Goal: Task Accomplishment & Management: Manage account settings

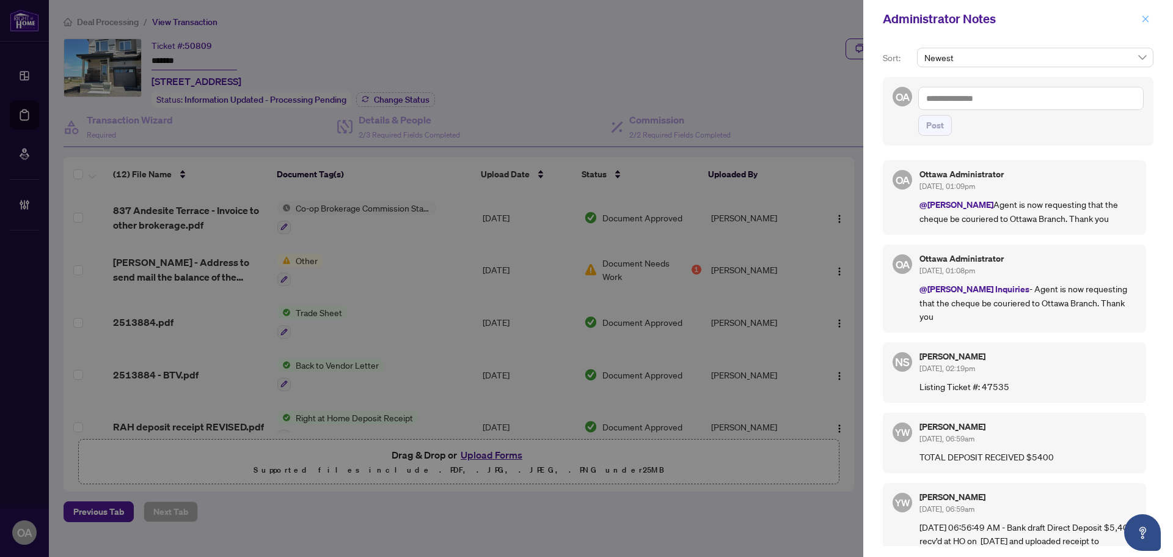
click at [1143, 22] on icon "close" at bounding box center [1146, 18] width 7 height 7
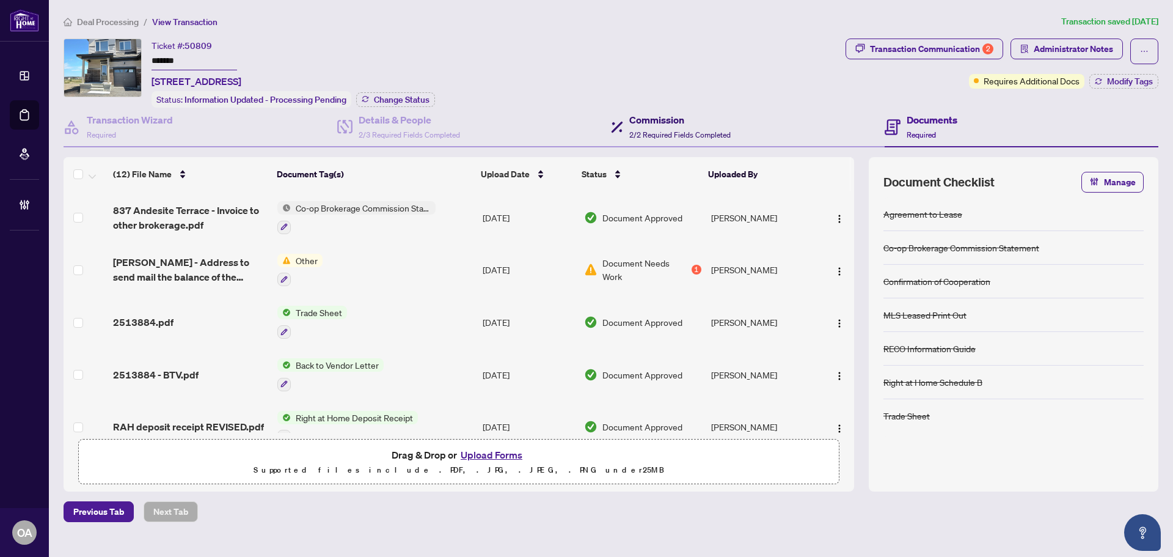
drag, startPoint x: 666, startPoint y: 118, endPoint x: 677, endPoint y: 105, distance: 17.0
click at [666, 118] on h4 "Commission" at bounding box center [679, 119] width 101 height 15
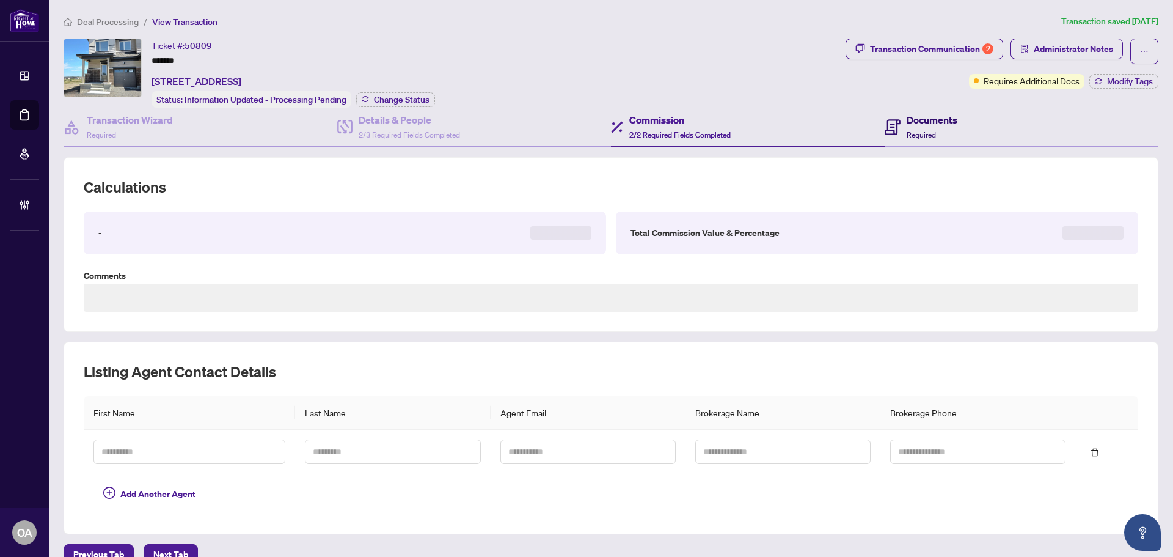
click at [947, 129] on div "Documents Required" at bounding box center [932, 126] width 51 height 29
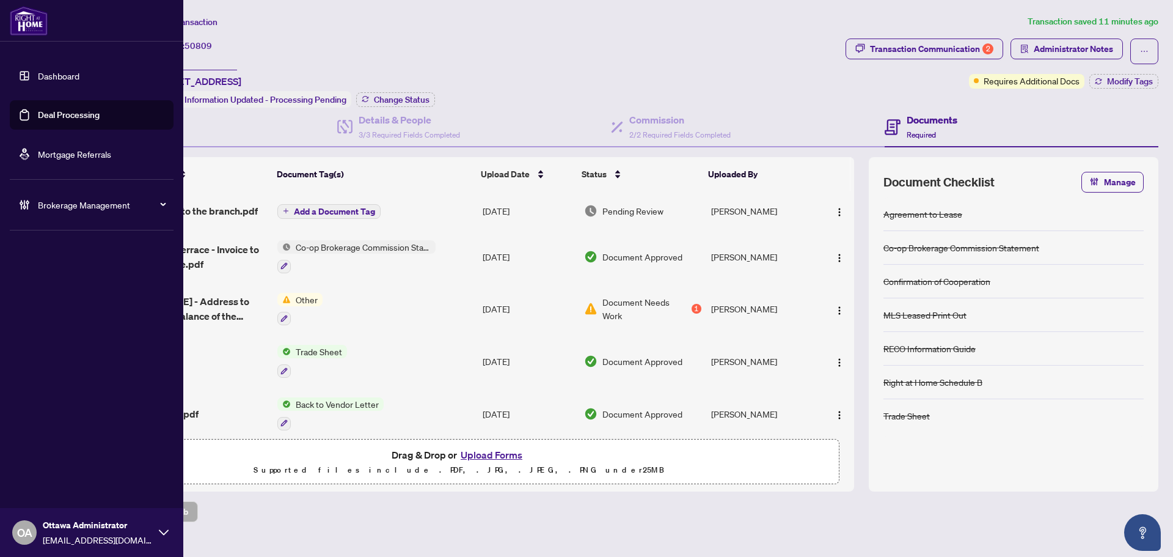
click at [62, 116] on link "Deal Processing" at bounding box center [69, 114] width 62 height 11
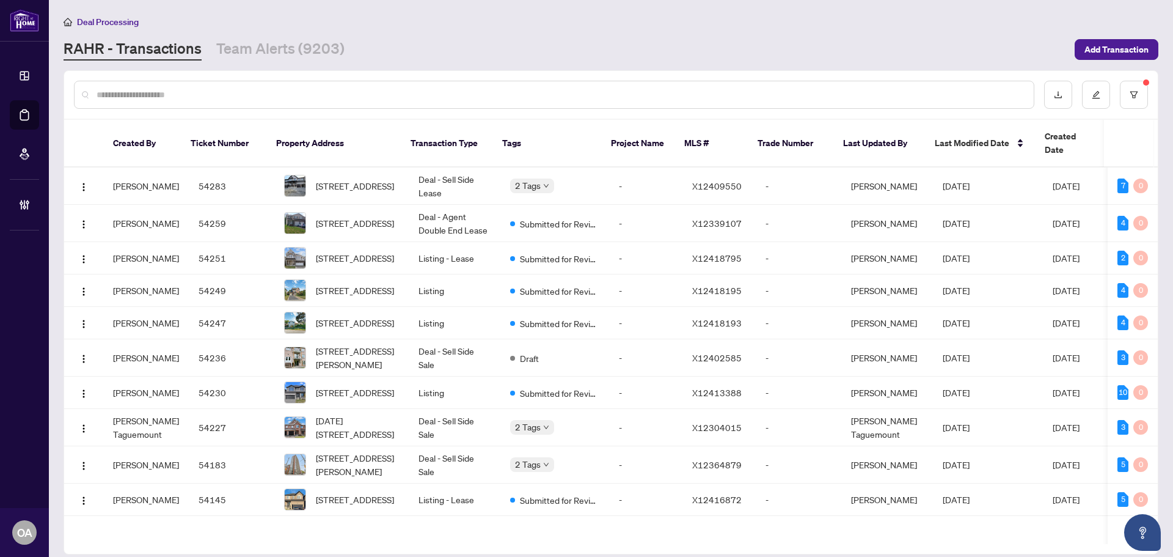
click at [295, 97] on input "text" at bounding box center [561, 94] width 928 height 13
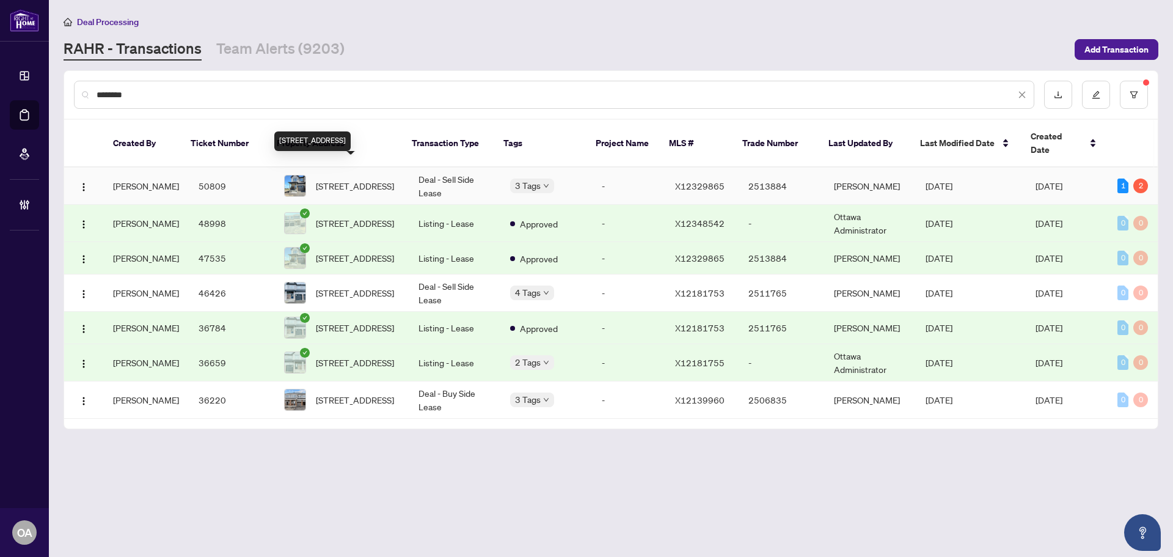
type input "********"
click at [362, 179] on span "[STREET_ADDRESS]" at bounding box center [355, 185] width 78 height 13
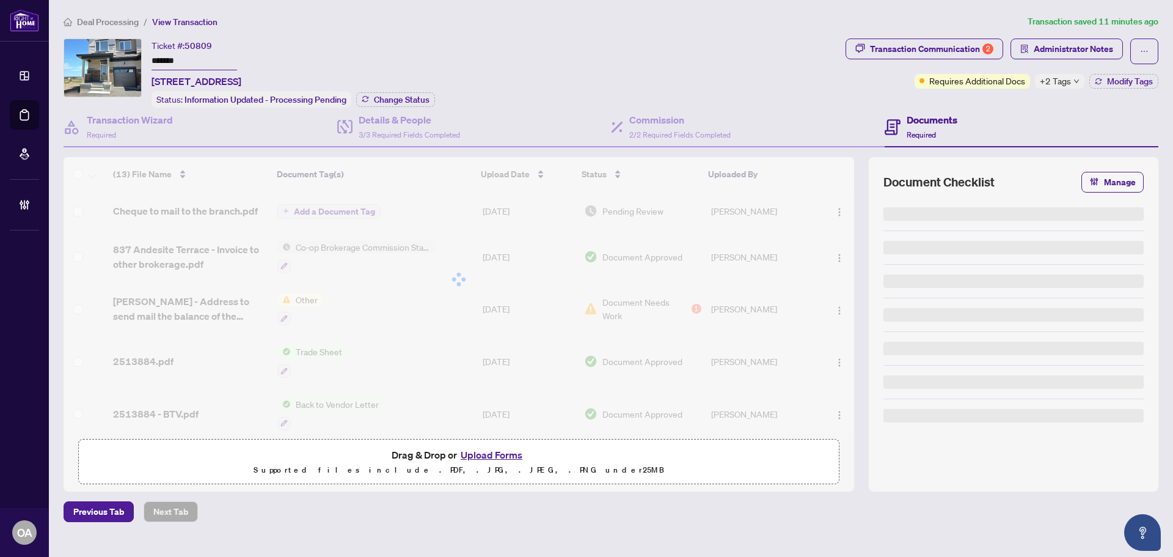
click at [1062, 57] on span "Administrator Notes" at bounding box center [1073, 49] width 79 height 20
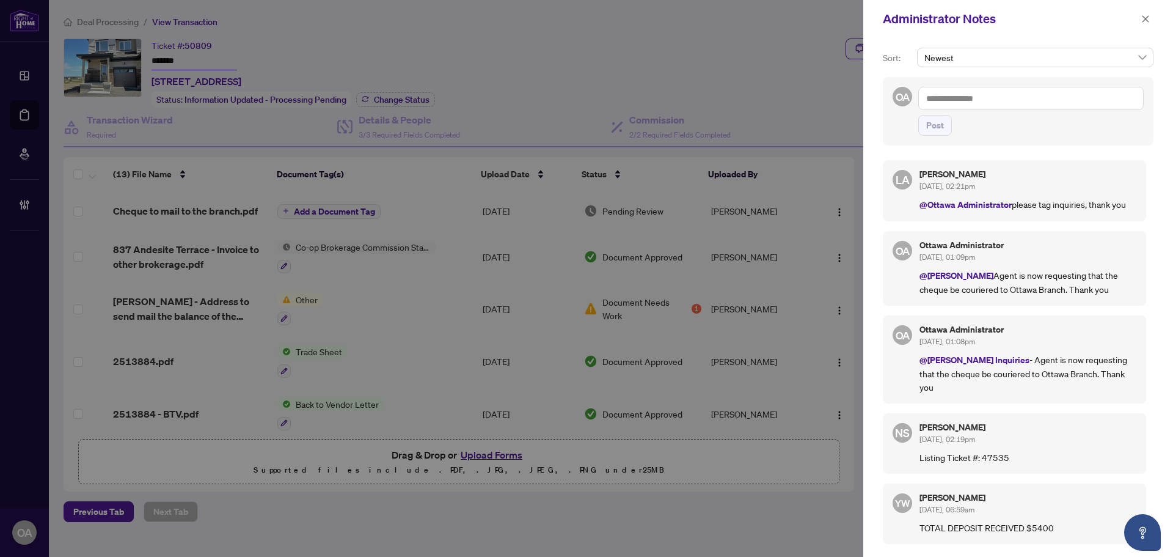
click at [967, 102] on textarea at bounding box center [1032, 98] width 226 height 23
click at [963, 105] on b "[PERSON_NAME]" at bounding box center [986, 106] width 66 height 11
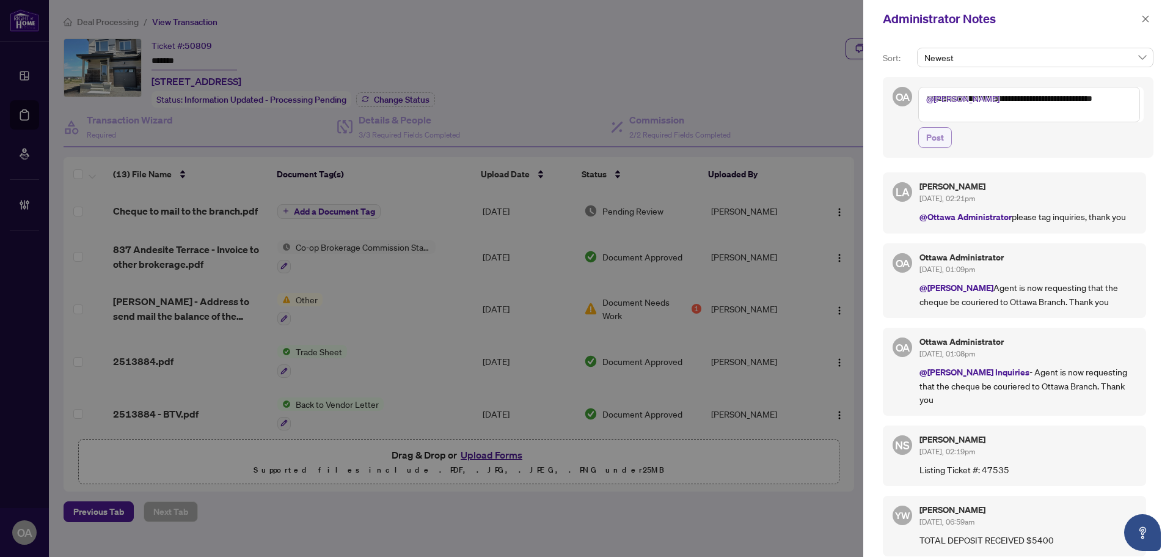
type textarea "**********"
click at [944, 141] on span "Post" at bounding box center [936, 138] width 18 height 20
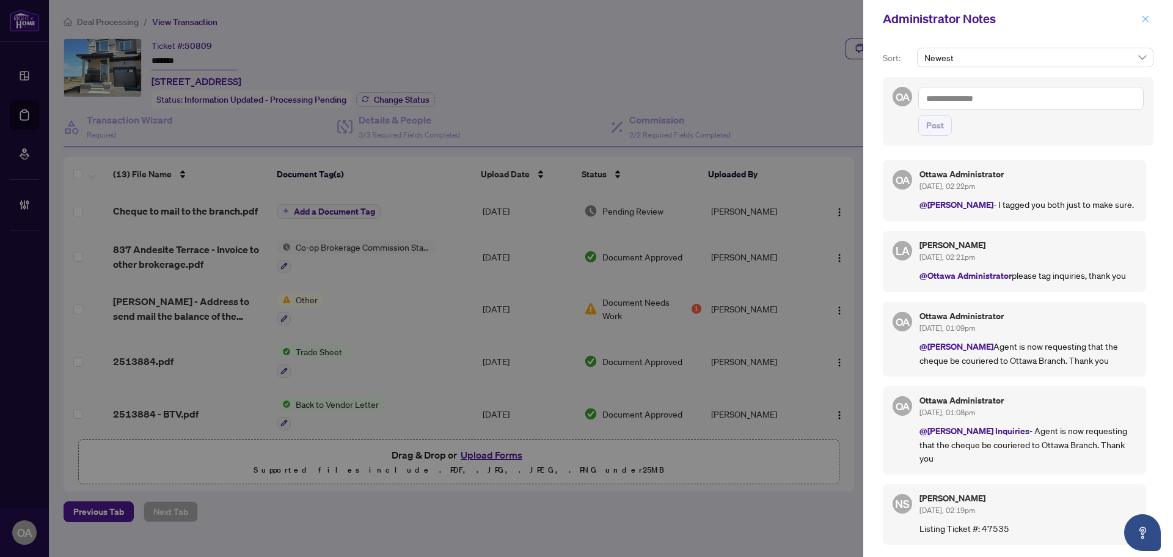
click at [1141, 17] on button "button" at bounding box center [1146, 19] width 16 height 15
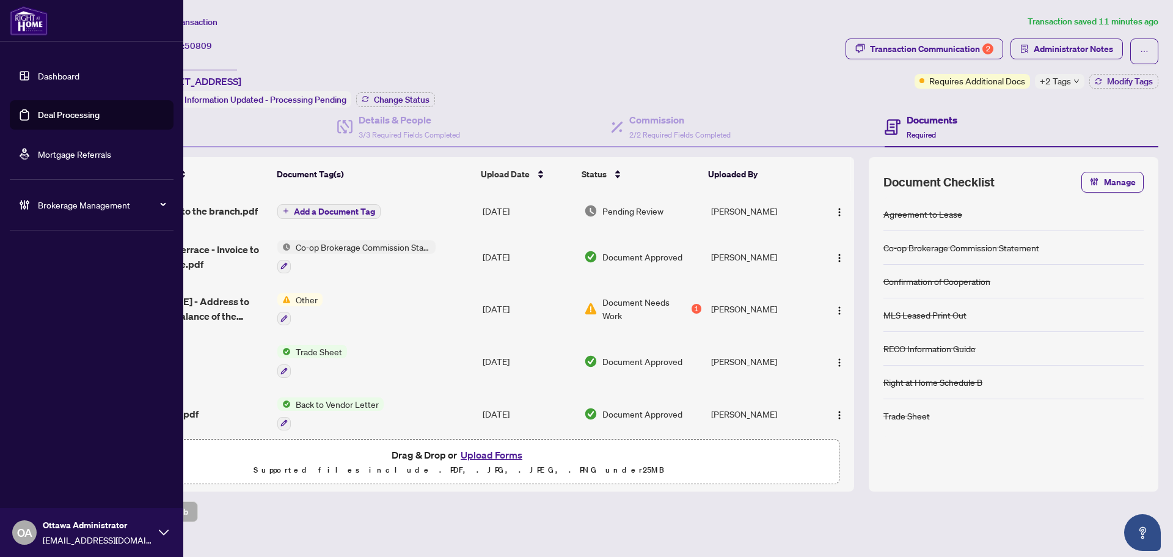
click at [61, 115] on link "Deal Processing" at bounding box center [69, 114] width 62 height 11
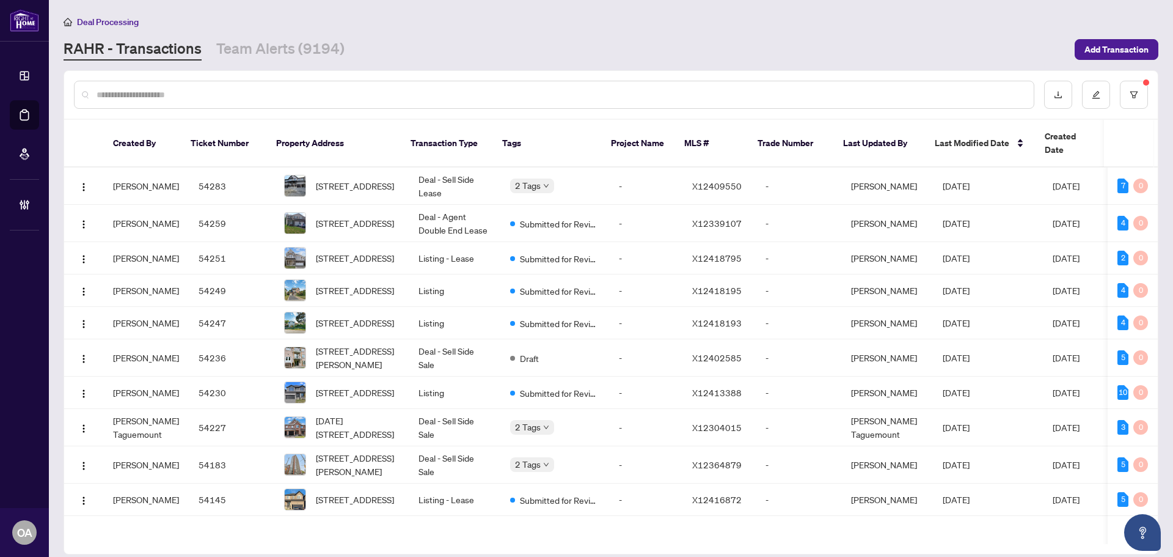
click at [247, 92] on input "text" at bounding box center [561, 94] width 928 height 13
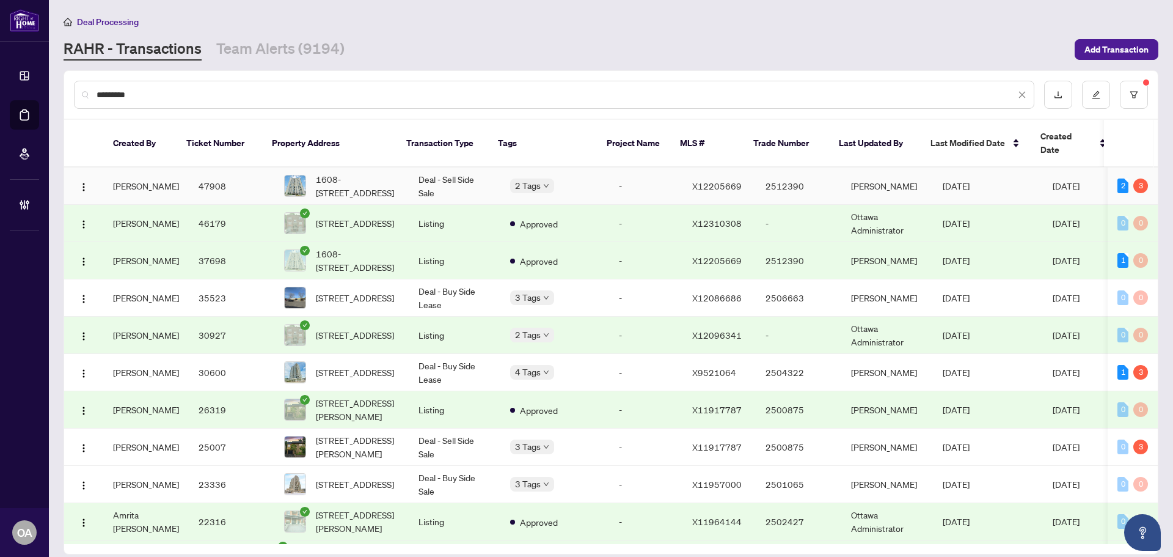
type input "*********"
click at [452, 167] on td "Deal - Sell Side Sale" at bounding box center [455, 185] width 92 height 37
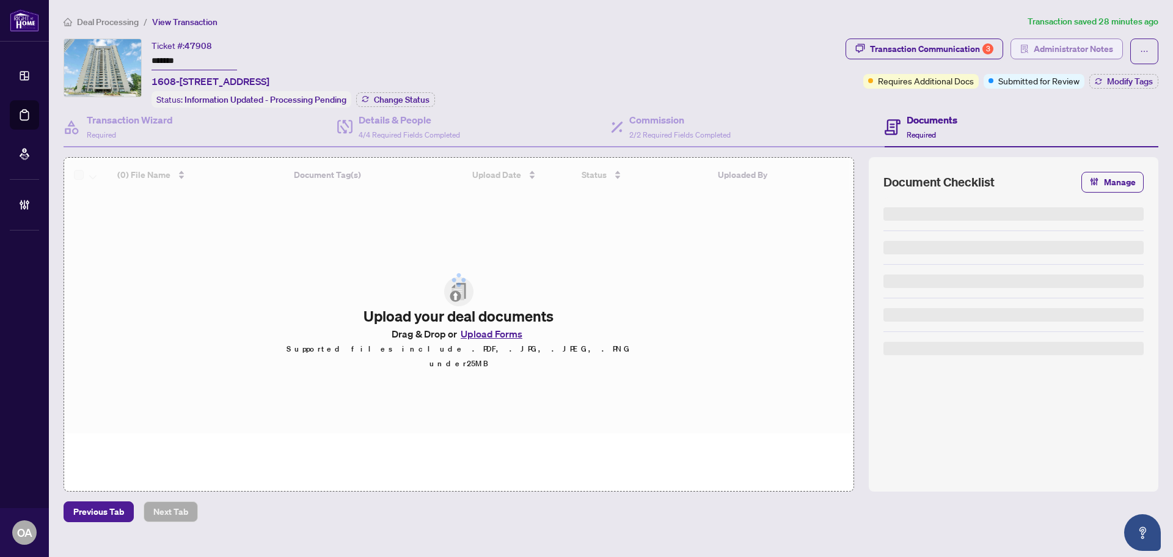
click at [1059, 46] on span "Administrator Notes" at bounding box center [1073, 49] width 79 height 20
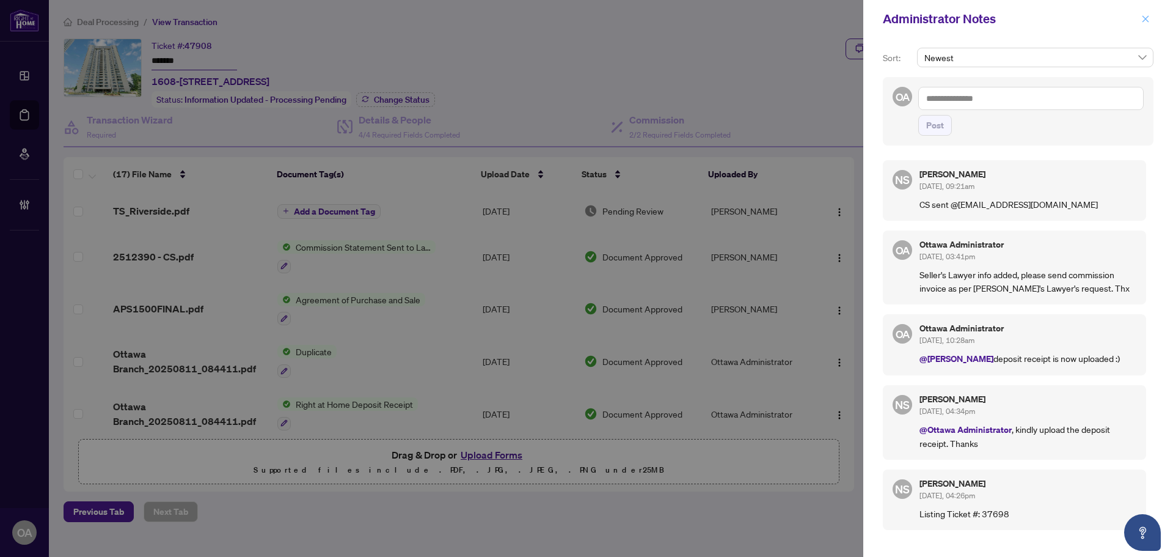
click at [1147, 20] on icon "close" at bounding box center [1146, 18] width 7 height 7
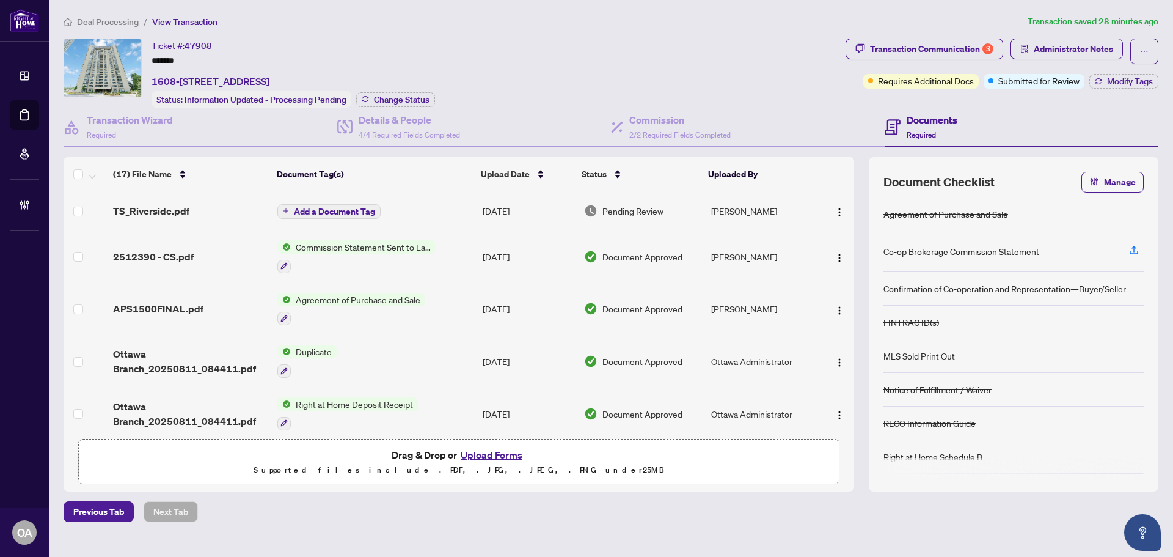
click at [173, 208] on span "TS_Riverside.pdf" at bounding box center [151, 211] width 76 height 15
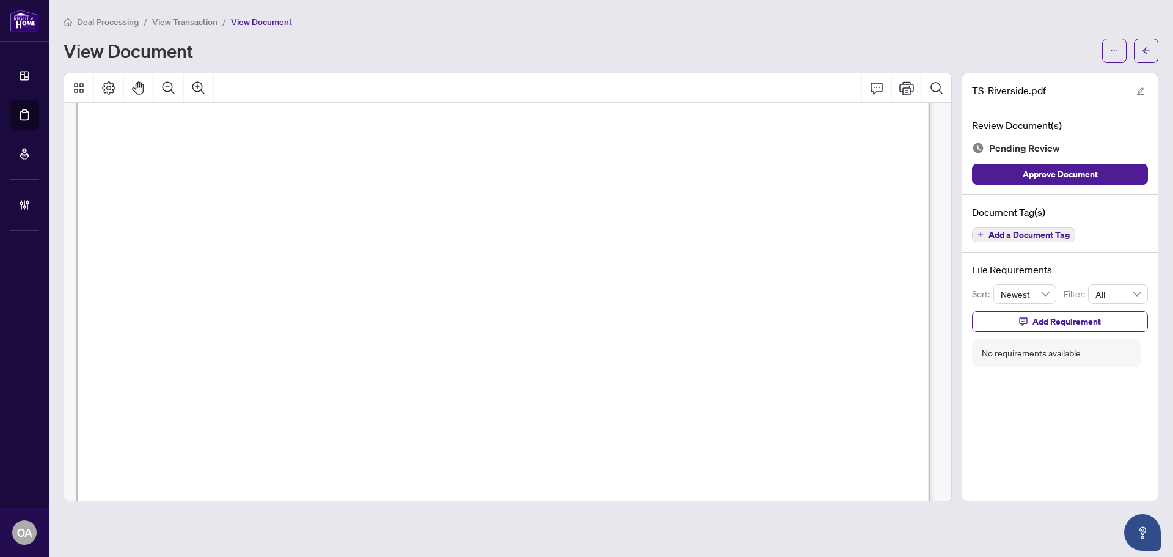
scroll to position [550, 0]
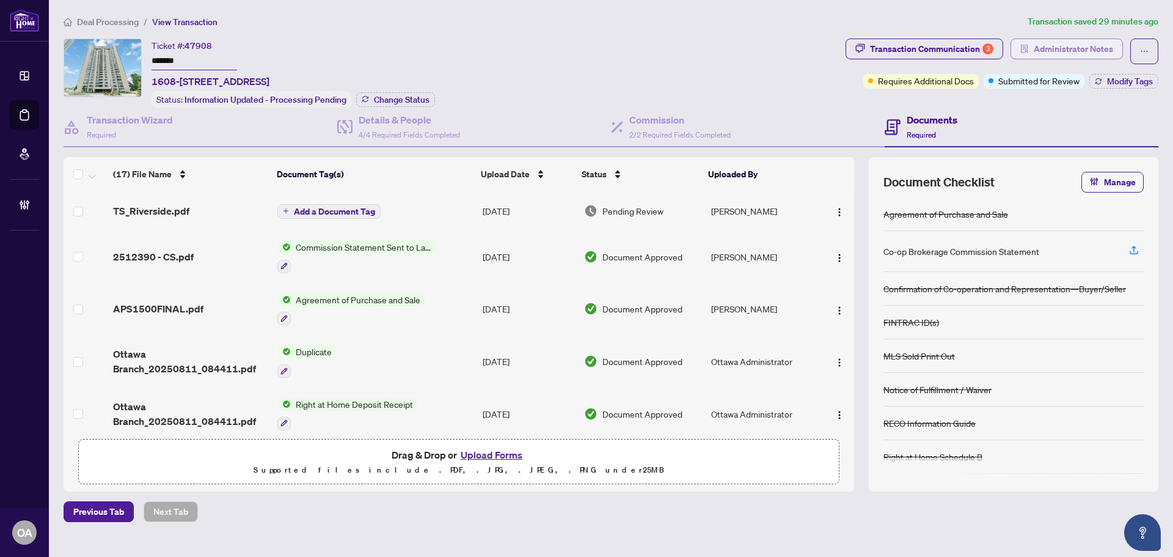
click at [1051, 47] on span "Administrator Notes" at bounding box center [1073, 49] width 79 height 20
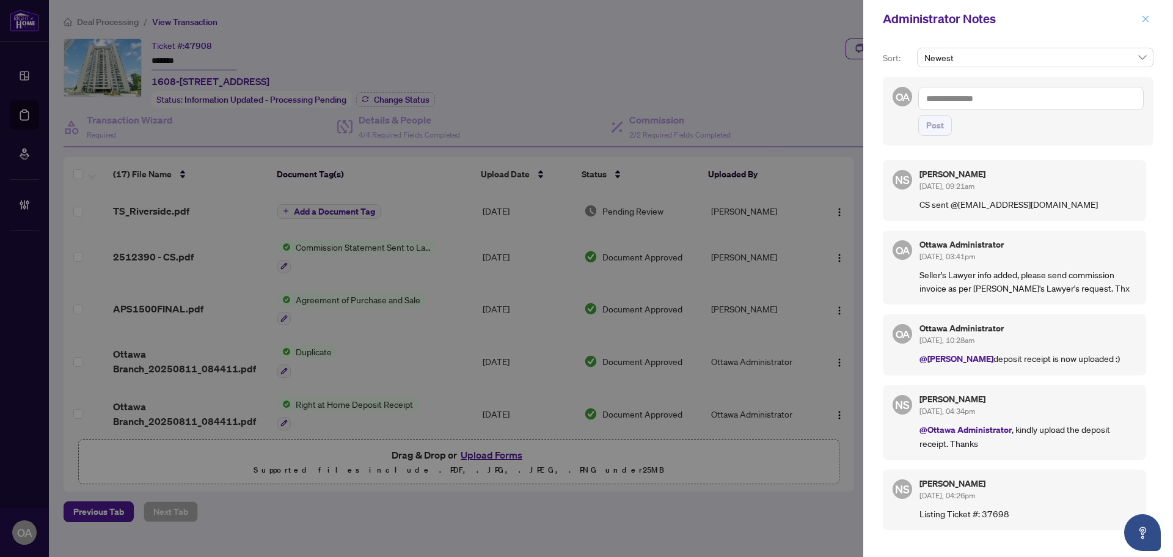
click at [1151, 14] on button "button" at bounding box center [1146, 19] width 16 height 15
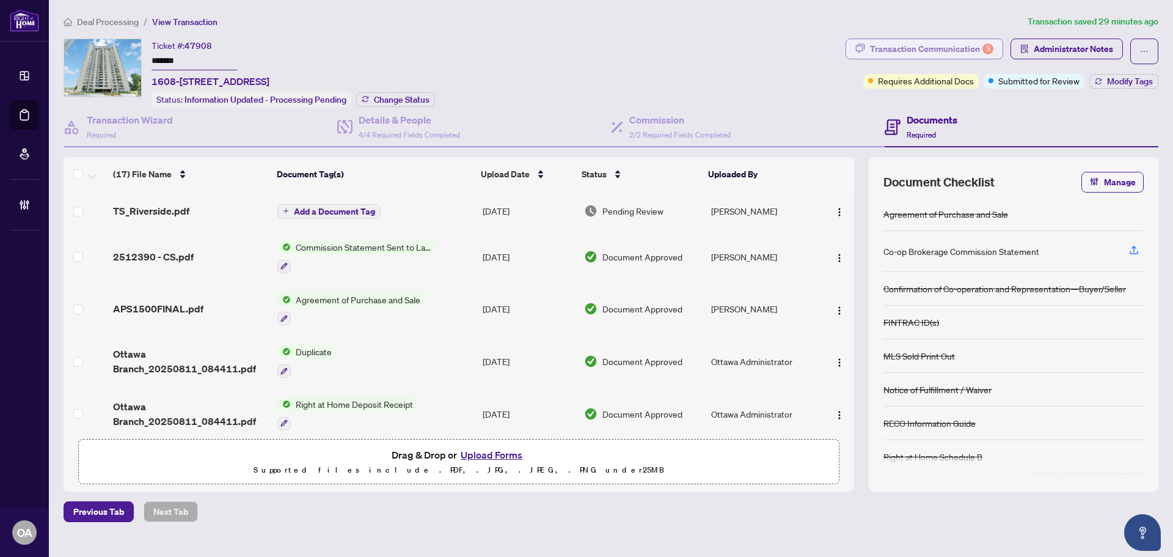
click at [958, 53] on div "Transaction Communication 3" at bounding box center [931, 49] width 123 height 20
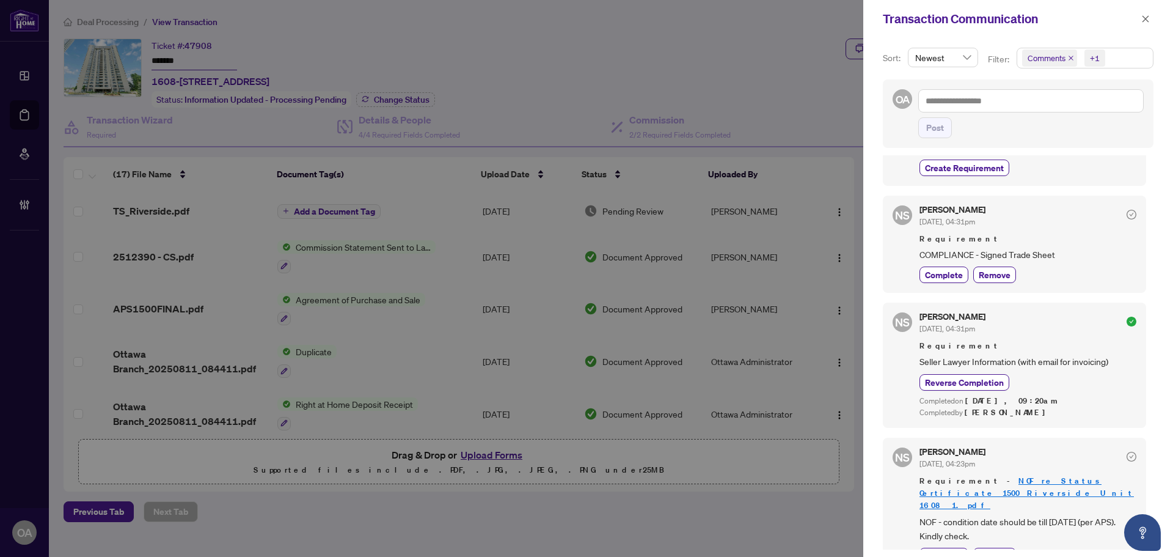
scroll to position [486, 0]
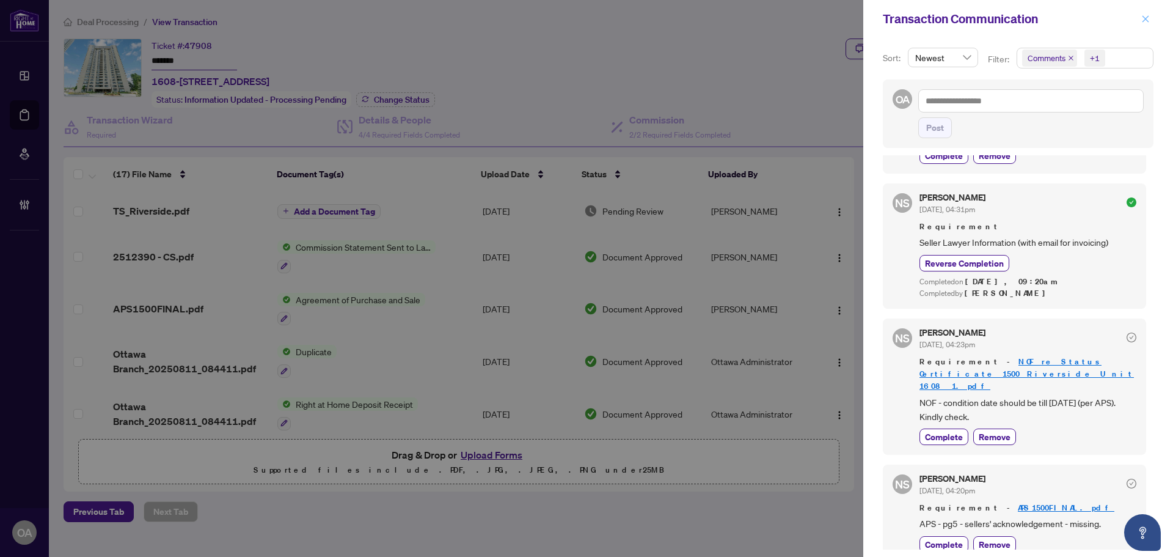
click at [1147, 16] on icon "close" at bounding box center [1146, 19] width 9 height 9
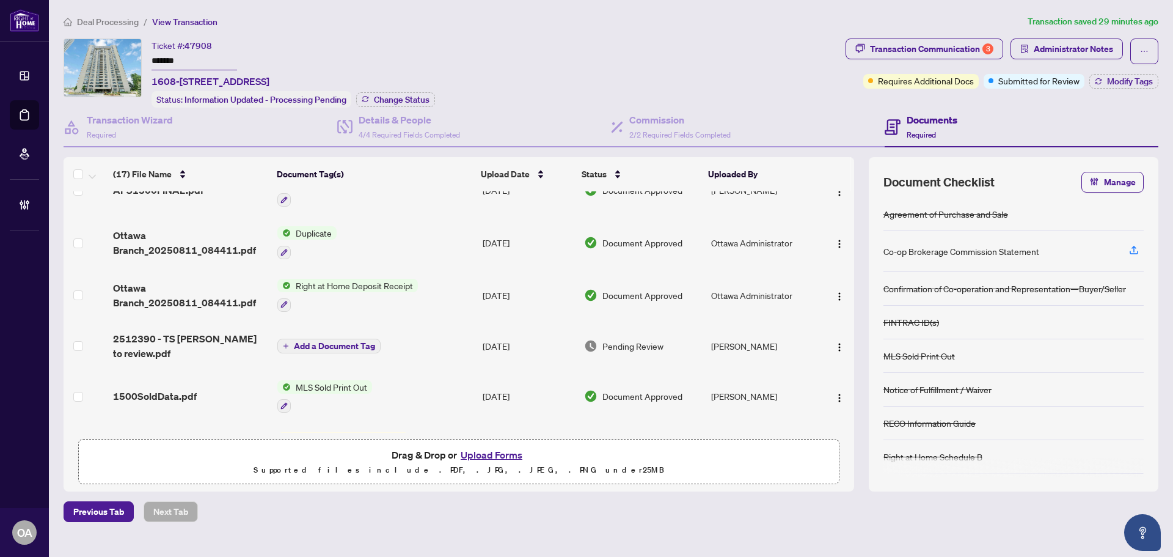
scroll to position [244, 0]
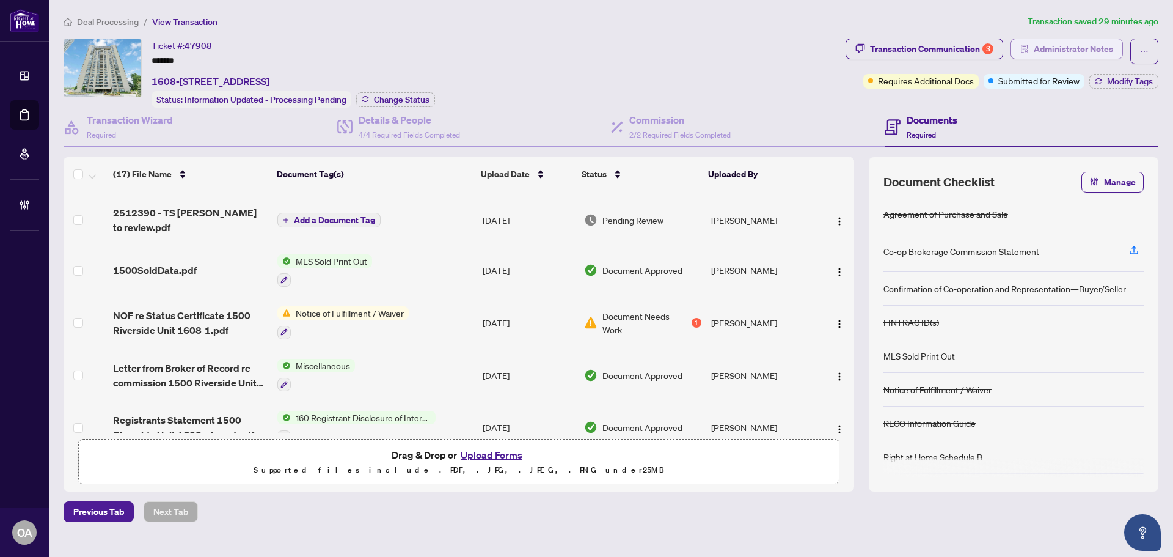
click at [1072, 51] on span "Administrator Notes" at bounding box center [1073, 49] width 79 height 20
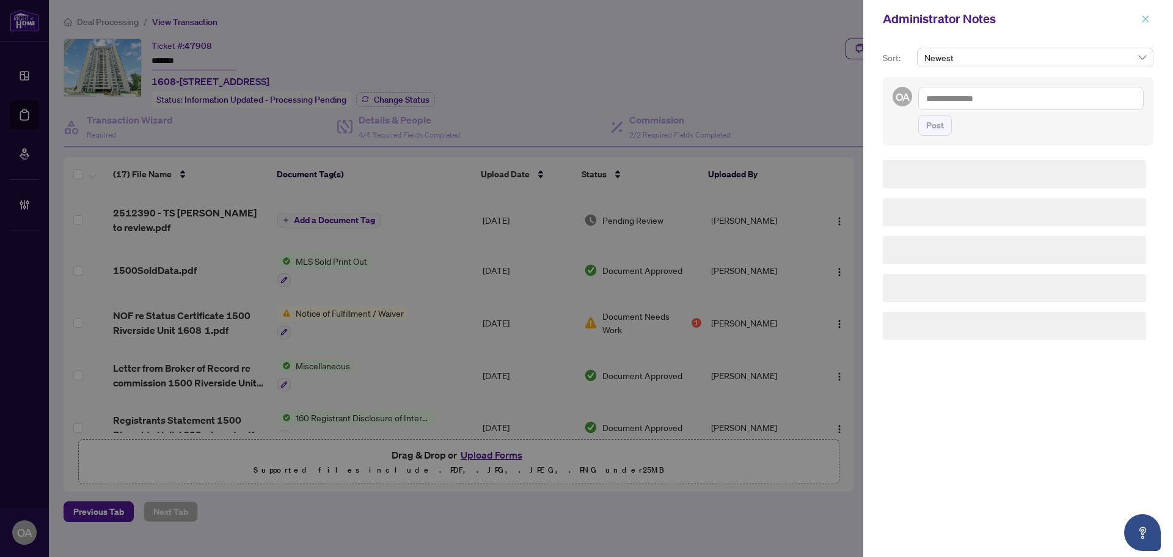
click at [1151, 20] on button "button" at bounding box center [1146, 19] width 16 height 15
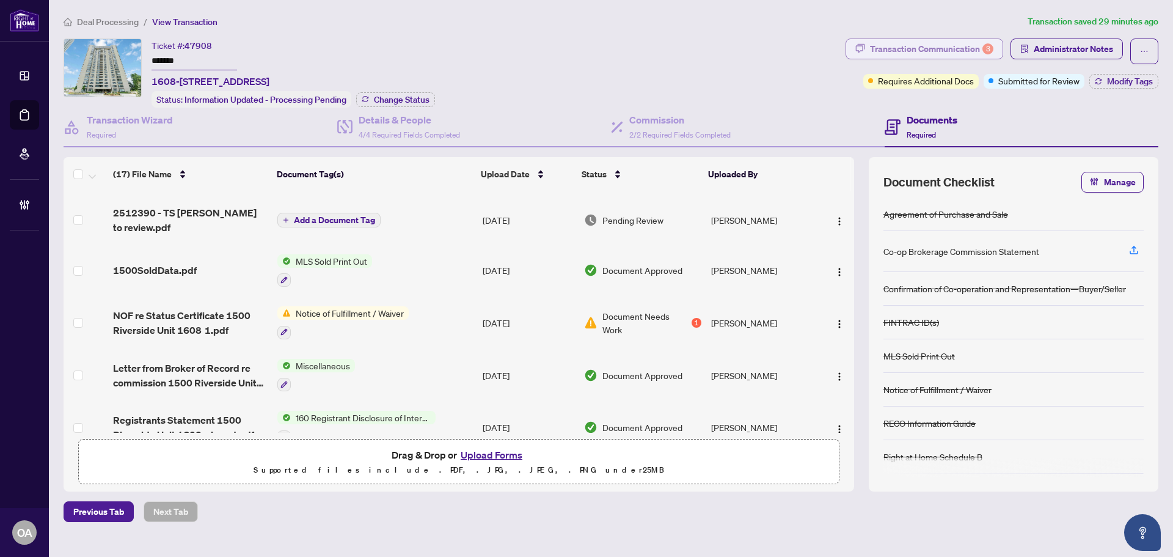
click at [975, 45] on div "Transaction Communication 3" at bounding box center [931, 49] width 123 height 20
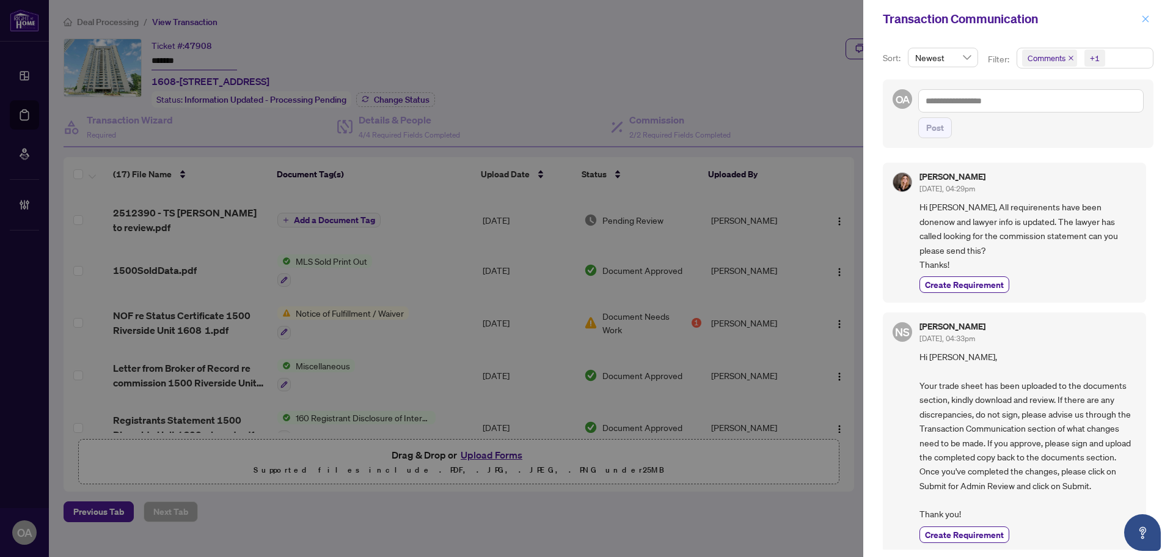
click at [1145, 18] on icon "close" at bounding box center [1146, 18] width 7 height 7
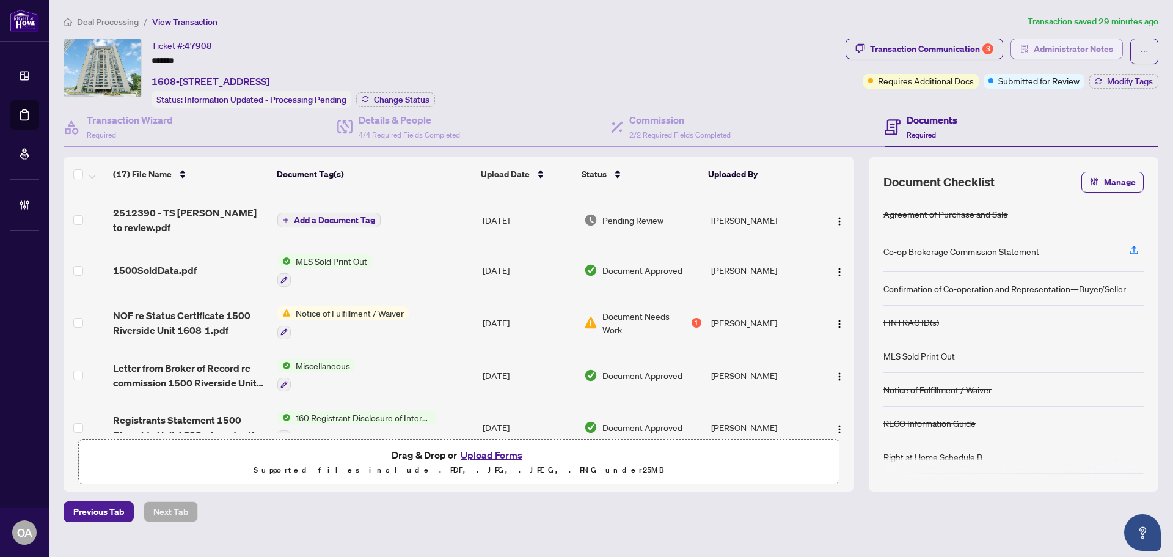
click at [1071, 45] on span "Administrator Notes" at bounding box center [1073, 49] width 79 height 20
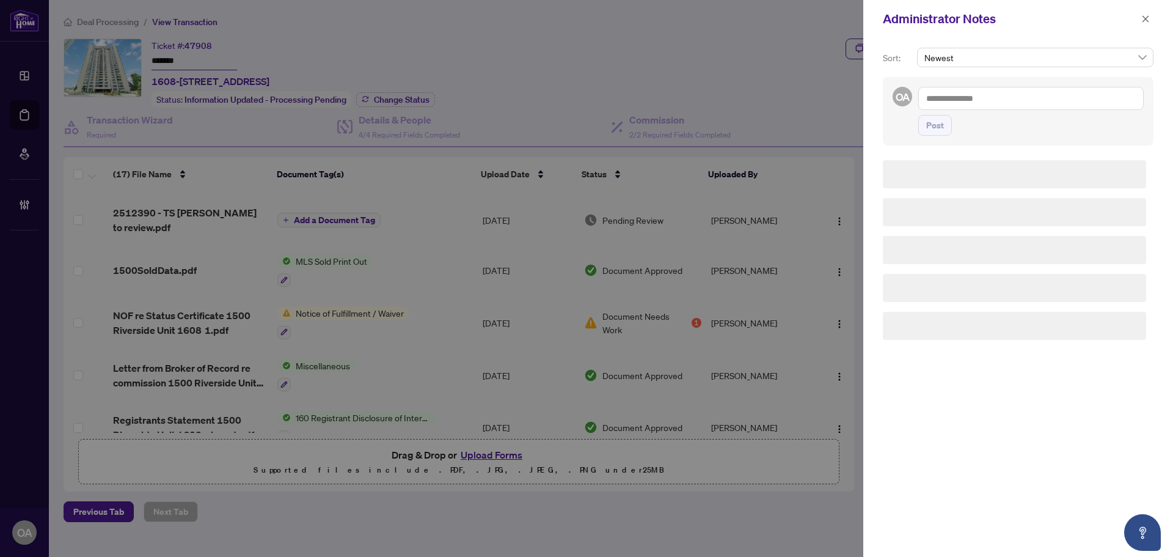
click at [977, 95] on textarea at bounding box center [1032, 98] width 226 height 23
click at [967, 99] on textarea at bounding box center [1032, 98] width 226 height 23
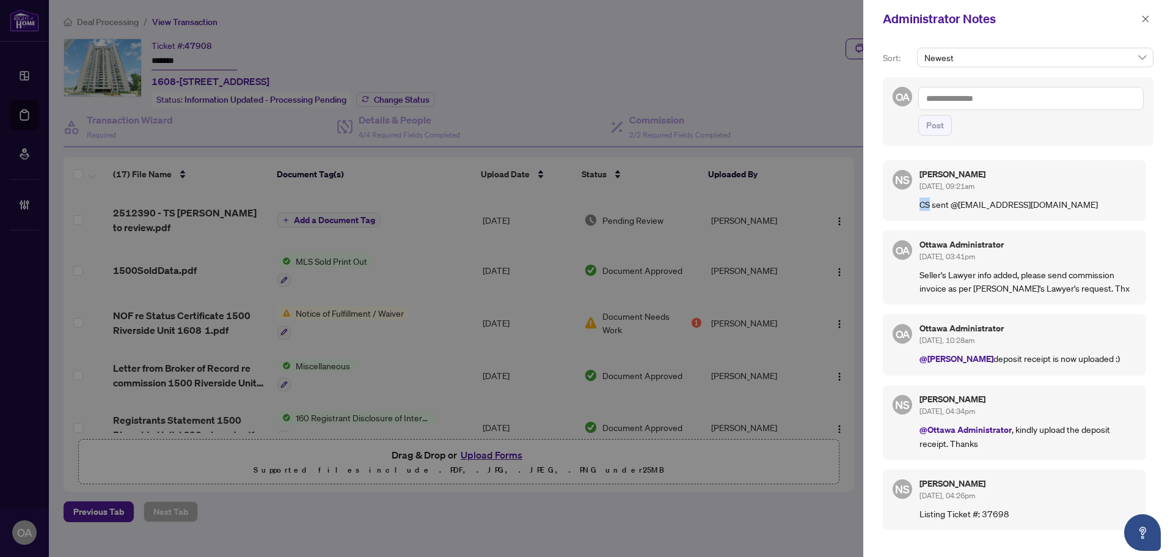
drag, startPoint x: 930, startPoint y: 202, endPoint x: 919, endPoint y: 202, distance: 11.6
click at [919, 202] on div "NS [PERSON_NAME] [DATE], 09:21am CS sent @[EMAIL_ADDRESS][DOMAIN_NAME]" at bounding box center [1014, 190] width 263 height 61
click at [922, 201] on p "CS sent @[EMAIL_ADDRESS][DOMAIN_NAME]" at bounding box center [1028, 203] width 217 height 13
click at [936, 201] on p "CS sent @[EMAIL_ADDRESS][DOMAIN_NAME]" at bounding box center [1028, 203] width 217 height 13
click at [944, 202] on p "CS sent @[EMAIL_ADDRESS][DOMAIN_NAME]" at bounding box center [1028, 203] width 217 height 13
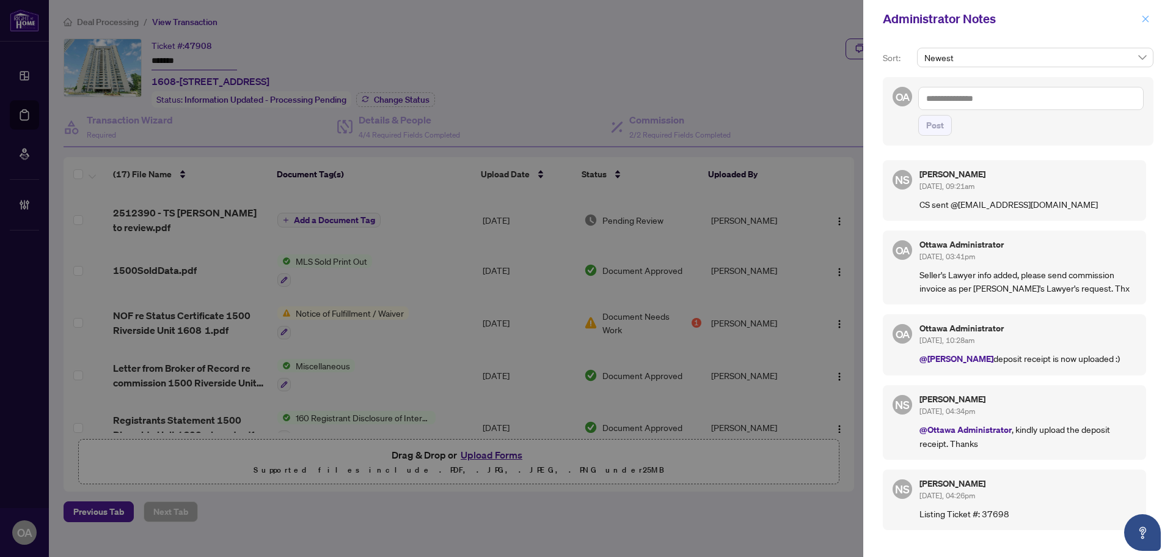
click at [1150, 24] on button "button" at bounding box center [1146, 19] width 16 height 15
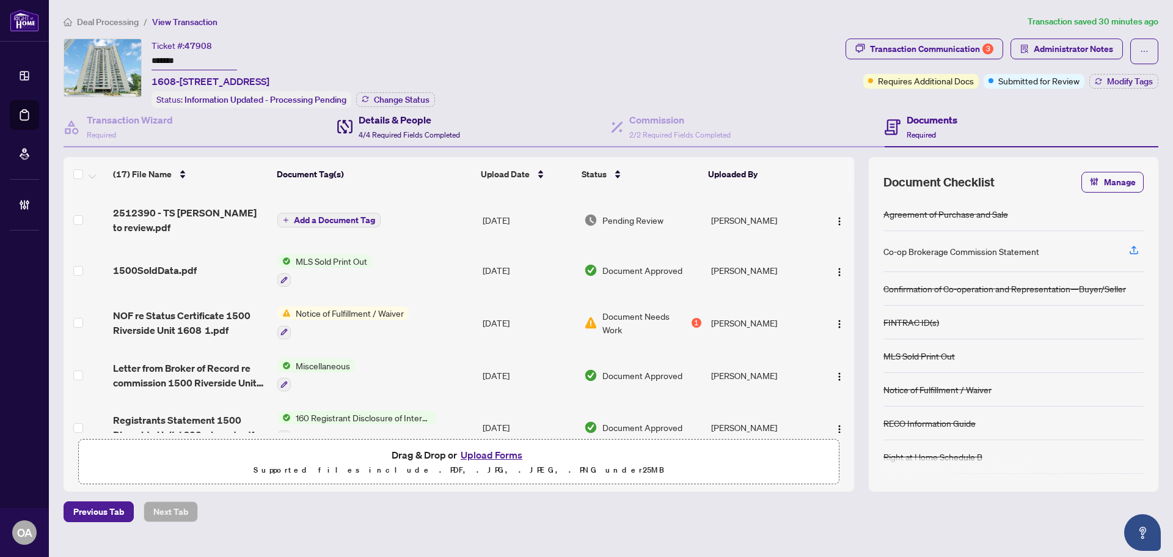
click at [386, 122] on h4 "Details & People" at bounding box center [409, 119] width 101 height 15
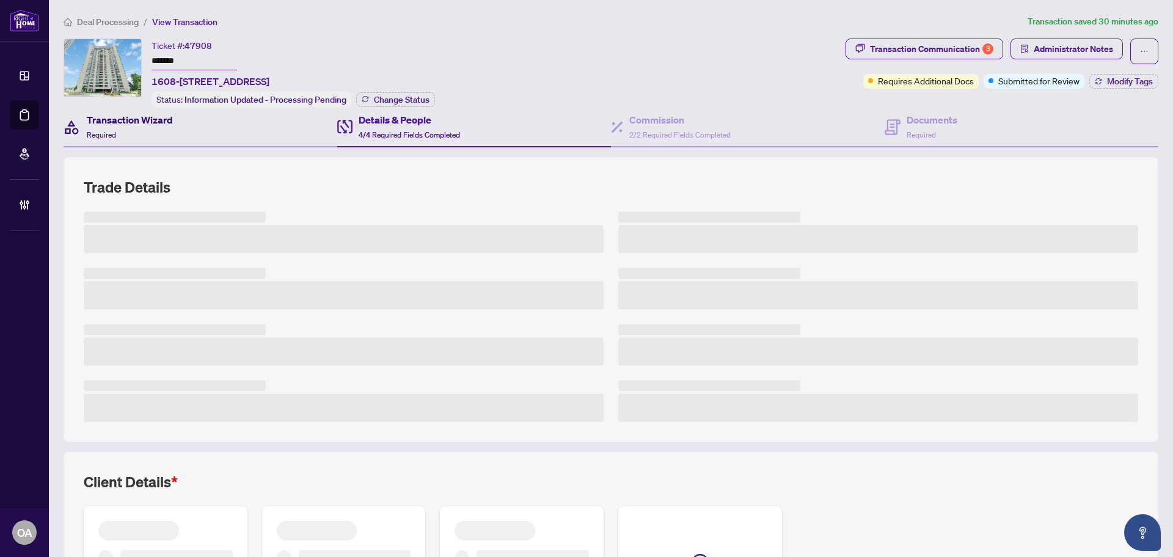
click at [108, 120] on h4 "Transaction Wizard" at bounding box center [130, 119] width 86 height 15
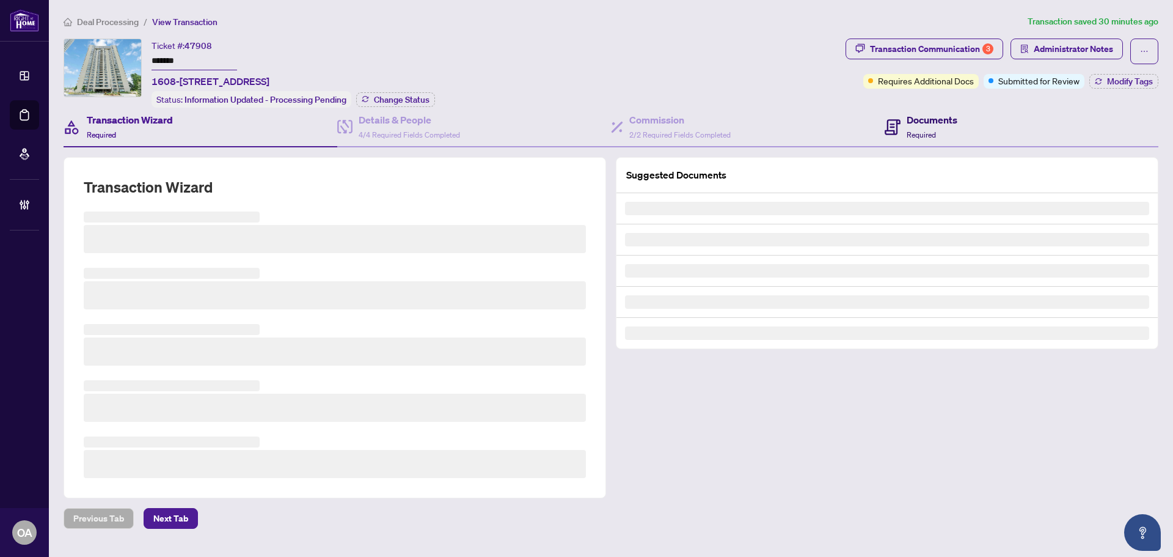
click at [939, 117] on h4 "Documents" at bounding box center [932, 119] width 51 height 15
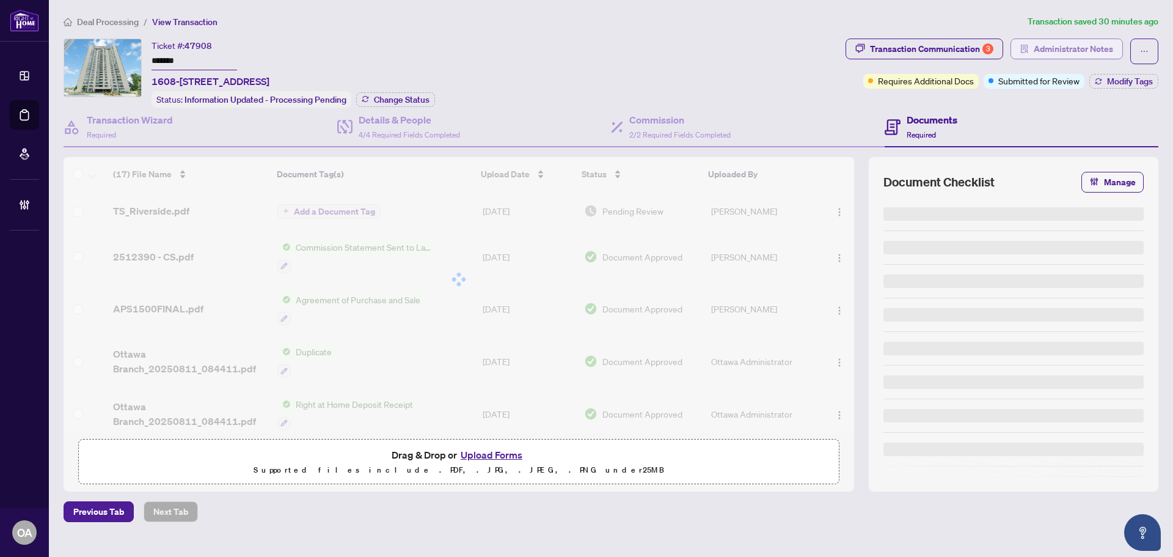
click at [1074, 42] on span "Administrator Notes" at bounding box center [1073, 49] width 79 height 20
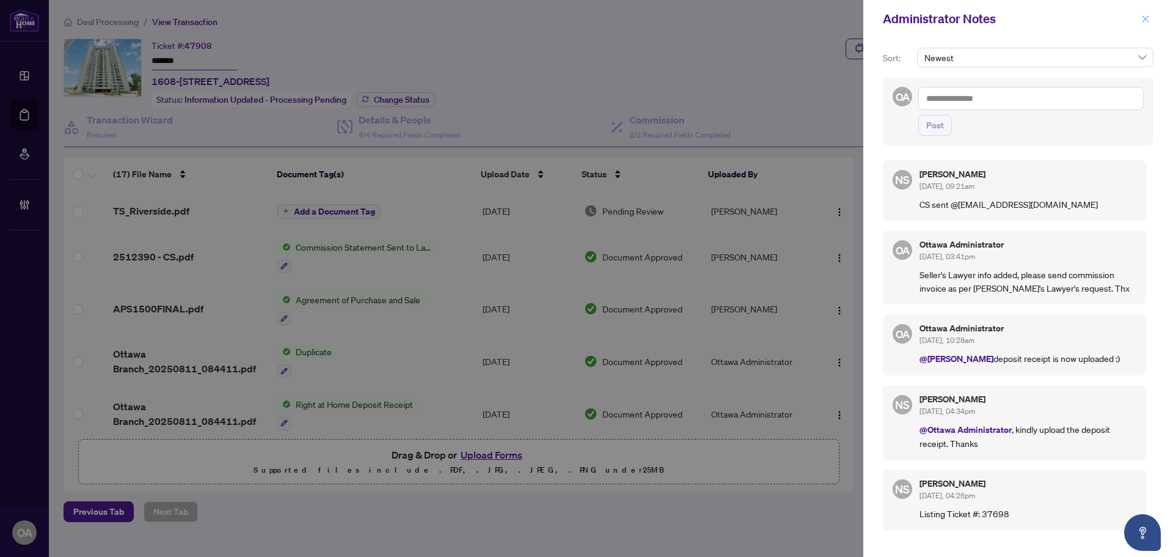
click at [1153, 17] on button "button" at bounding box center [1146, 19] width 16 height 15
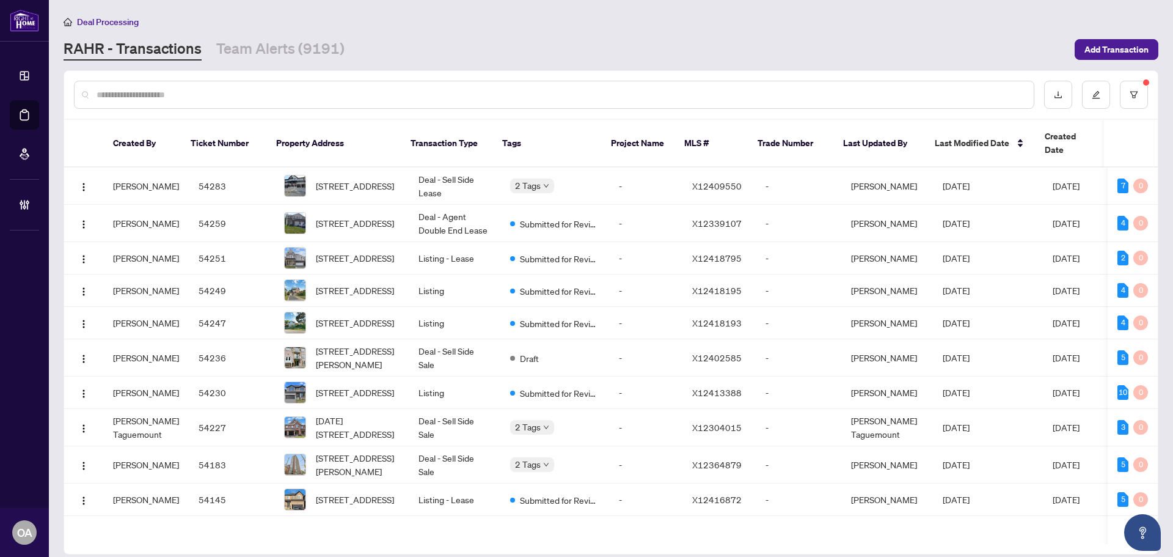
click at [282, 88] on input "text" at bounding box center [561, 94] width 928 height 13
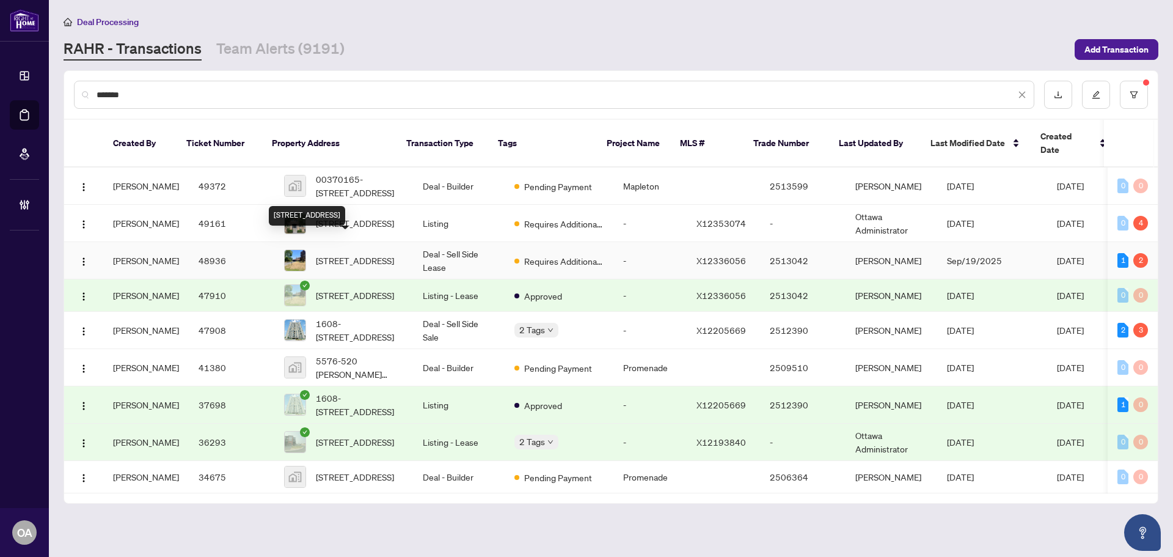
type input "*******"
click at [365, 254] on span "[STREET_ADDRESS]" at bounding box center [355, 260] width 78 height 13
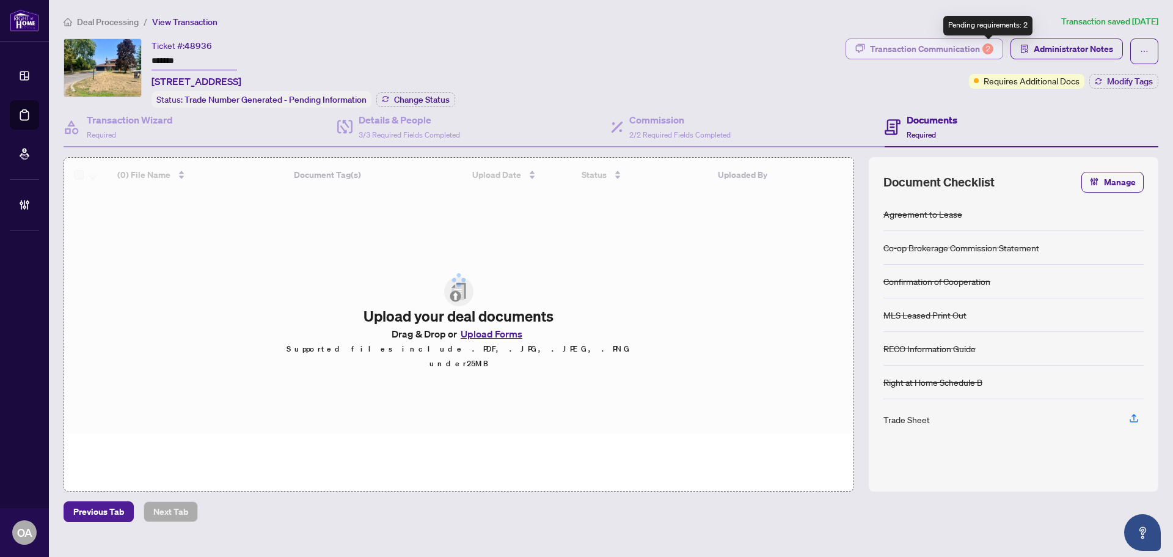
click at [990, 54] on div "2" at bounding box center [988, 48] width 11 height 11
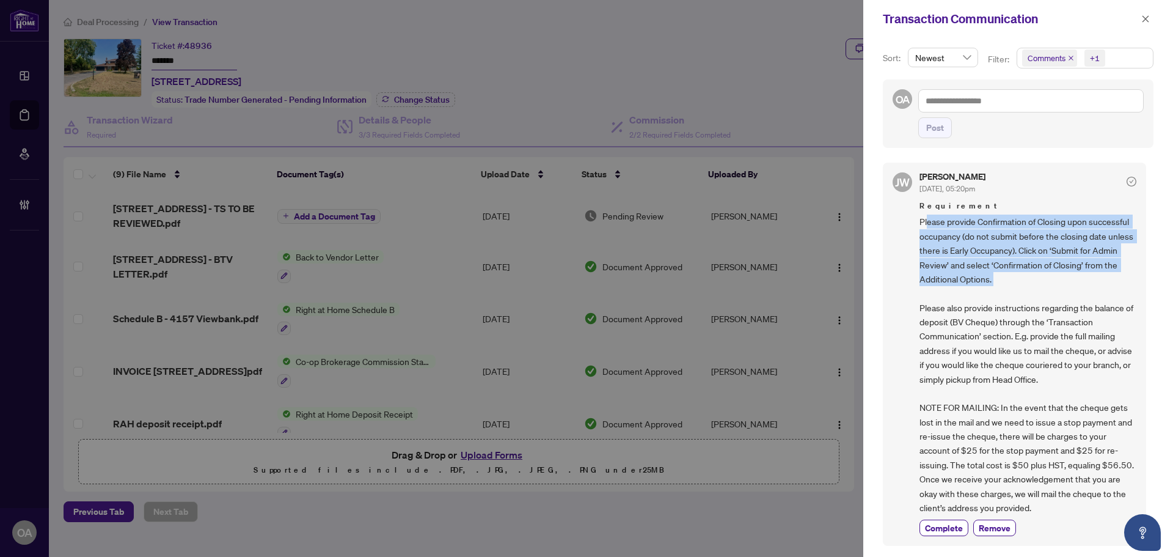
drag, startPoint x: 928, startPoint y: 226, endPoint x: 1119, endPoint y: 278, distance: 197.6
click at [1119, 278] on span "Please provide Confirmation of Closing upon successful occupancy (do not submit…" at bounding box center [1028, 365] width 217 height 300
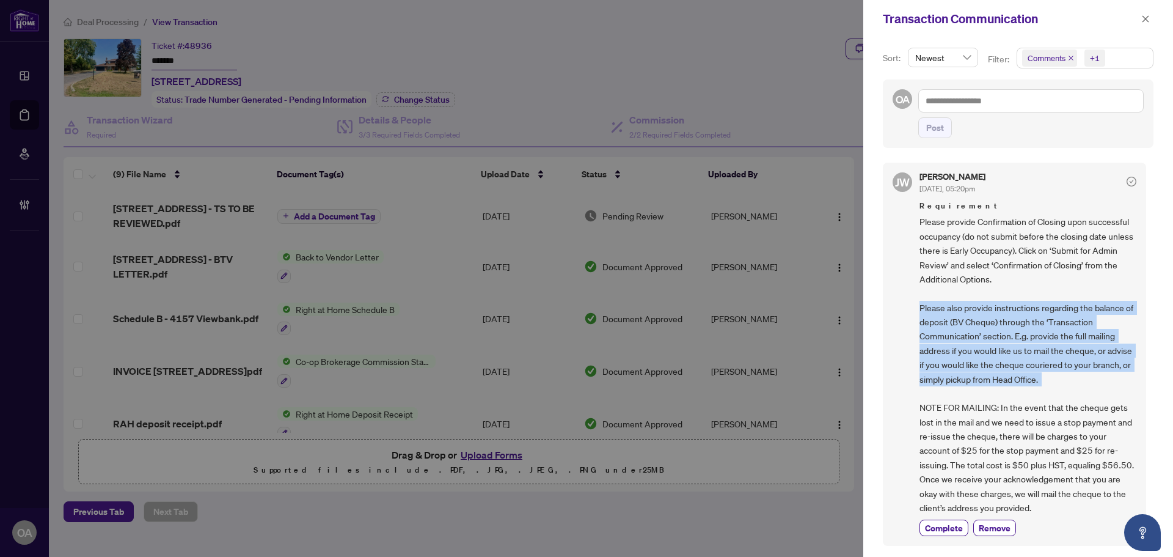
drag, startPoint x: 917, startPoint y: 310, endPoint x: 1123, endPoint y: 384, distance: 218.8
click at [1121, 386] on div "[PERSON_NAME] [DATE], 05:20pm Requirement Please provide Confirmation of Closin…" at bounding box center [1014, 354] width 263 height 383
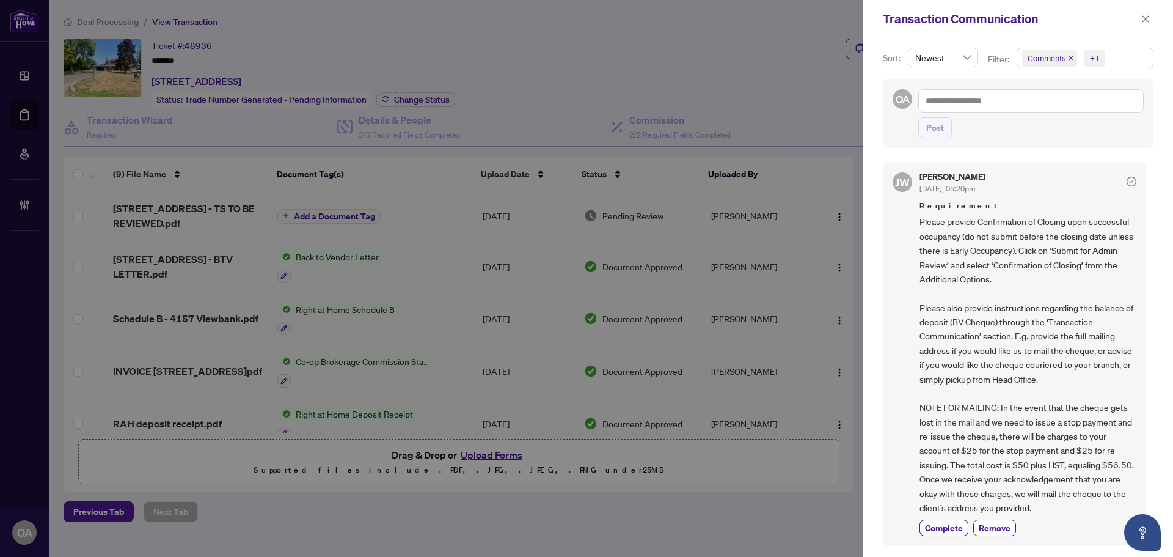
click at [1154, 21] on div "Transaction Communication" at bounding box center [1019, 19] width 310 height 38
click at [1148, 20] on icon "close" at bounding box center [1146, 19] width 9 height 9
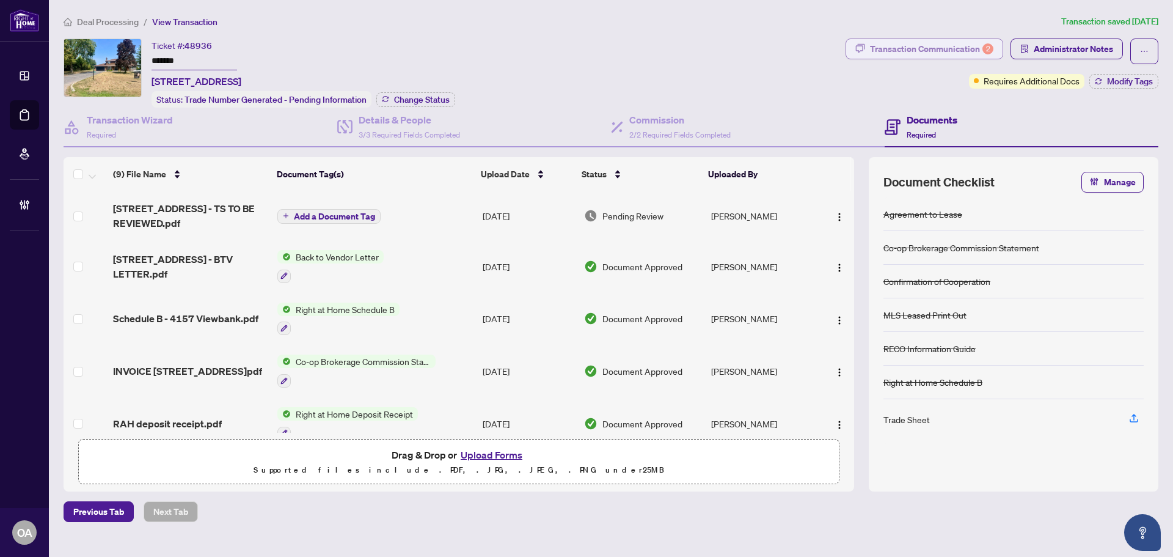
click at [974, 46] on div "Transaction Communication 2" at bounding box center [931, 49] width 123 height 20
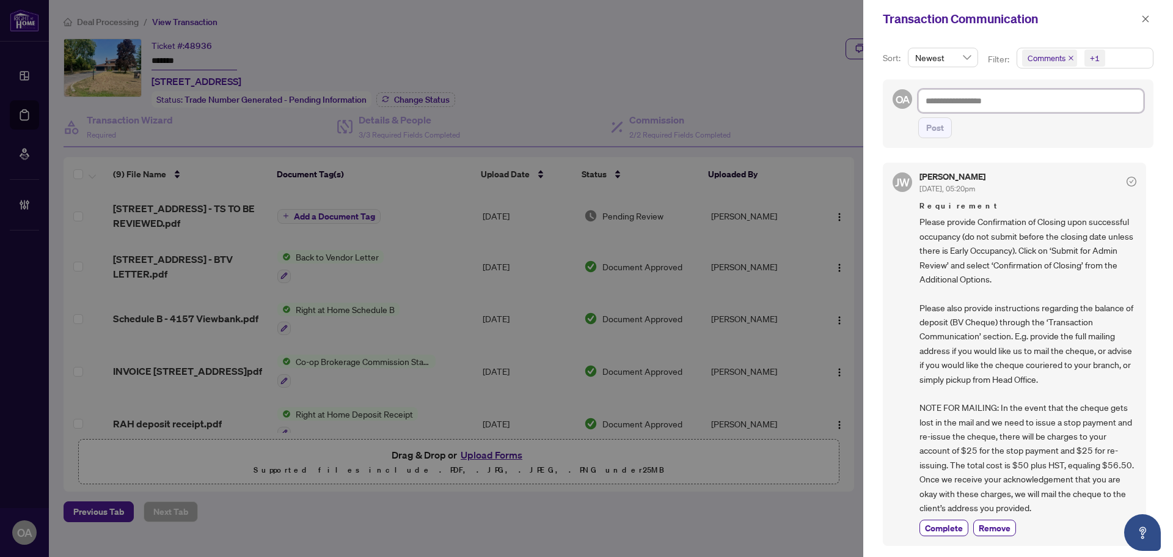
click at [958, 108] on textarea at bounding box center [1032, 100] width 226 height 23
click at [1145, 19] on icon "close" at bounding box center [1146, 19] width 9 height 9
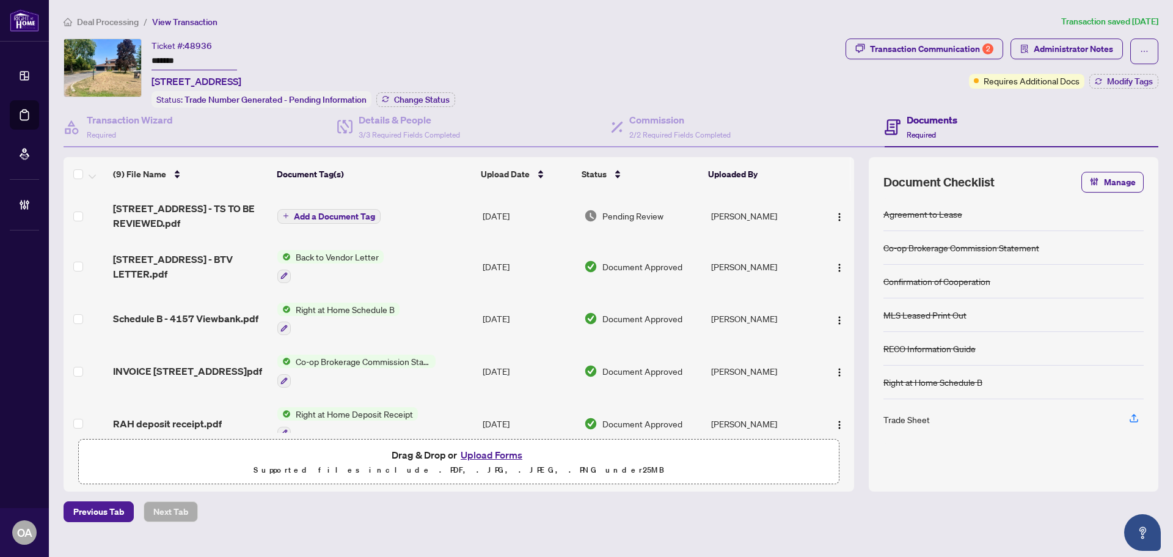
click at [193, 202] on span "[STREET_ADDRESS] - TS TO BE REVIEWED.pdf" at bounding box center [190, 215] width 155 height 29
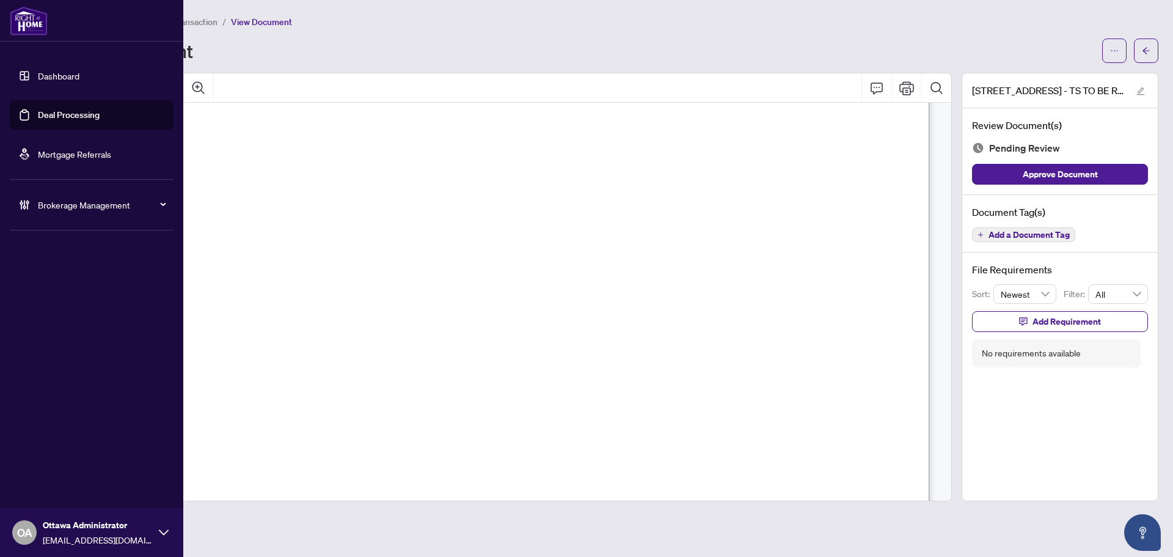
scroll to position [182, 0]
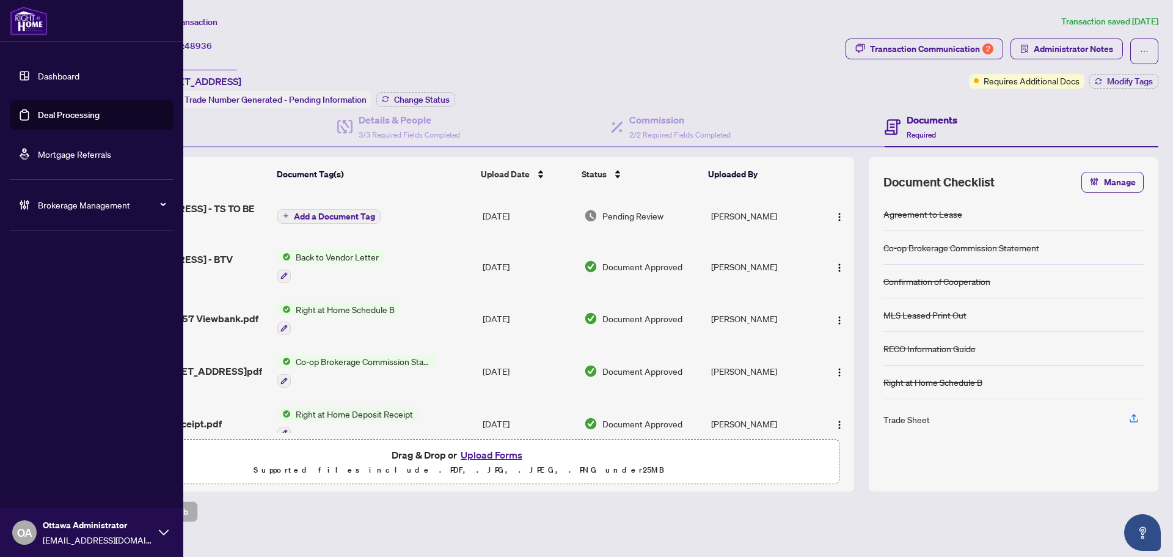
click at [46, 117] on link "Deal Processing" at bounding box center [69, 114] width 62 height 11
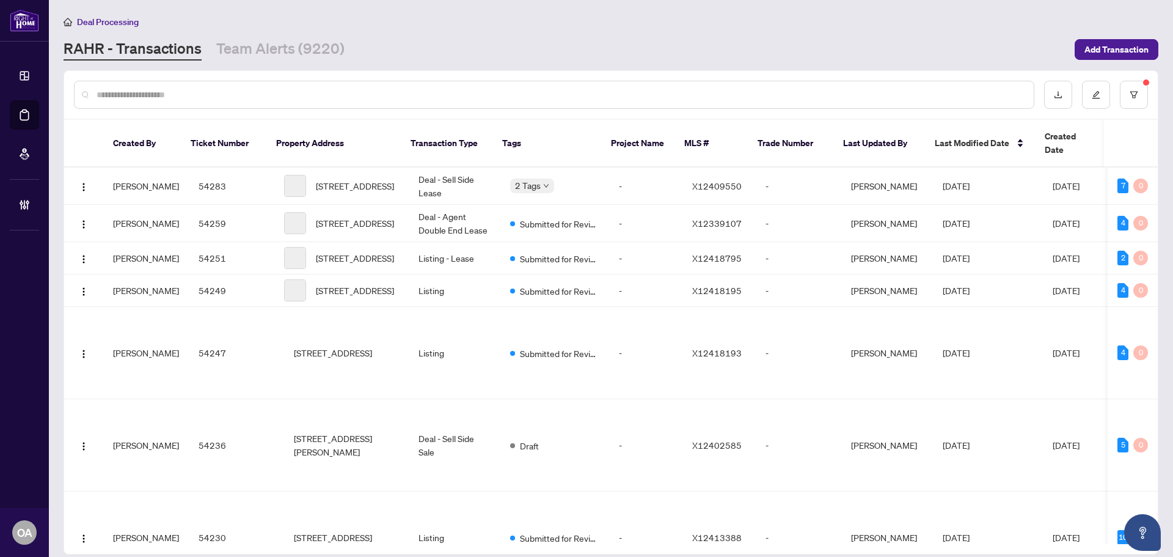
click at [428, 100] on input "text" at bounding box center [561, 94] width 928 height 13
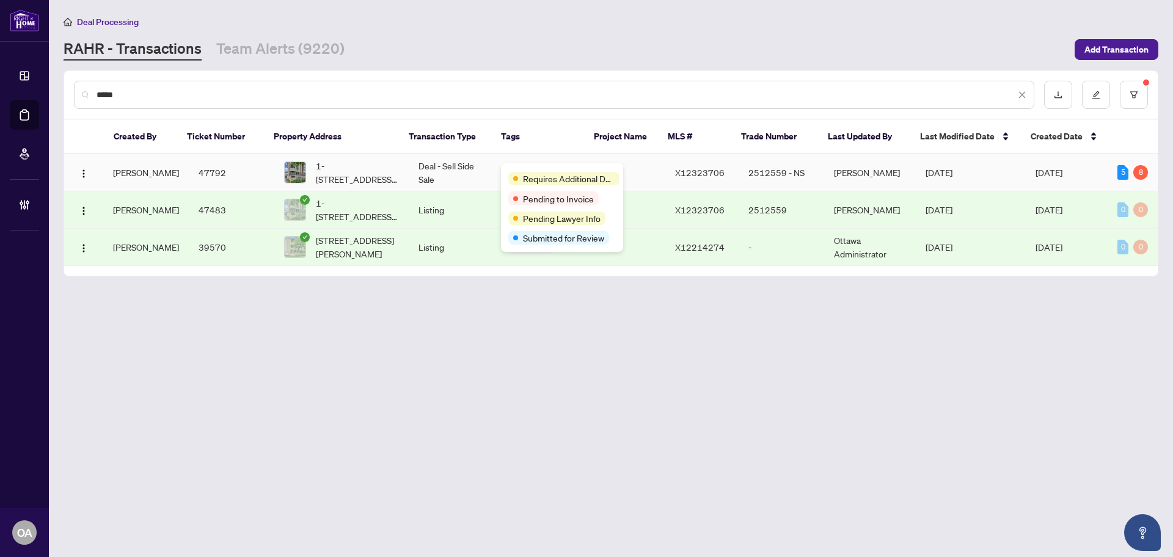
type input "*****"
click at [383, 177] on span "1-[STREET_ADDRESS][PERSON_NAME]" at bounding box center [357, 172] width 83 height 27
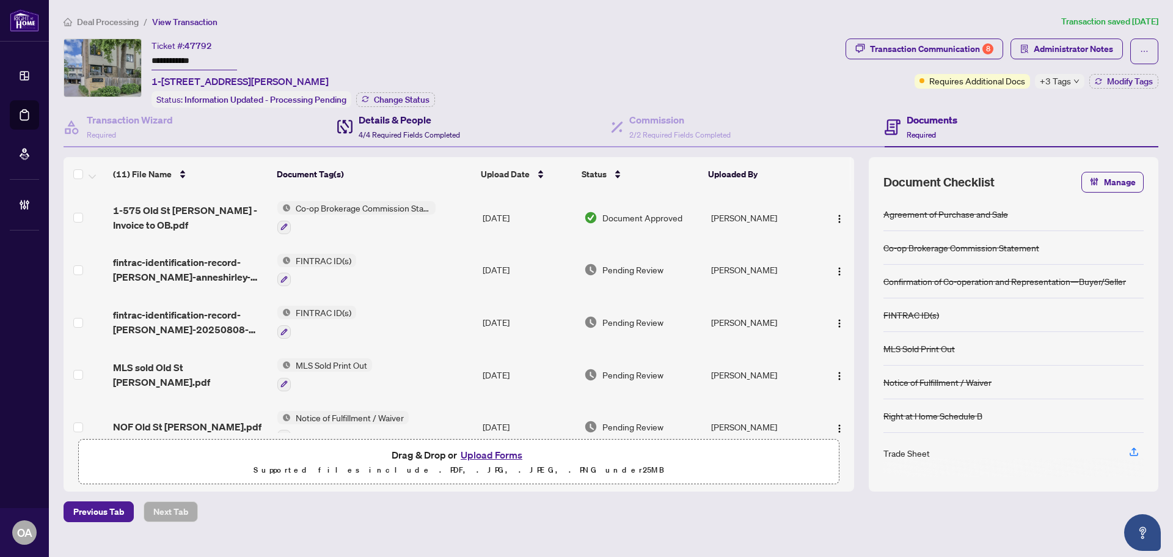
click at [421, 132] on span "4/4 Required Fields Completed" at bounding box center [409, 134] width 101 height 9
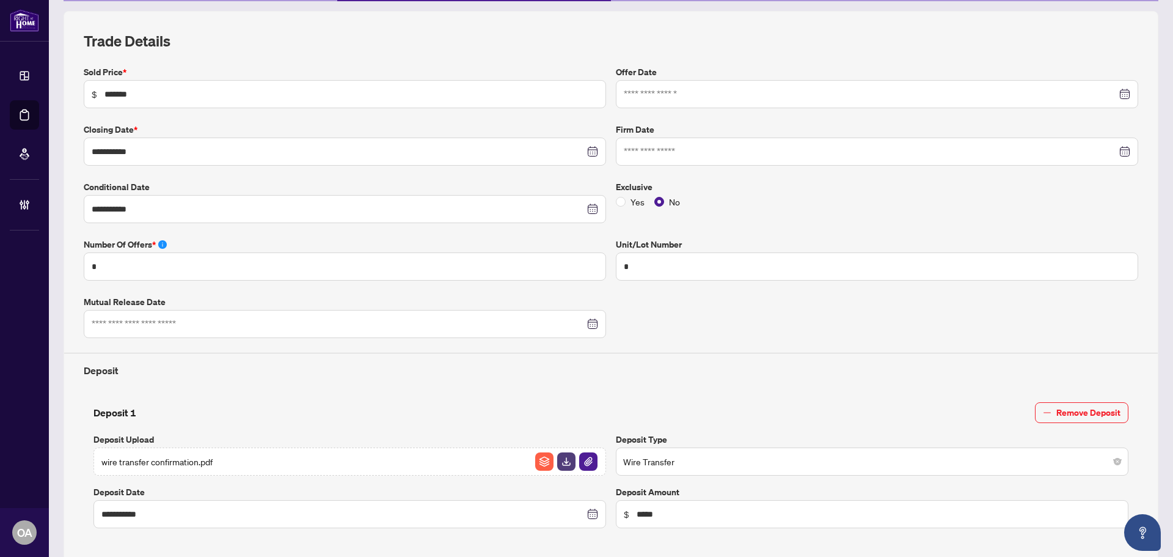
scroll to position [86, 0]
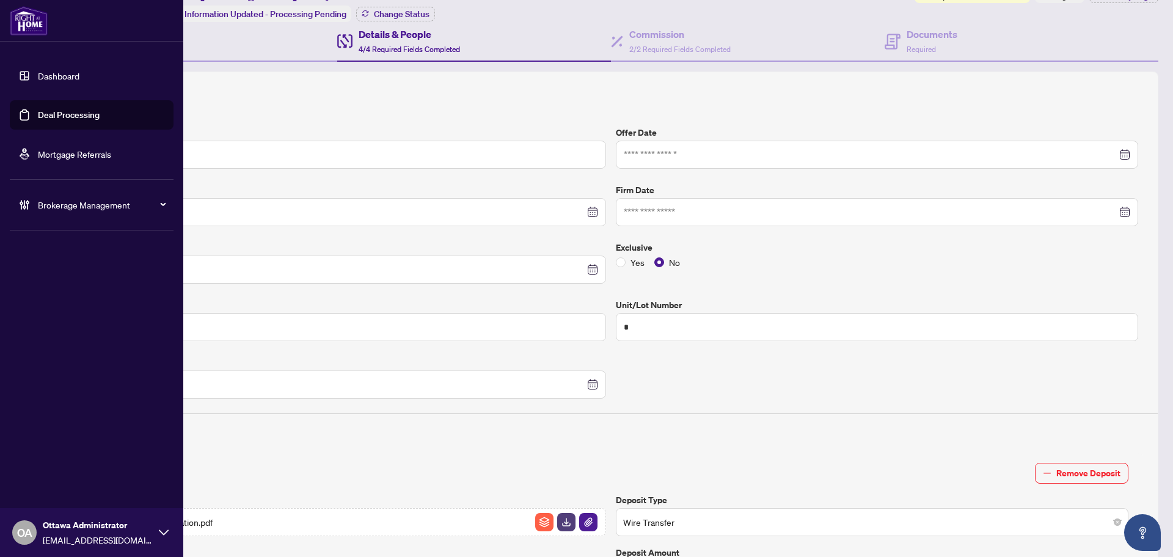
drag, startPoint x: 35, startPoint y: 119, endPoint x: 108, endPoint y: 109, distance: 72.8
click at [38, 119] on link "Deal Processing" at bounding box center [69, 114] width 62 height 11
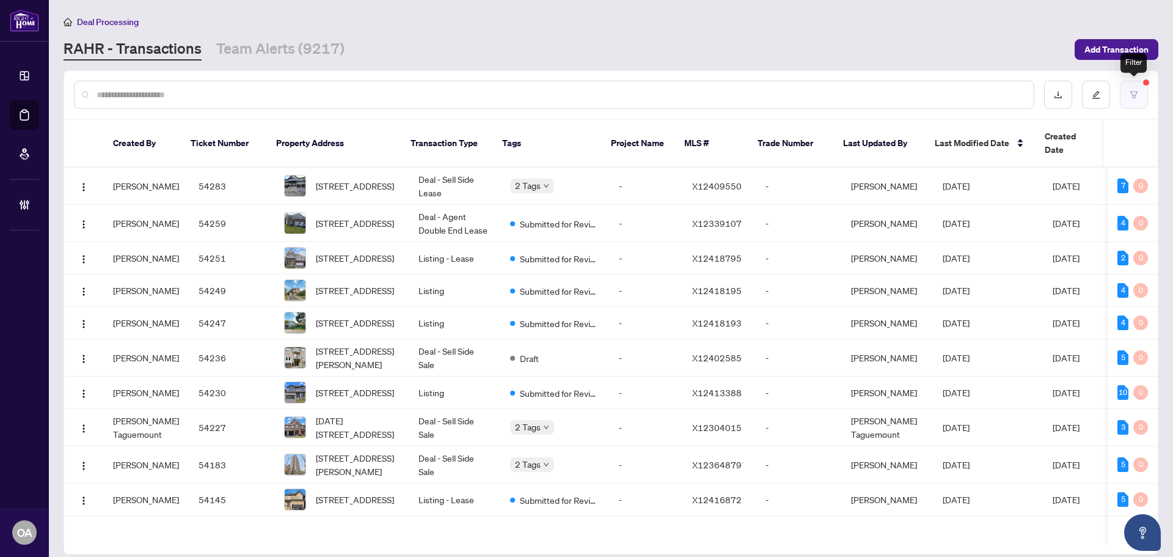
click at [1134, 95] on icon "filter" at bounding box center [1134, 94] width 7 height 7
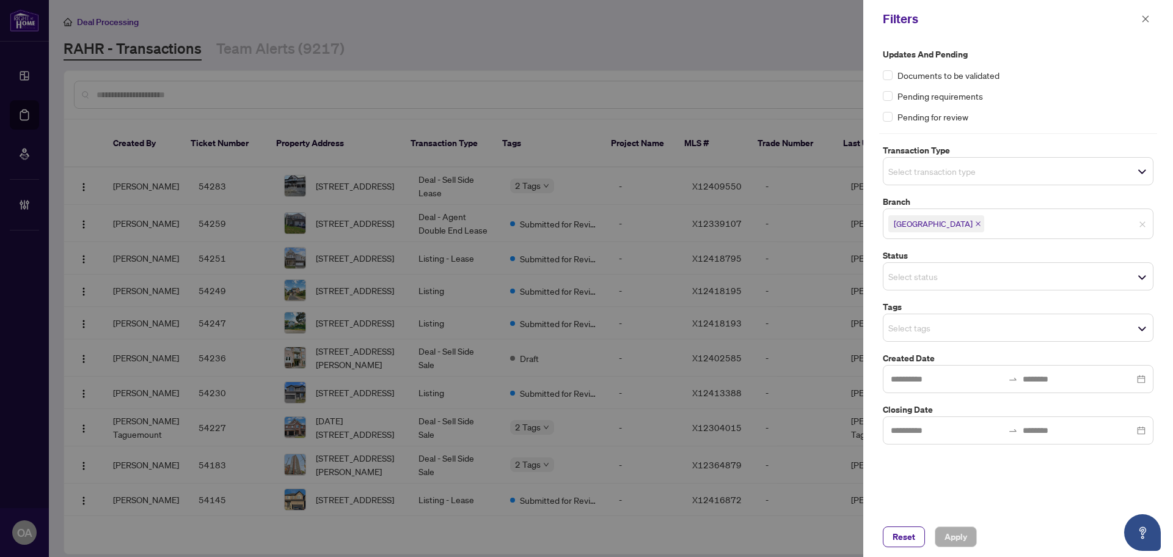
click at [916, 176] on input "search" at bounding box center [932, 171] width 86 height 15
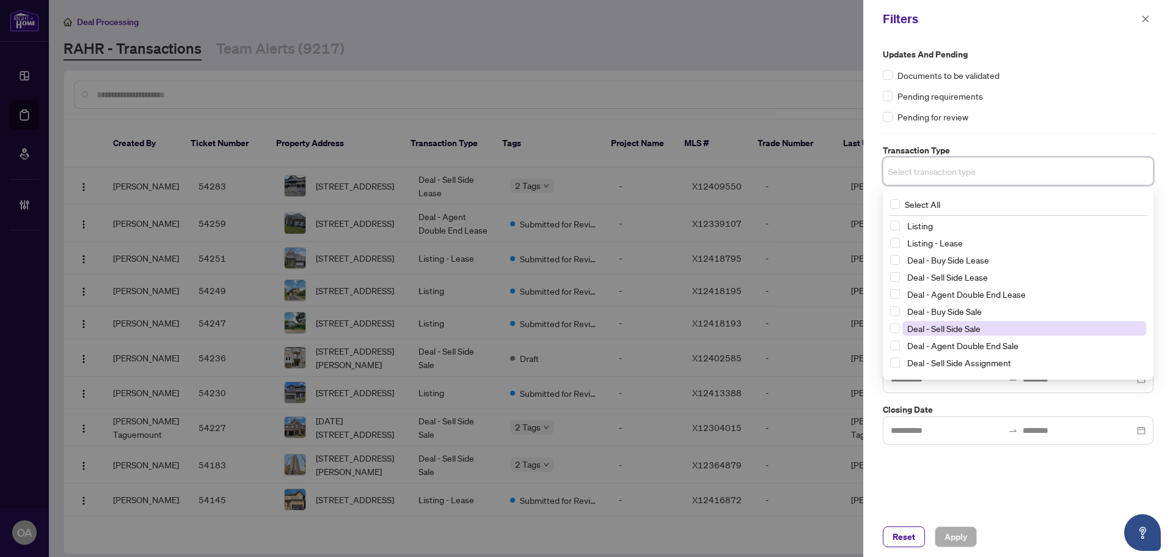
click at [961, 331] on span "Deal - Sell Side Sale" at bounding box center [944, 328] width 73 height 11
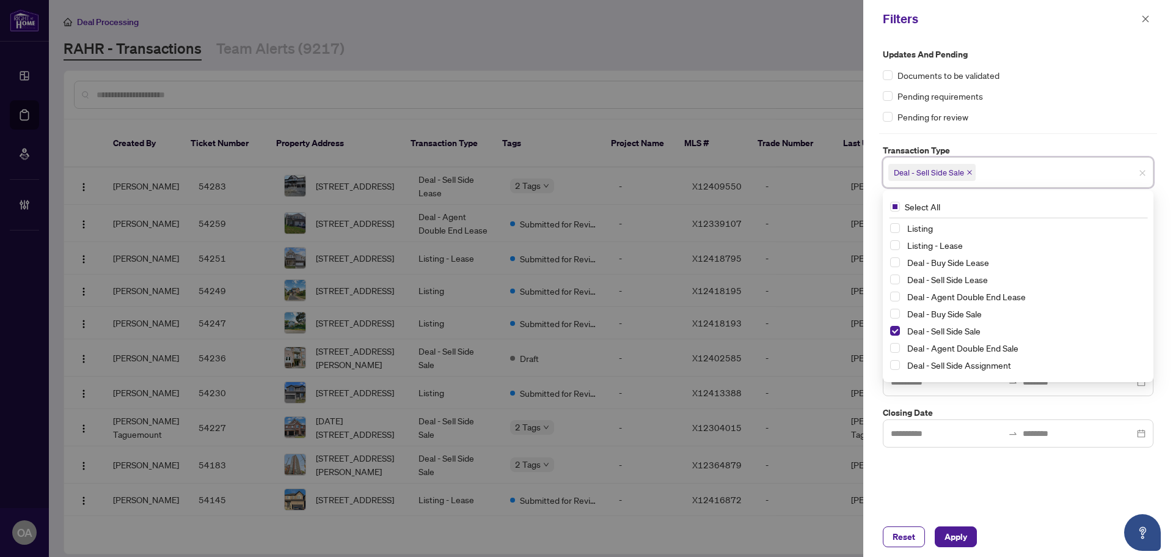
click at [971, 469] on div "Updates and Pending Documents to be validated Pending requirements Pending for …" at bounding box center [1019, 277] width 310 height 479
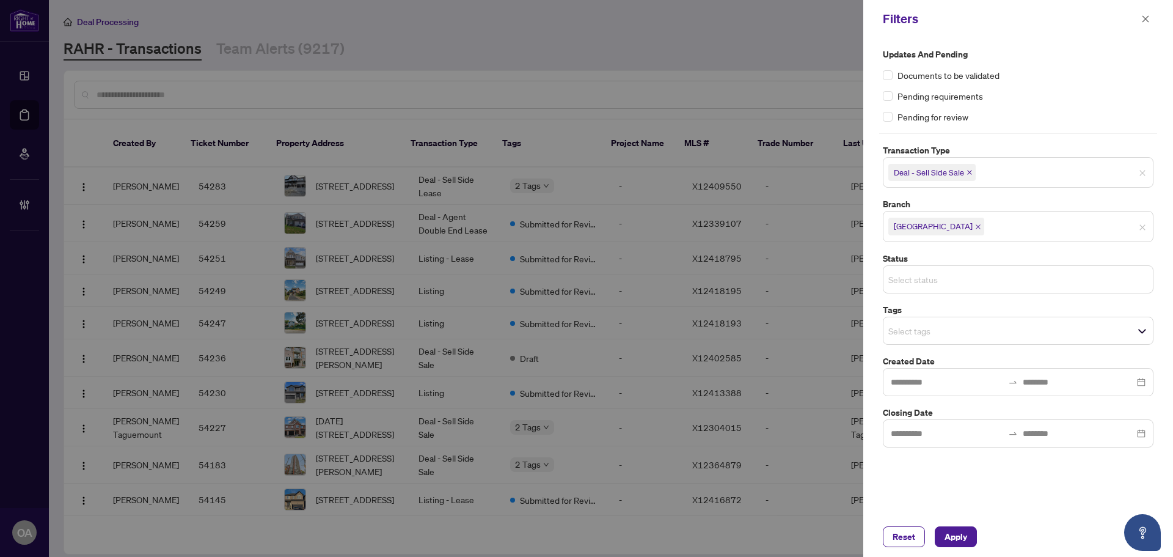
click at [914, 282] on input "search" at bounding box center [932, 279] width 86 height 15
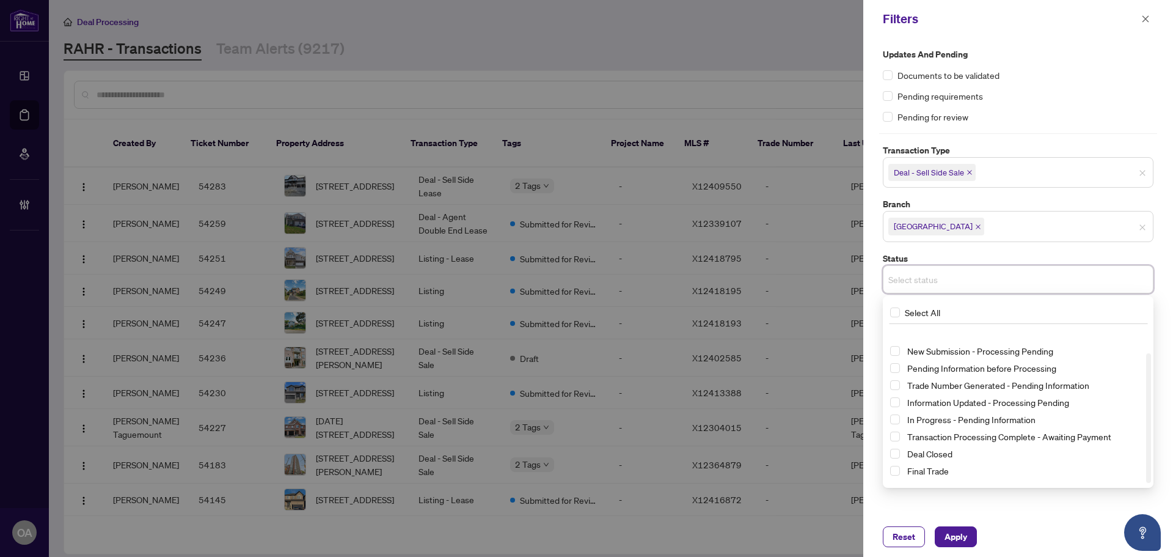
scroll to position [32, 0]
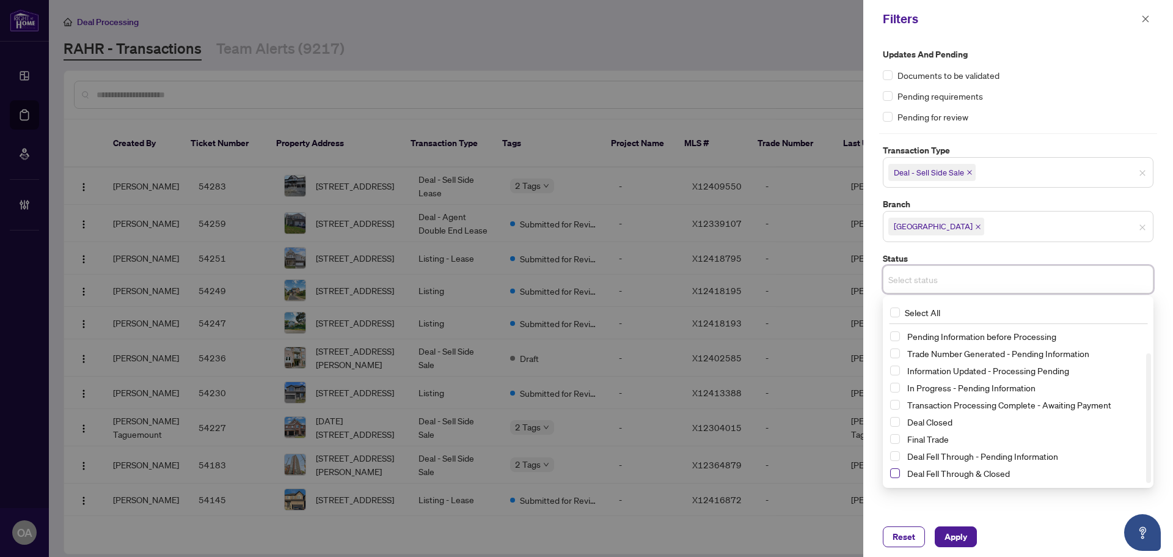
click at [895, 471] on span "Select Deal Fell Through & Closed" at bounding box center [895, 473] width 10 height 10
click at [961, 535] on span "Apply" at bounding box center [956, 537] width 23 height 20
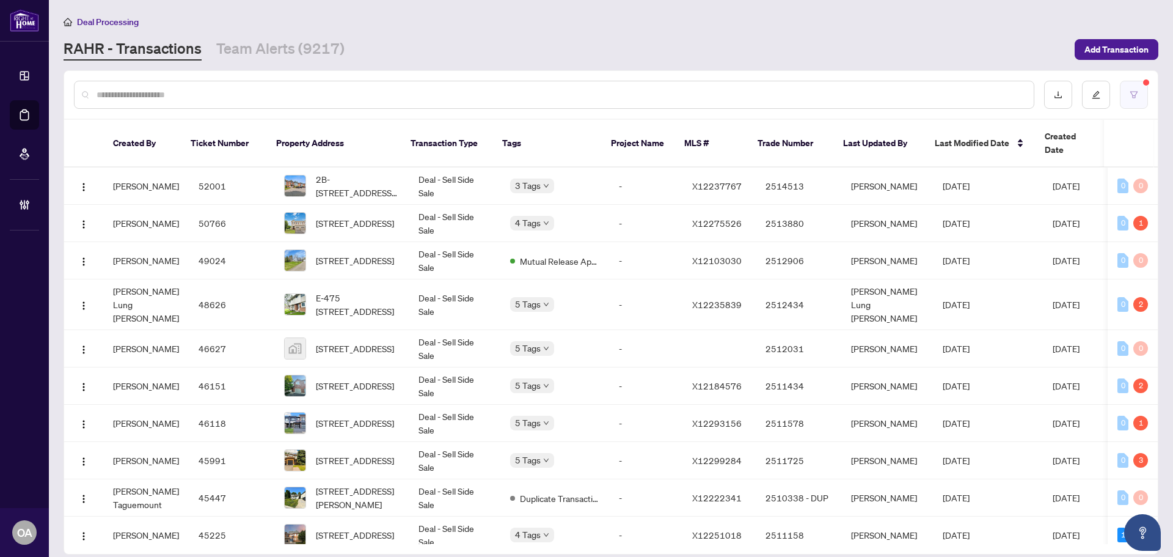
click at [1129, 90] on button "button" at bounding box center [1134, 95] width 28 height 28
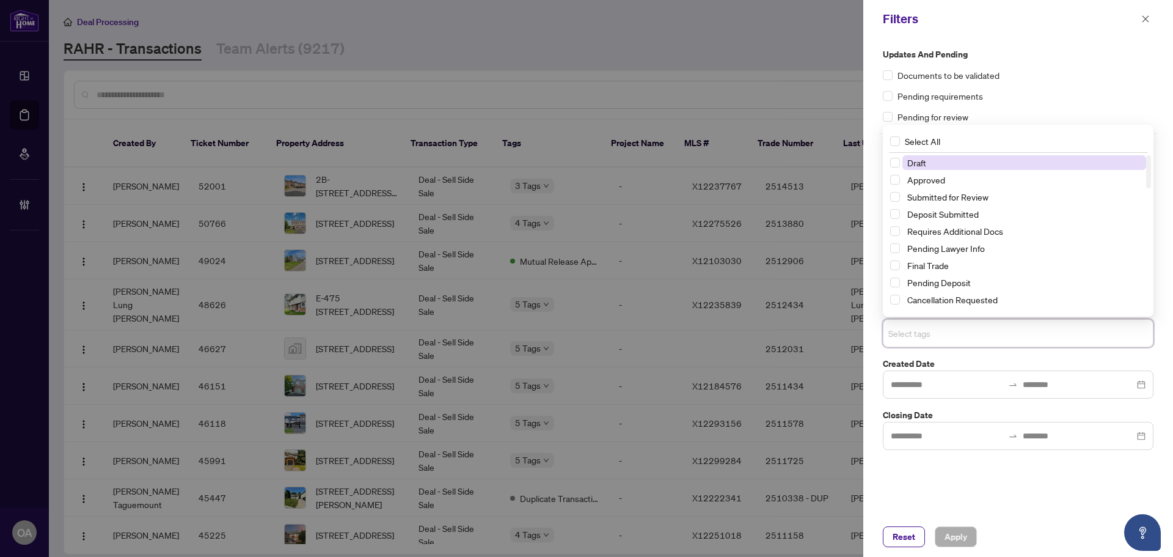
click at [909, 335] on input "search" at bounding box center [932, 333] width 86 height 15
click at [898, 176] on span "Select Approved" at bounding box center [895, 180] width 10 height 10
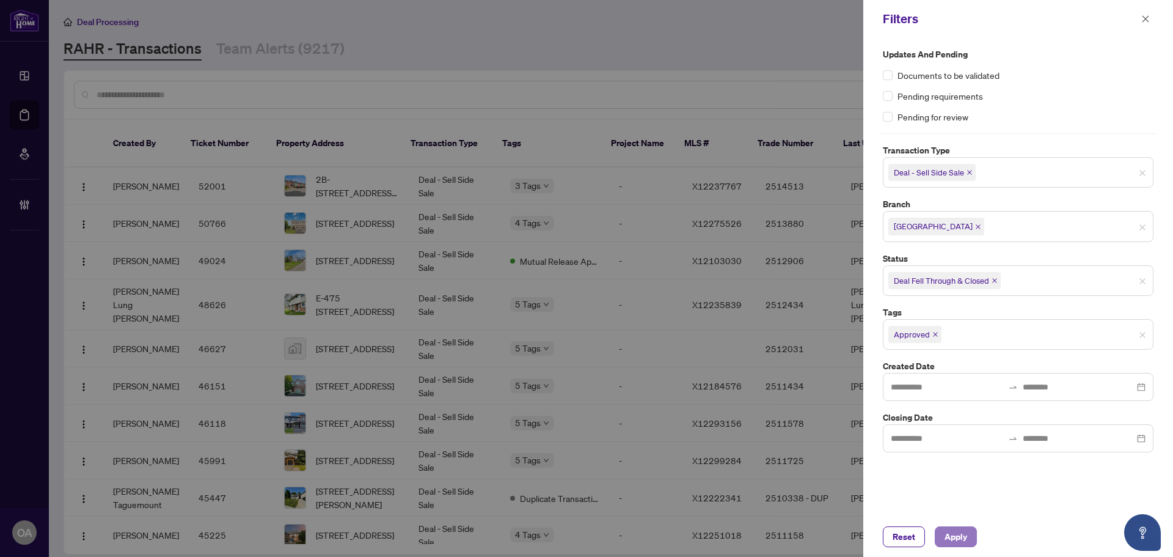
click at [950, 534] on span "Apply" at bounding box center [956, 537] width 23 height 20
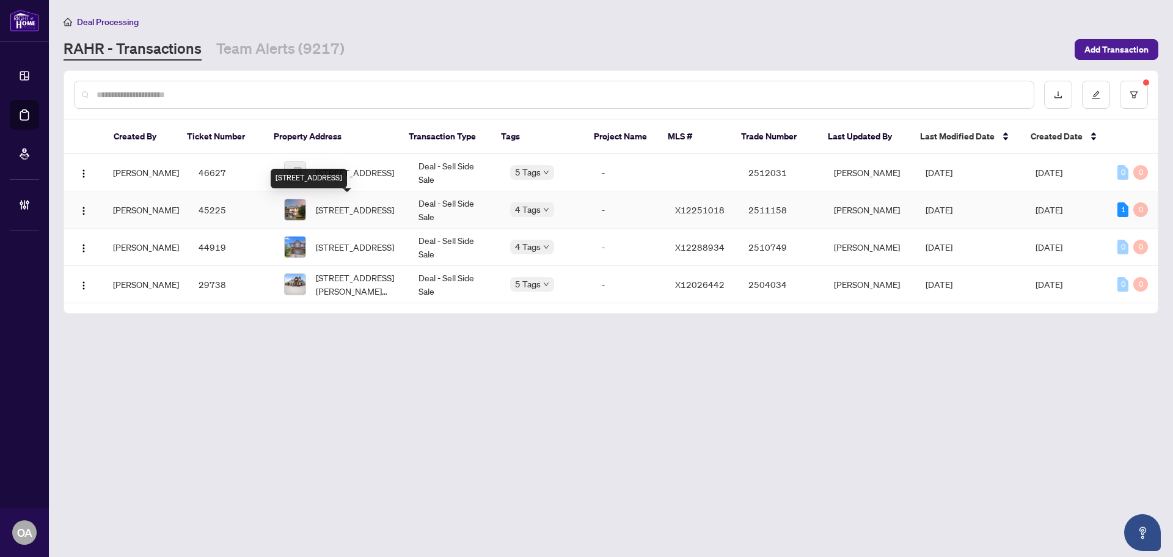
click at [347, 172] on div "[STREET_ADDRESS]" at bounding box center [309, 179] width 76 height 20
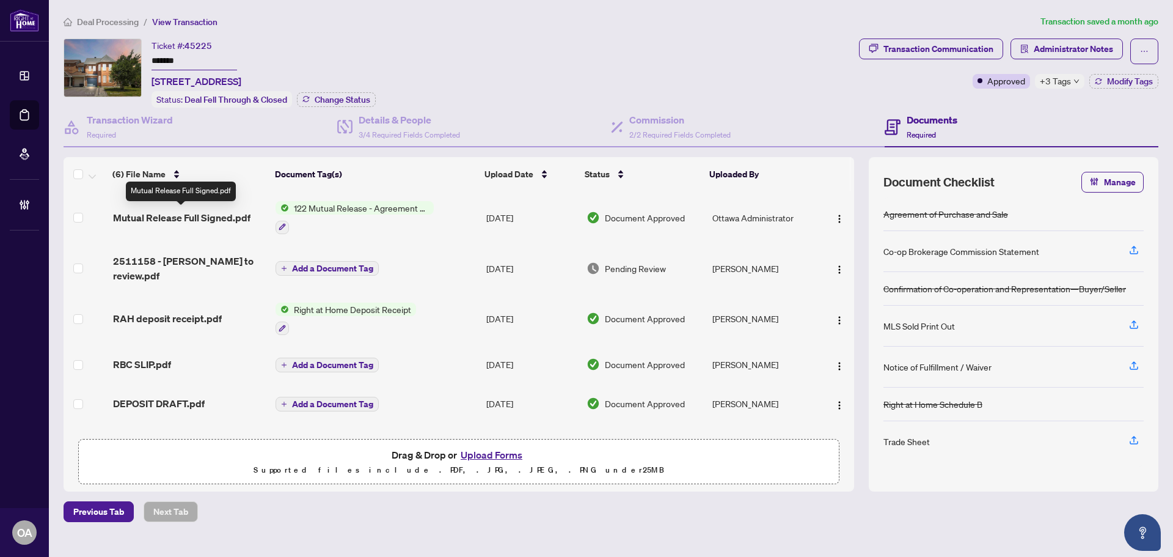
click at [226, 214] on span "Mutual Release Full Signed.pdf" at bounding box center [182, 217] width 138 height 15
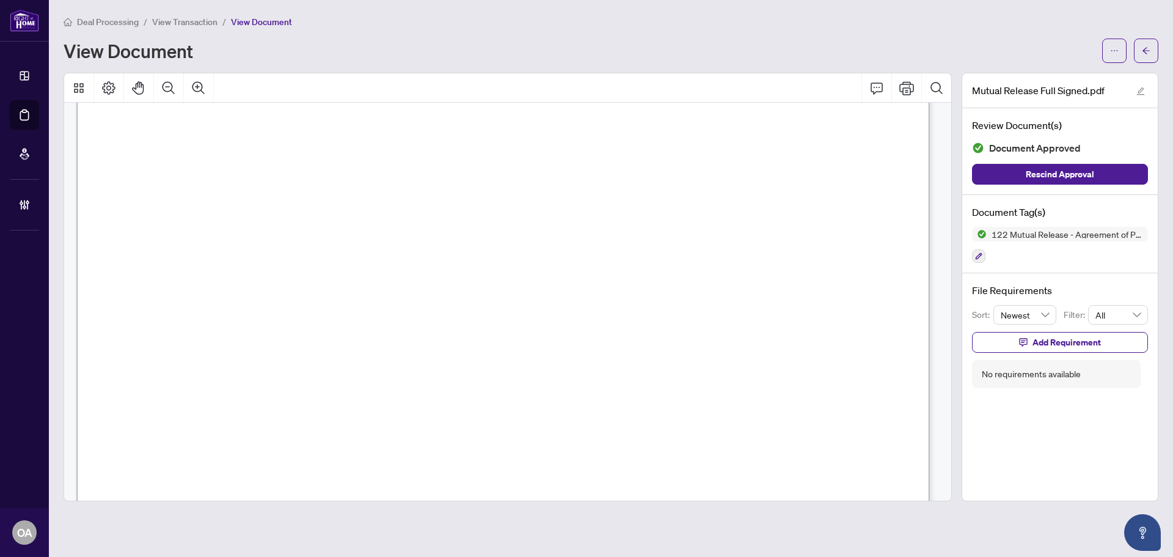
scroll to position [550, 0]
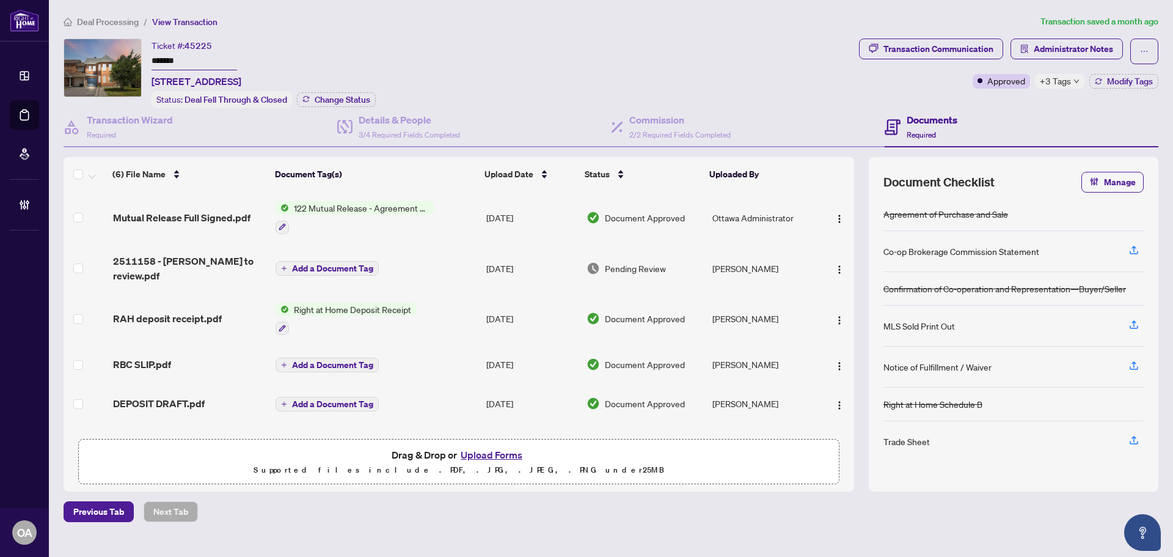
drag, startPoint x: 567, startPoint y: 88, endPoint x: 314, endPoint y: 5, distance: 266.3
click at [563, 87] on div "Ticket #: 45225 ******* [STREET_ADDRESS] Status: Deal Fell Through & Closed Cha…" at bounding box center [459, 73] width 791 height 69
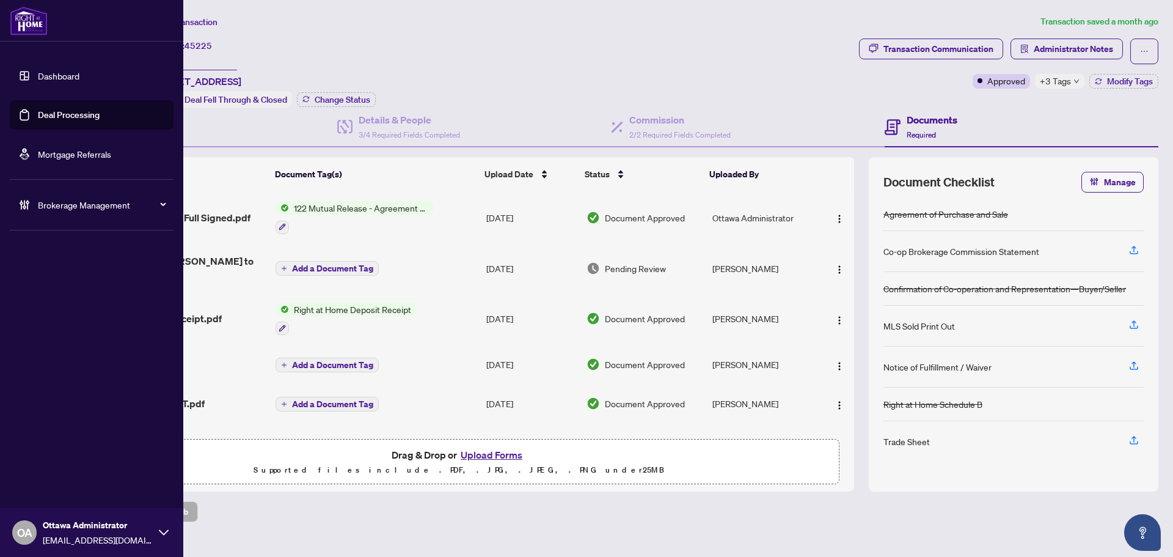
click at [38, 79] on link "Dashboard" at bounding box center [59, 75] width 42 height 11
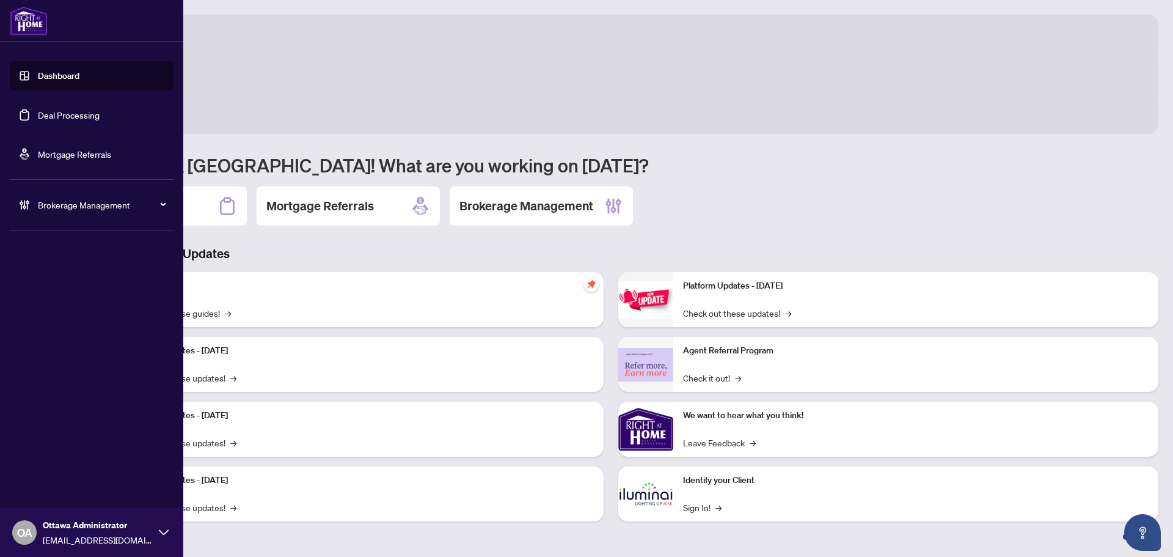
drag, startPoint x: 68, startPoint y: 112, endPoint x: 134, endPoint y: 101, distance: 66.3
click at [70, 112] on link "Deal Processing" at bounding box center [69, 114] width 62 height 11
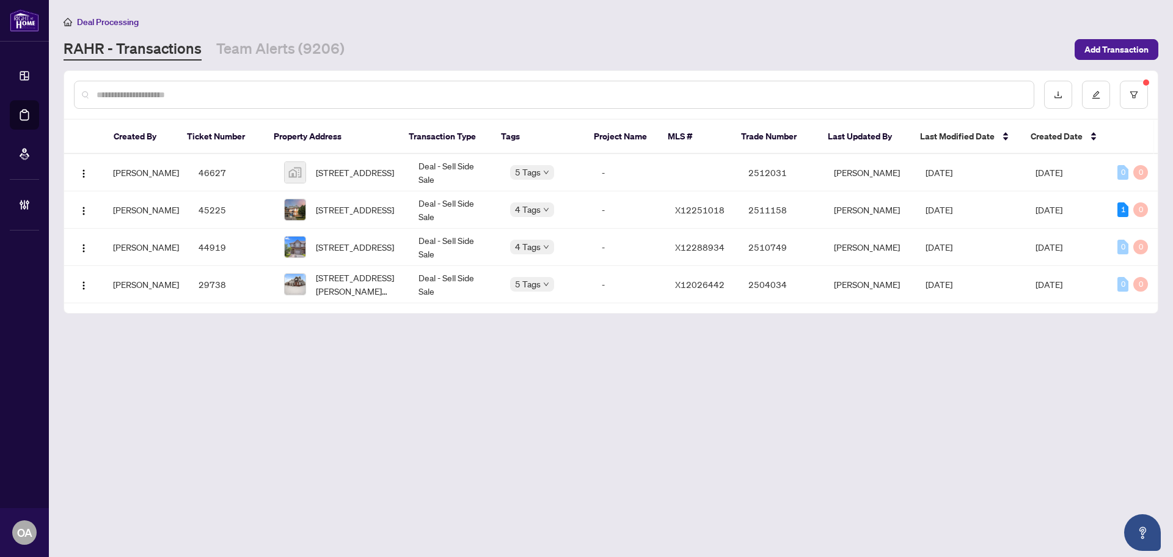
drag, startPoint x: 442, startPoint y: 83, endPoint x: 442, endPoint y: 92, distance: 9.2
click at [442, 90] on div at bounding box center [554, 95] width 961 height 28
click at [442, 97] on input "text" at bounding box center [561, 94] width 928 height 13
click at [442, 96] on input "text" at bounding box center [561, 94] width 928 height 13
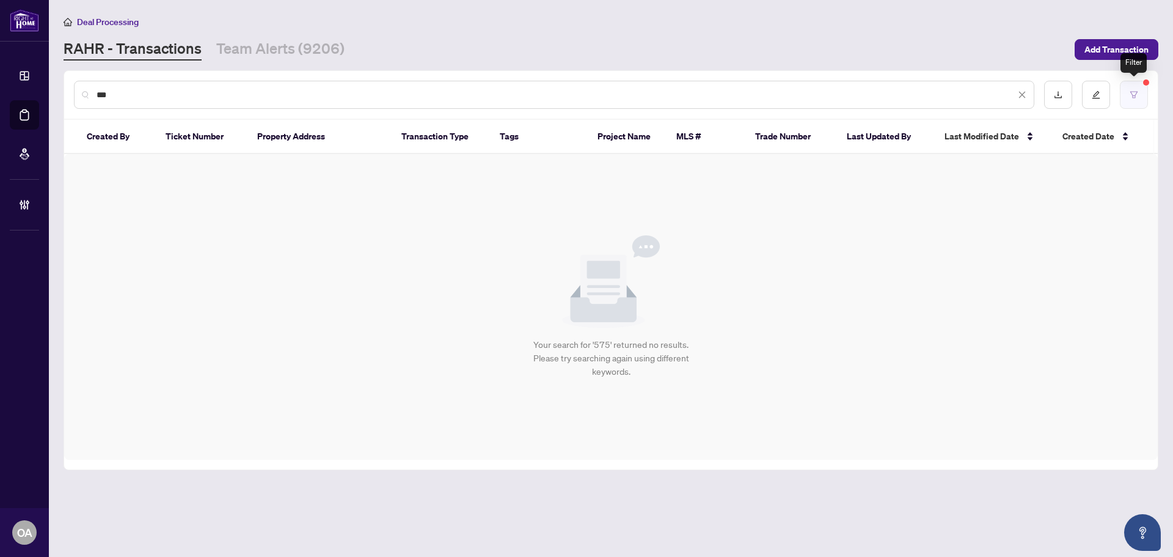
click at [1143, 92] on button "button" at bounding box center [1134, 95] width 28 height 28
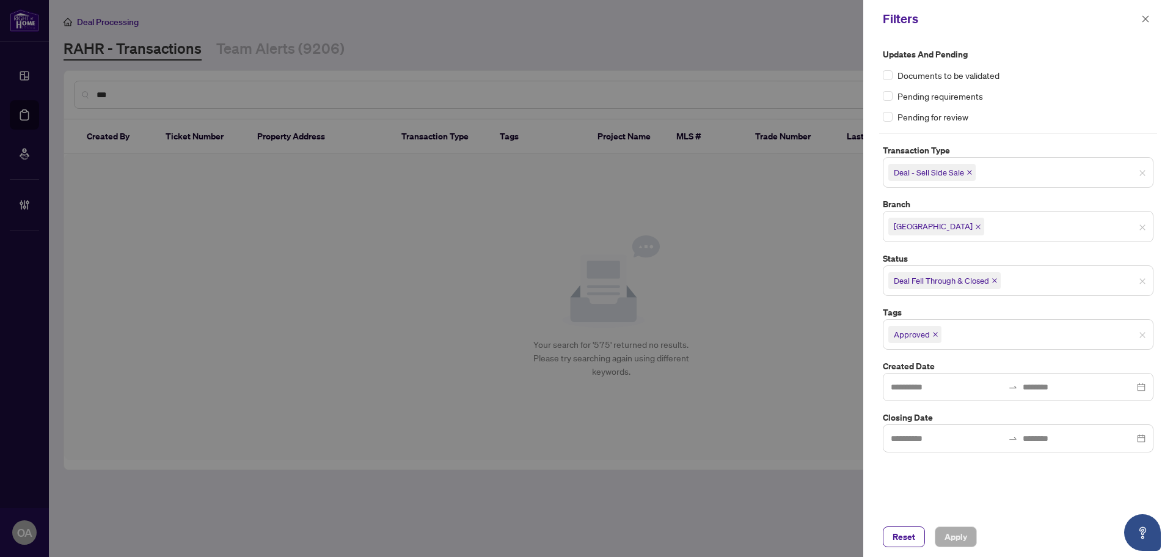
click at [994, 282] on icon "close" at bounding box center [995, 280] width 6 height 6
click at [967, 171] on icon "close" at bounding box center [969, 172] width 5 height 5
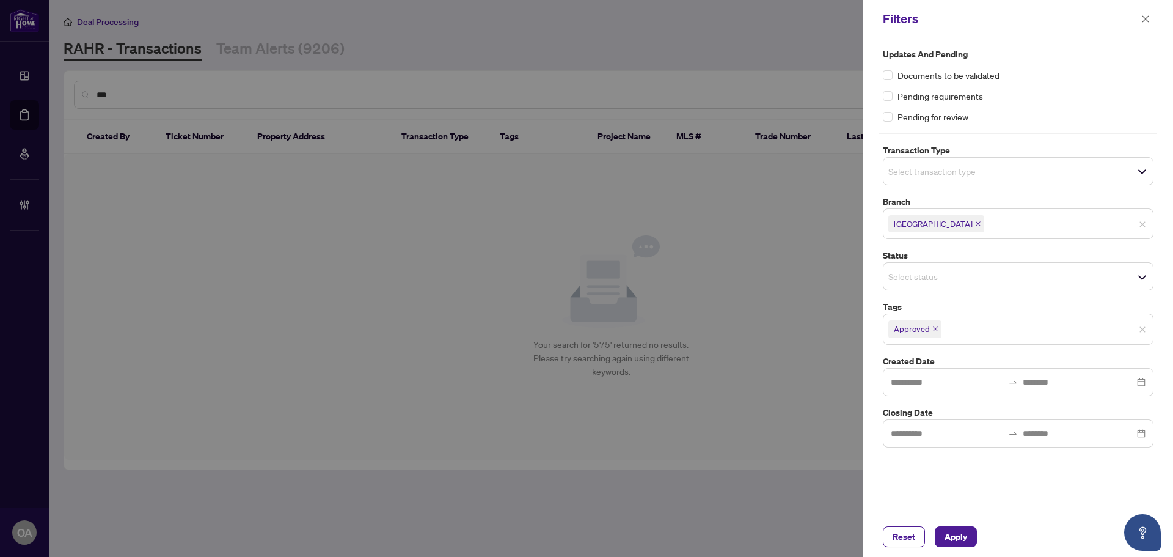
click at [933, 327] on icon "close" at bounding box center [936, 329] width 6 height 6
click at [897, 492] on div "Updates and Pending Documents to be validated Pending requirements Pending for …" at bounding box center [1019, 277] width 310 height 479
click at [964, 535] on span "Apply" at bounding box center [956, 537] width 23 height 20
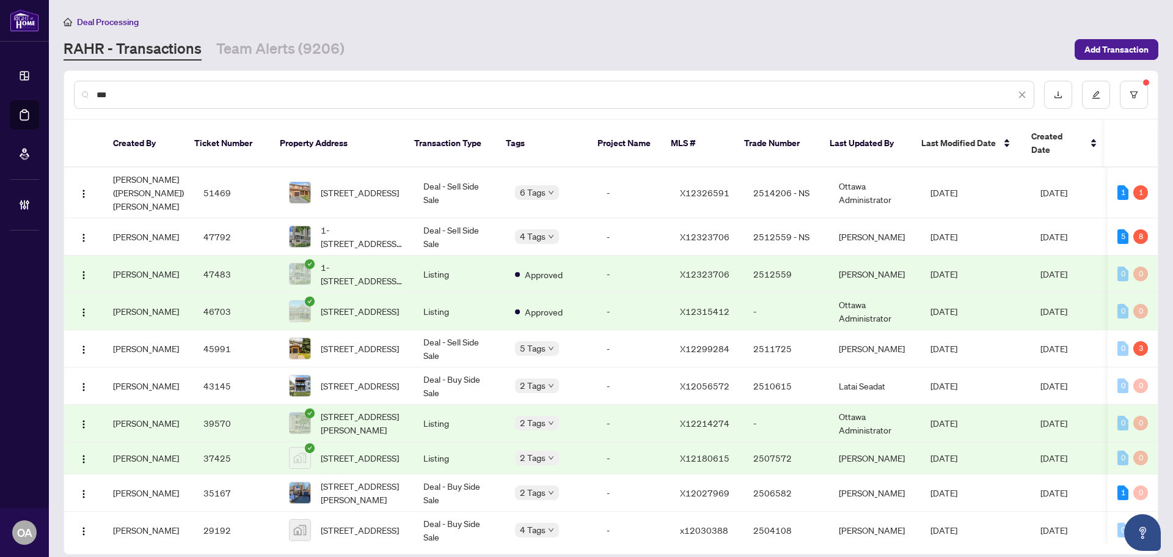
click at [176, 86] on div "***" at bounding box center [554, 95] width 961 height 28
click at [188, 103] on div "***" at bounding box center [554, 95] width 961 height 28
click at [189, 94] on input "***" at bounding box center [556, 94] width 919 height 13
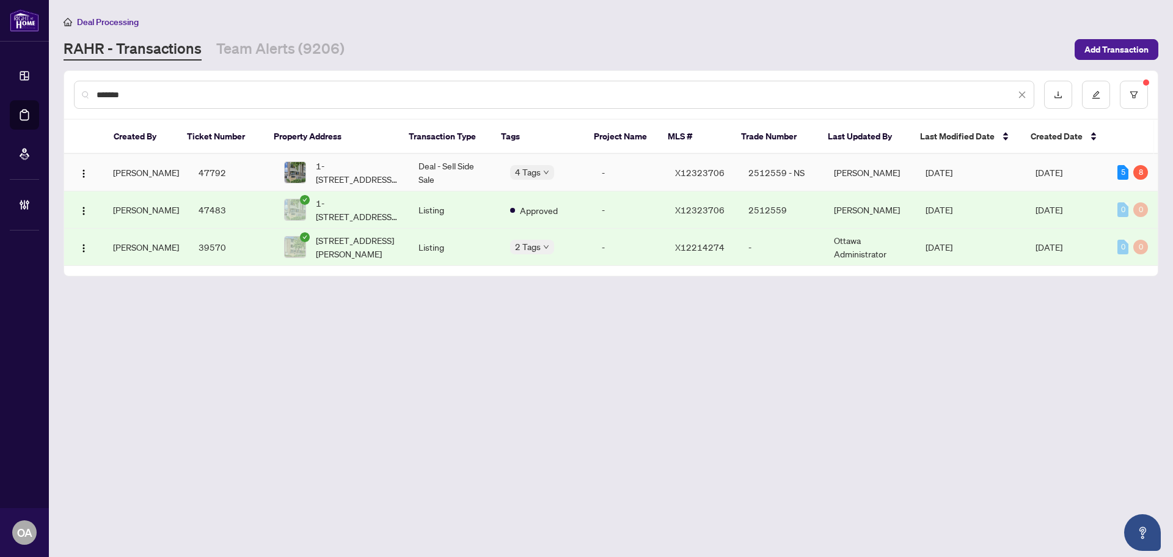
type input "*******"
click at [461, 163] on td "Deal - Sell Side Sale" at bounding box center [455, 172] width 92 height 37
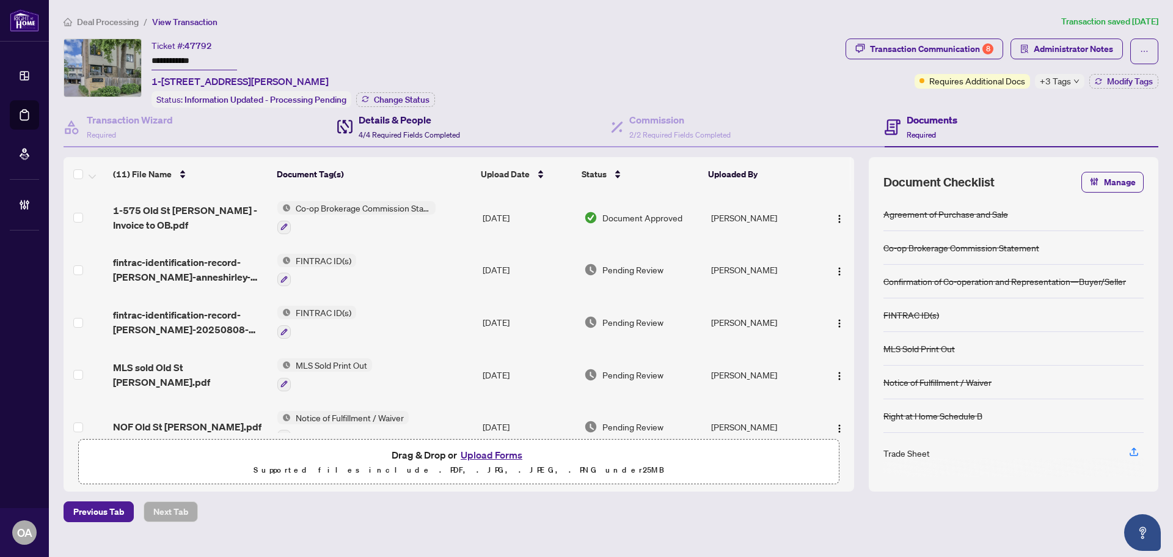
drag, startPoint x: 406, startPoint y: 128, endPoint x: 494, endPoint y: 148, distance: 90.3
click at [406, 128] on div "Details & People 4/4 Required Fields Completed" at bounding box center [409, 126] width 101 height 29
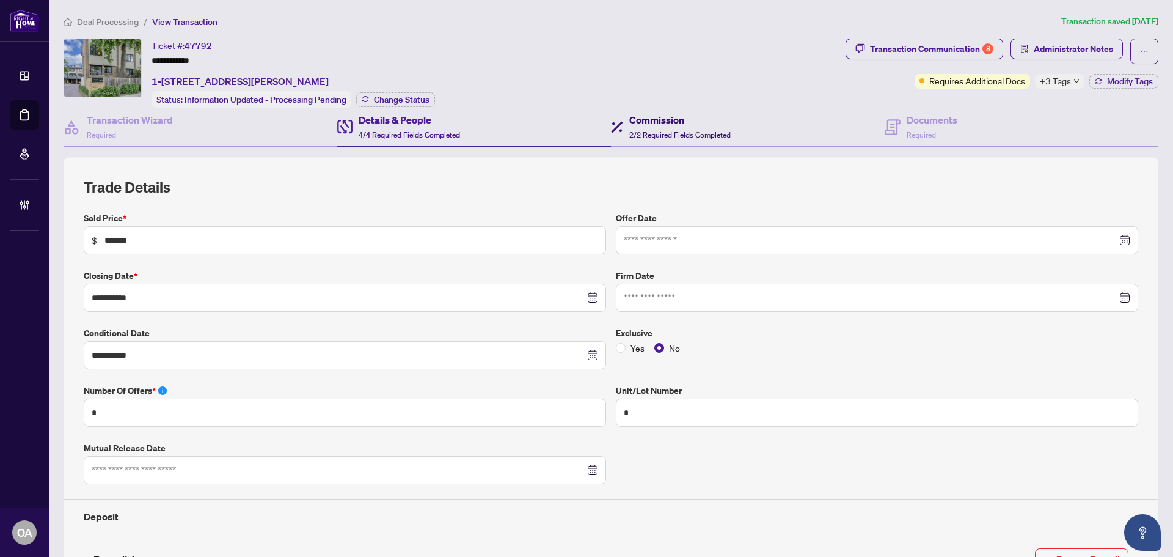
click at [672, 122] on h4 "Commission" at bounding box center [679, 119] width 101 height 15
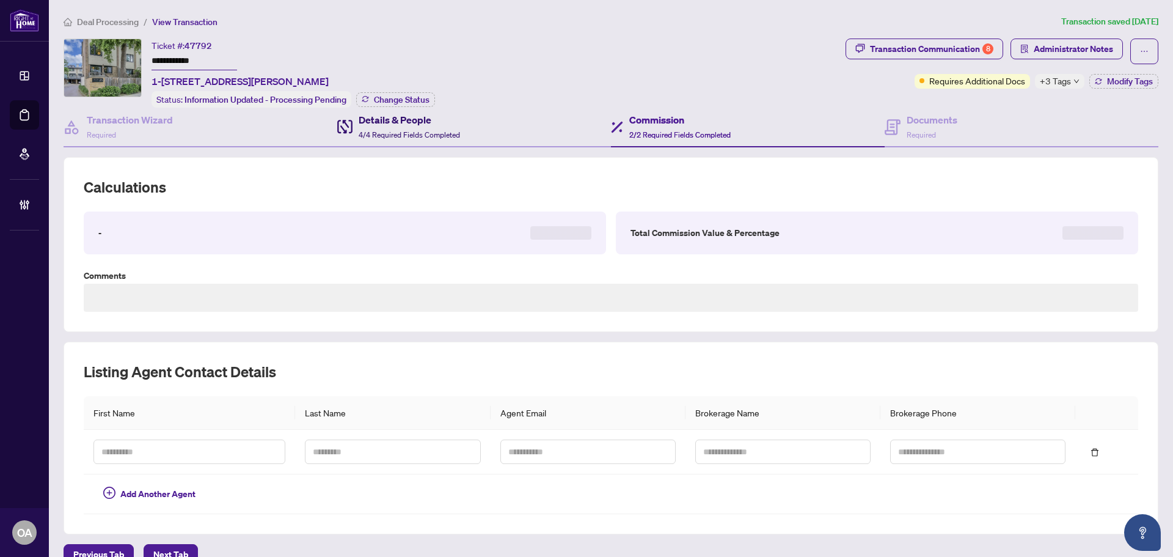
click at [428, 119] on h4 "Details & People" at bounding box center [409, 119] width 101 height 15
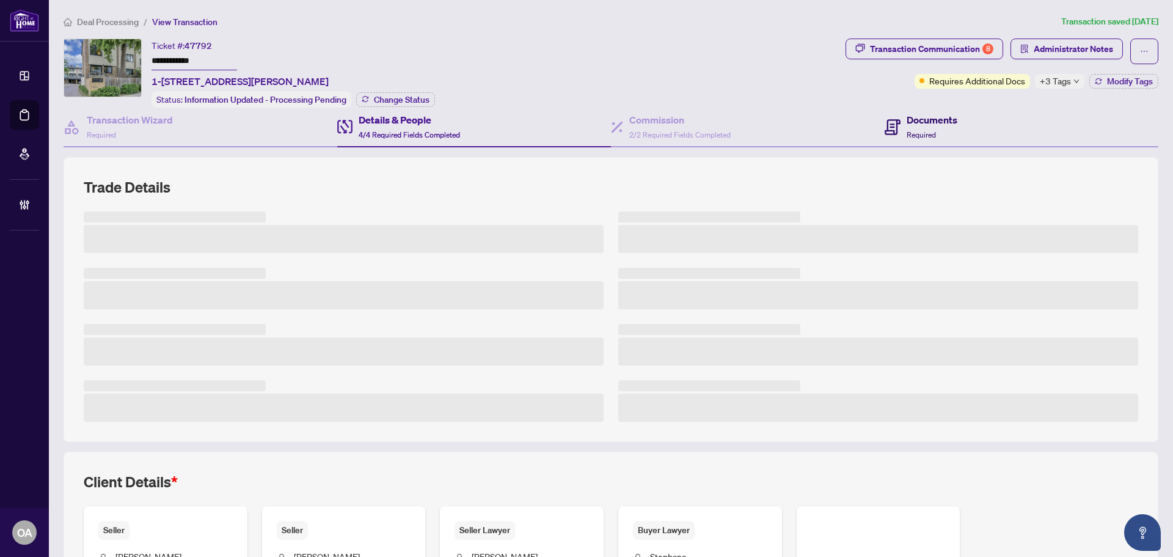
click at [895, 125] on div "Documents Required" at bounding box center [921, 126] width 73 height 29
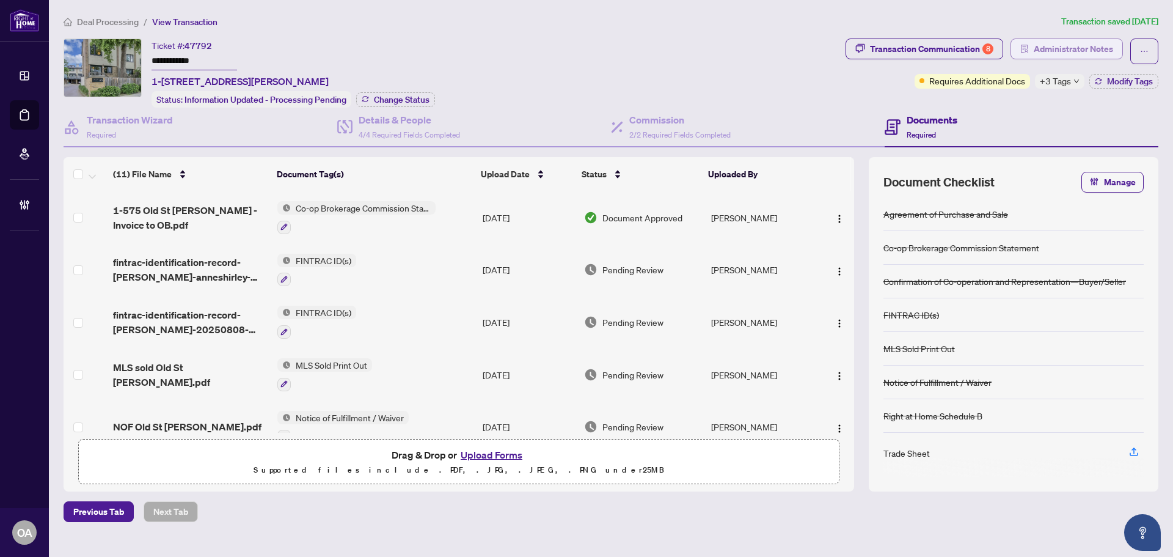
click at [1066, 48] on span "Administrator Notes" at bounding box center [1073, 49] width 79 height 20
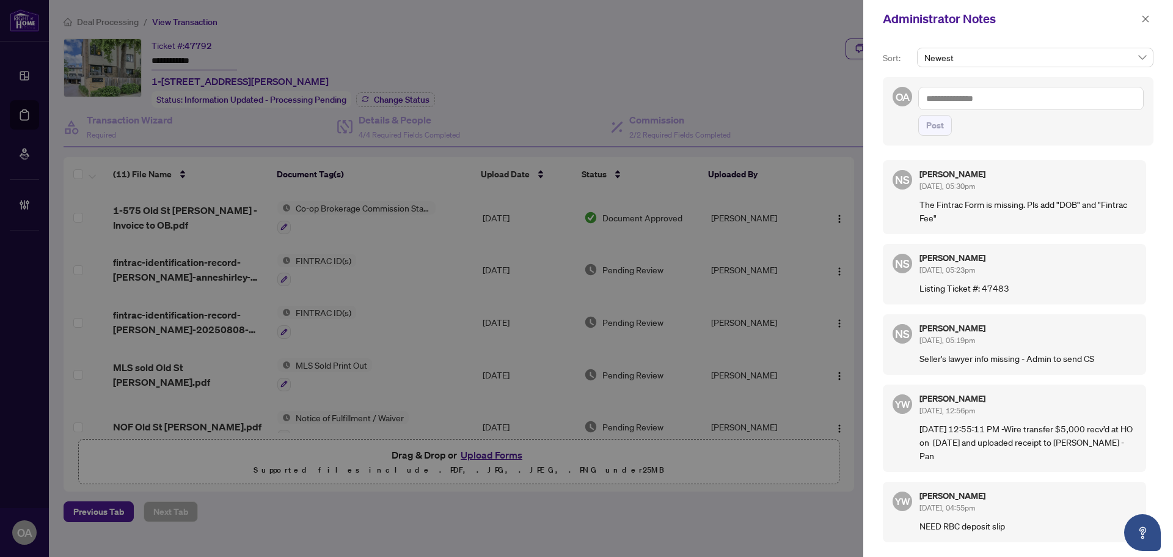
click at [980, 96] on textarea at bounding box center [1032, 98] width 226 height 23
click at [964, 101] on li "[PERSON_NAME]" at bounding box center [1025, 107] width 147 height 21
drag, startPoint x: 1104, startPoint y: 97, endPoint x: 903, endPoint y: 101, distance: 201.7
click at [903, 101] on div "**********" at bounding box center [1018, 111] width 271 height 68
click at [1143, 20] on icon "close" at bounding box center [1146, 19] width 9 height 9
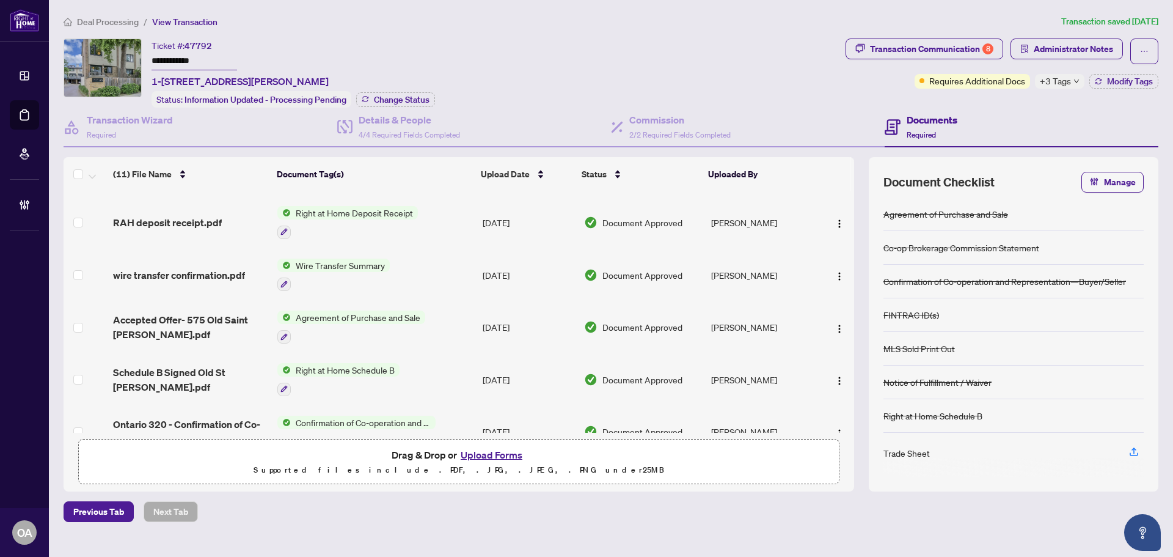
scroll to position [333, 0]
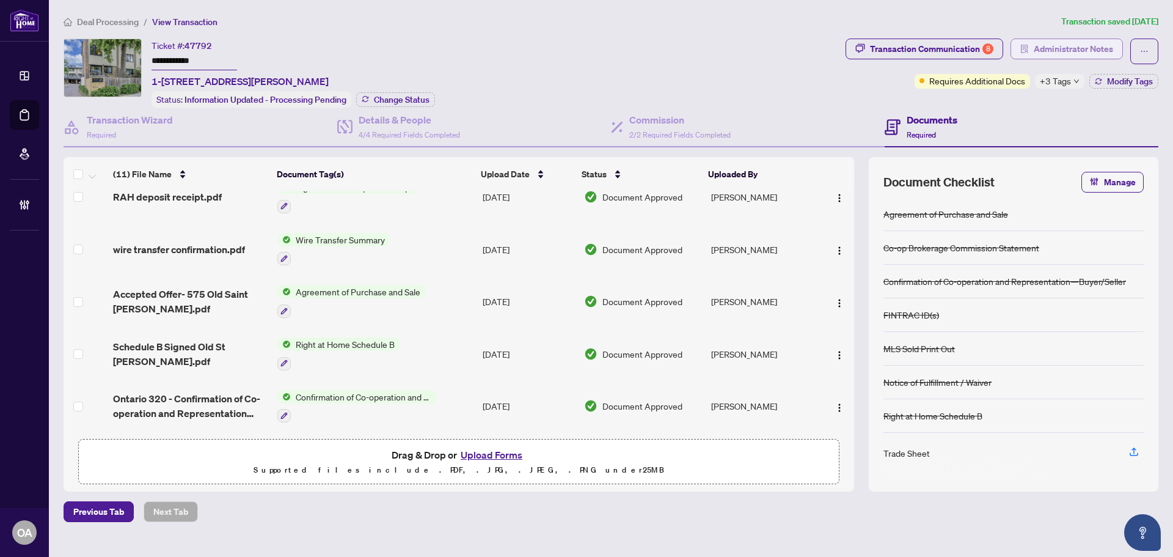
click at [1096, 50] on span "Administrator Notes" at bounding box center [1073, 49] width 79 height 20
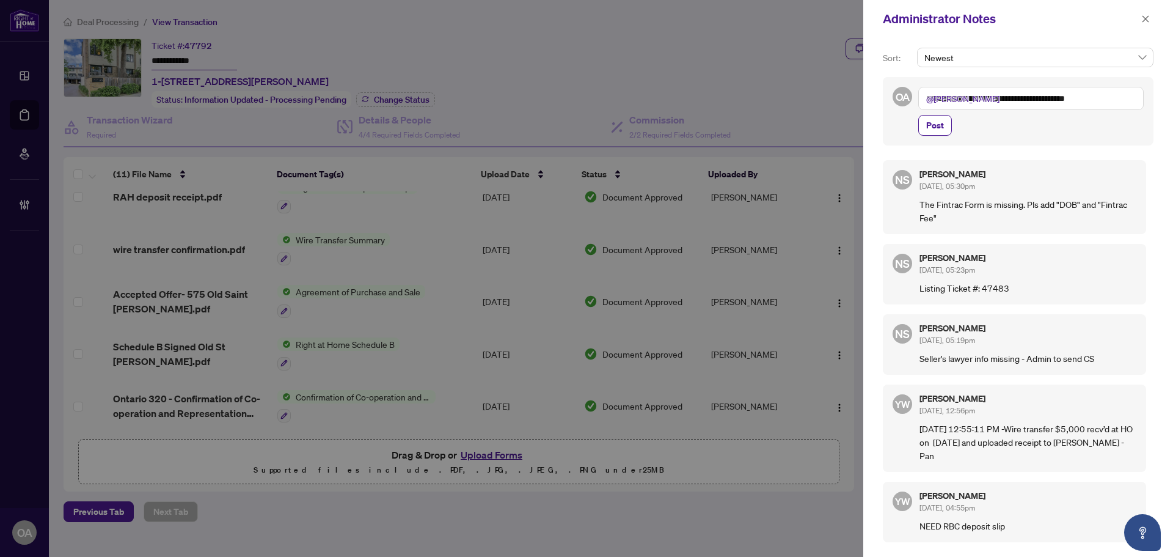
click at [1104, 99] on textarea "**********" at bounding box center [1032, 98] width 226 height 23
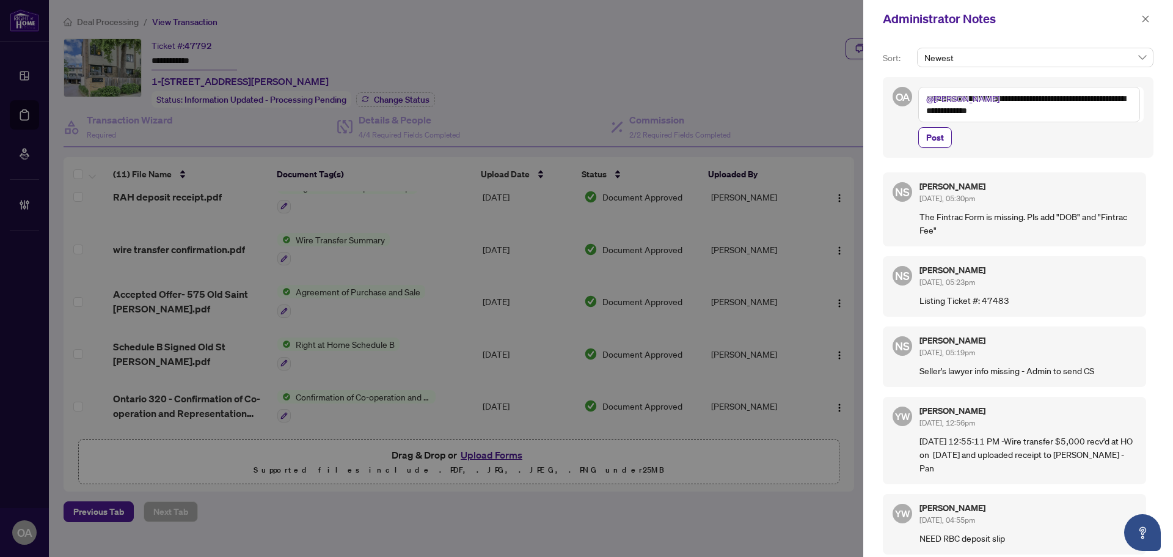
click at [950, 109] on textarea "**********" at bounding box center [1030, 104] width 222 height 35
click at [1044, 119] on textarea "**********" at bounding box center [1030, 104] width 222 height 35
click at [1101, 98] on textarea "**********" at bounding box center [1030, 104] width 222 height 35
type textarea "**********"
click at [939, 135] on span "Post" at bounding box center [936, 138] width 18 height 20
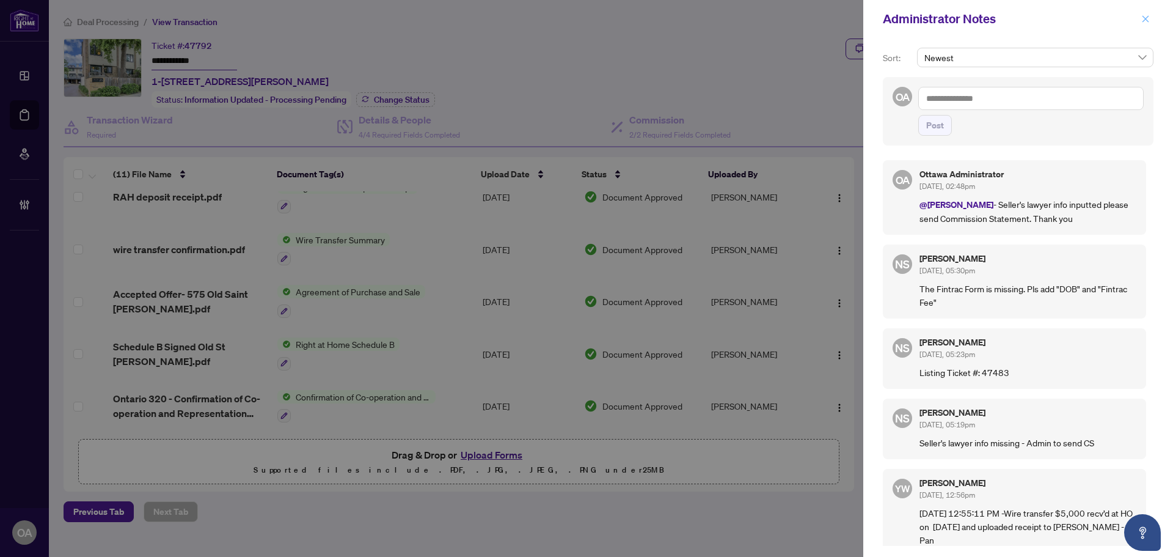
click at [1140, 18] on button "button" at bounding box center [1146, 19] width 16 height 15
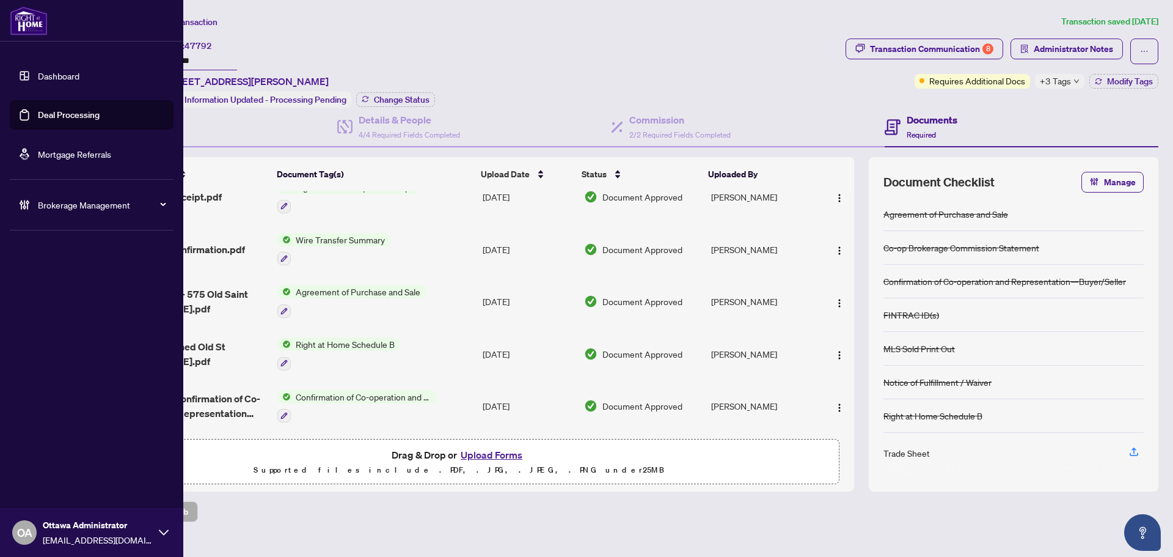
click at [40, 120] on link "Deal Processing" at bounding box center [69, 114] width 62 height 11
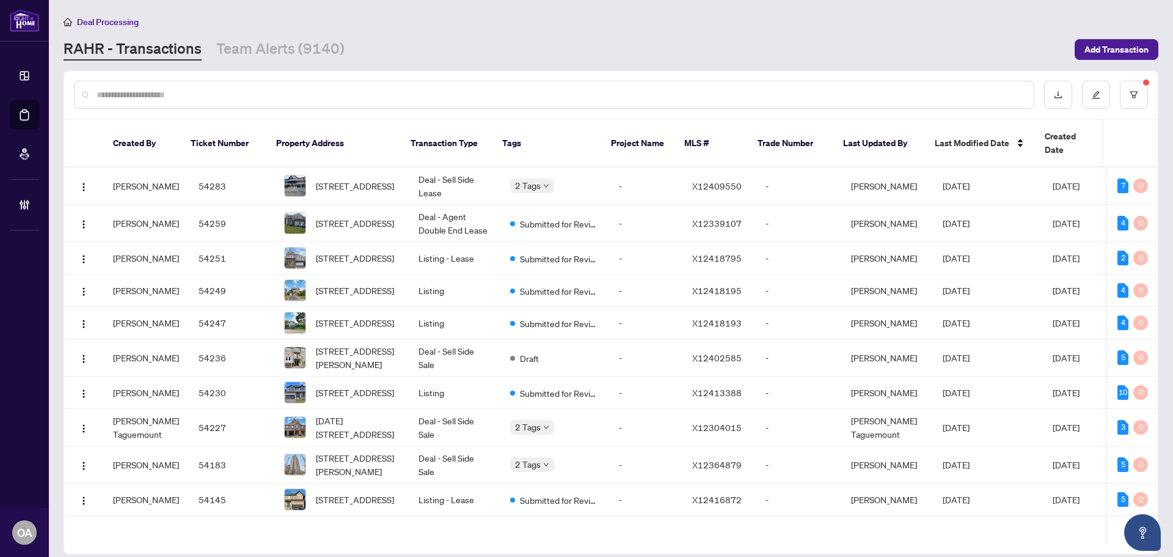
click at [208, 93] on input "text" at bounding box center [561, 94] width 928 height 13
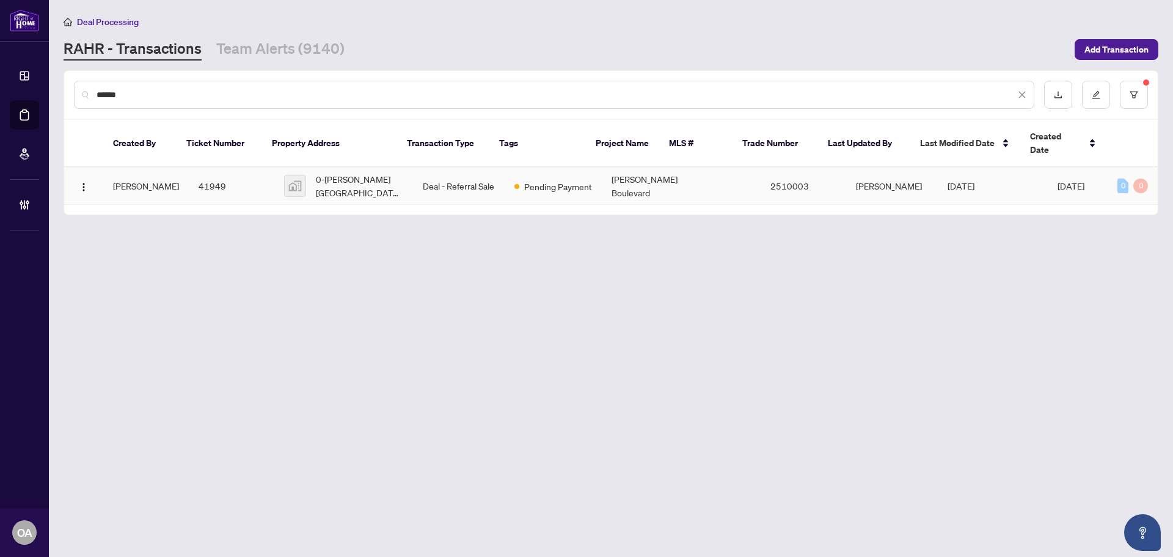
type input "******"
click at [343, 175] on span "0-[PERSON_NAME][GEOGRAPHIC_DATA], [GEOGRAPHIC_DATA], [GEOGRAPHIC_DATA]" at bounding box center [359, 185] width 87 height 27
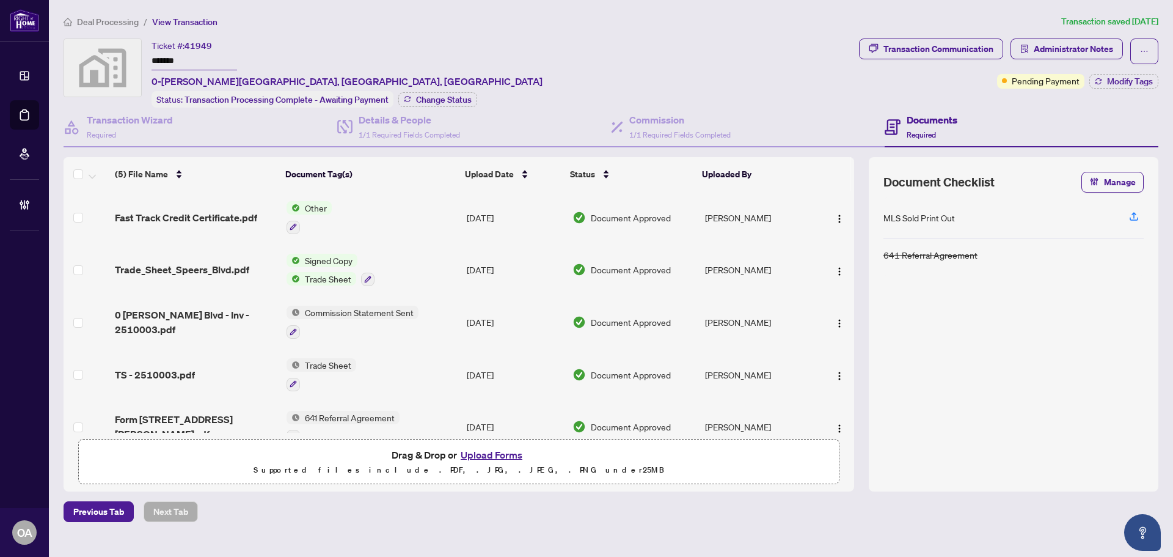
drag, startPoint x: 186, startPoint y: 59, endPoint x: 152, endPoint y: 60, distance: 33.6
click at [152, 60] on input "*******" at bounding box center [195, 62] width 86 height 18
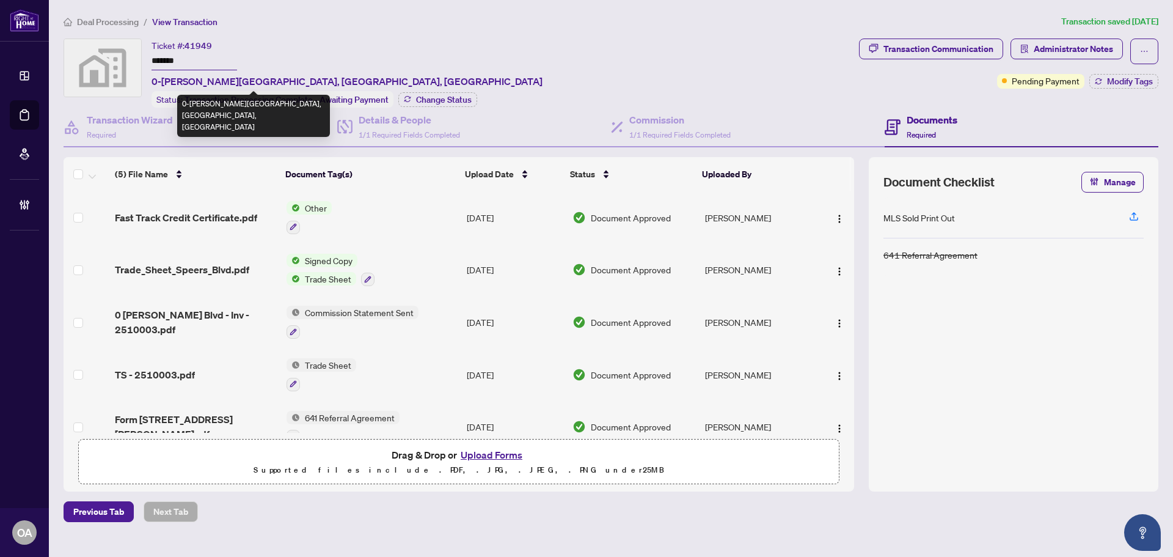
click at [359, 76] on div "Ticket #: 41949 ******* 0-[PERSON_NAME][STREET_ADDRESS] Status: Transaction Pro…" at bounding box center [347, 73] width 391 height 69
drag, startPoint x: 361, startPoint y: 82, endPoint x: 150, endPoint y: 85, distance: 210.3
click at [150, 85] on div "Ticket #: 41949 ******* 0-[PERSON_NAME][STREET_ADDRESS] Status: Transaction Pro…" at bounding box center [459, 73] width 791 height 69
copy span "0-[PERSON_NAME][GEOGRAPHIC_DATA], [GEOGRAPHIC_DATA], [GEOGRAPHIC_DATA]"
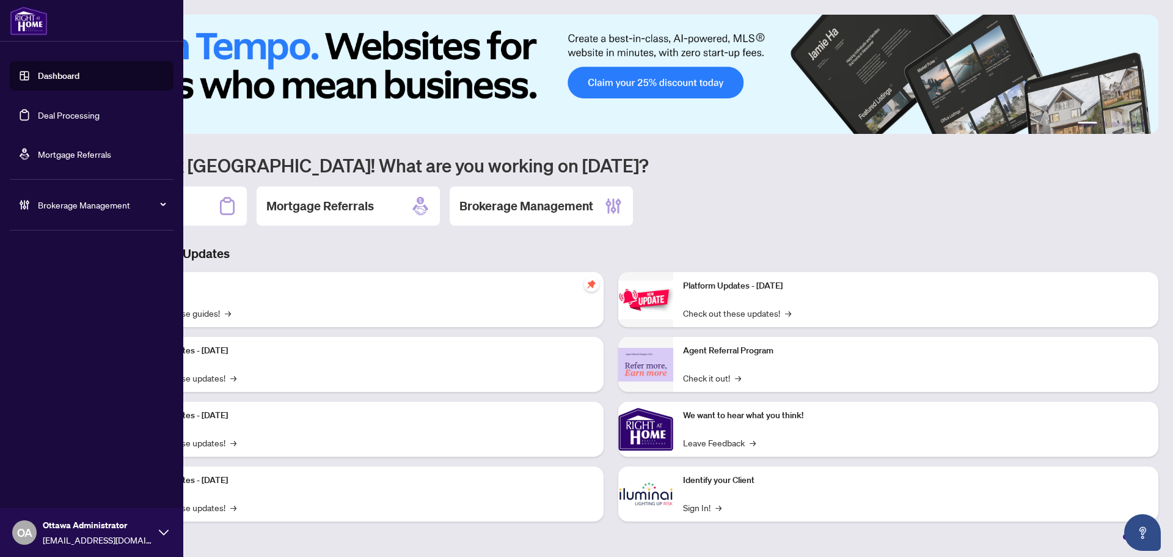
click at [57, 111] on link "Deal Processing" at bounding box center [69, 114] width 62 height 11
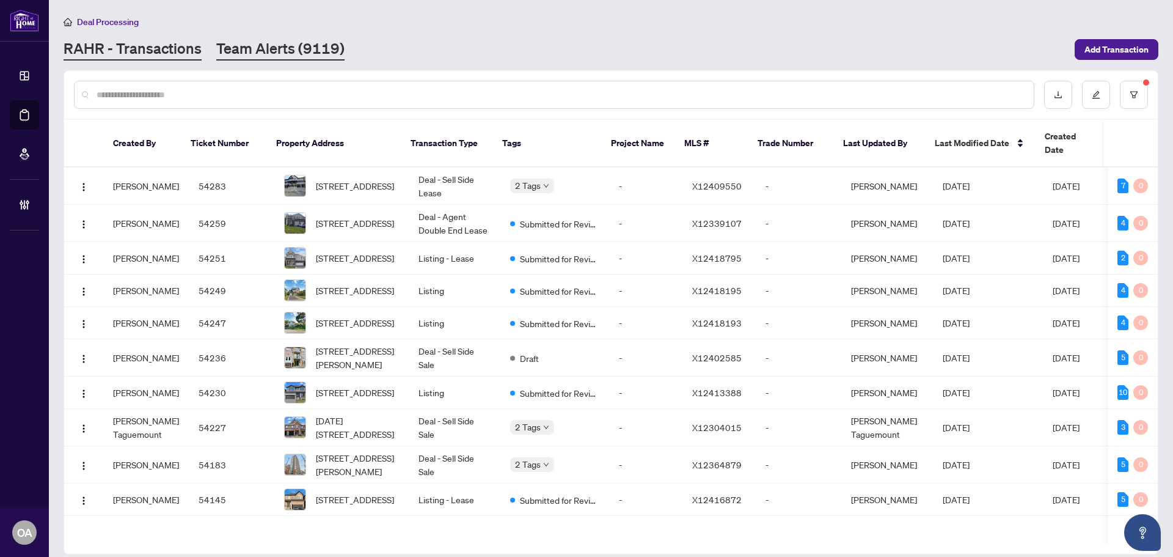
click at [340, 51] on link "Team Alerts (9119)" at bounding box center [280, 50] width 128 height 22
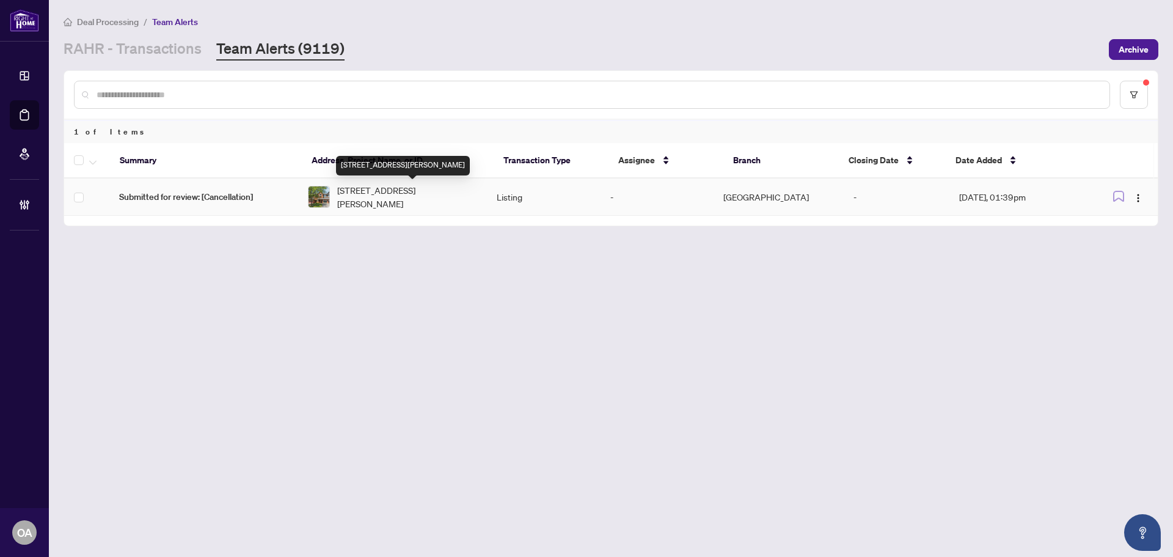
click at [427, 194] on span "173 Garrity Cres, Ottawa, Ontario K2J 3T5, Canada" at bounding box center [407, 196] width 140 height 27
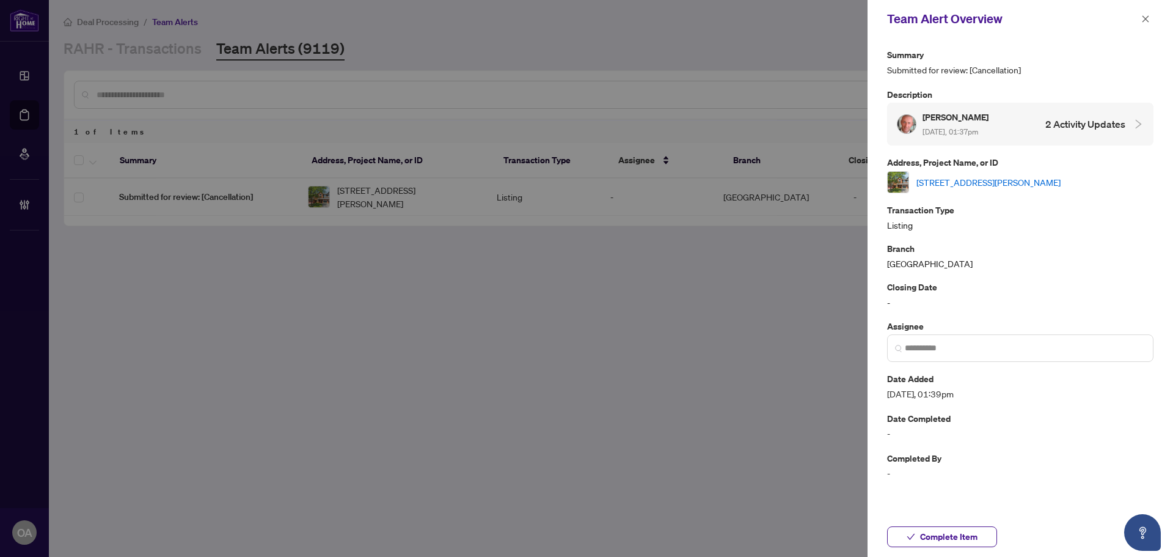
click at [975, 183] on link "173 Garrity Cres, Ottawa, Ontario K2J 3T5, Canada" at bounding box center [989, 181] width 144 height 13
click at [1142, 17] on icon "close" at bounding box center [1146, 19] width 9 height 9
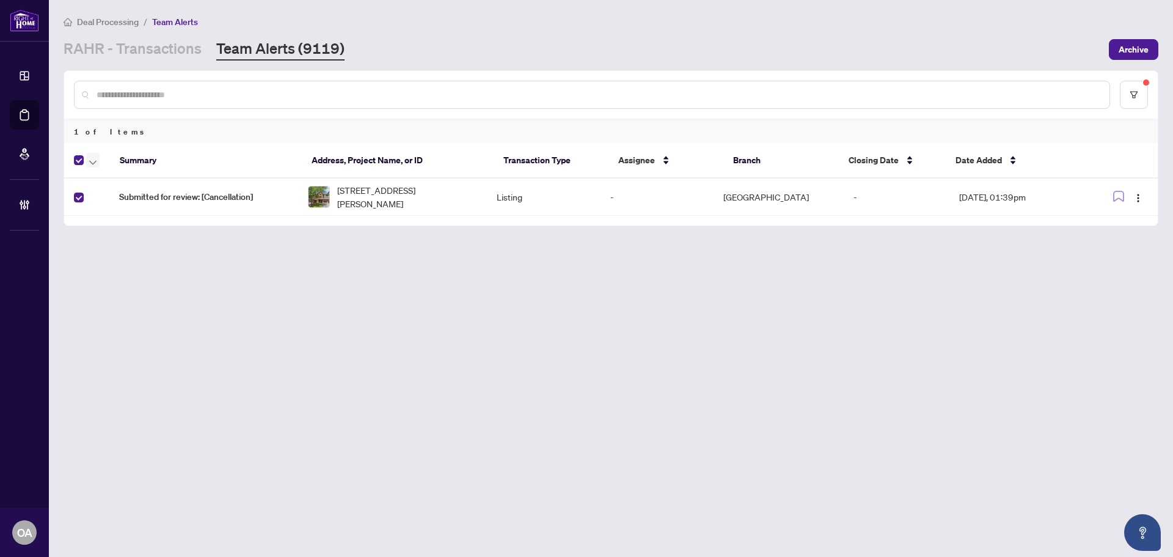
click at [95, 162] on icon "button" at bounding box center [92, 162] width 7 height 4
click at [104, 255] on span "Complete Item" at bounding box center [134, 259] width 76 height 13
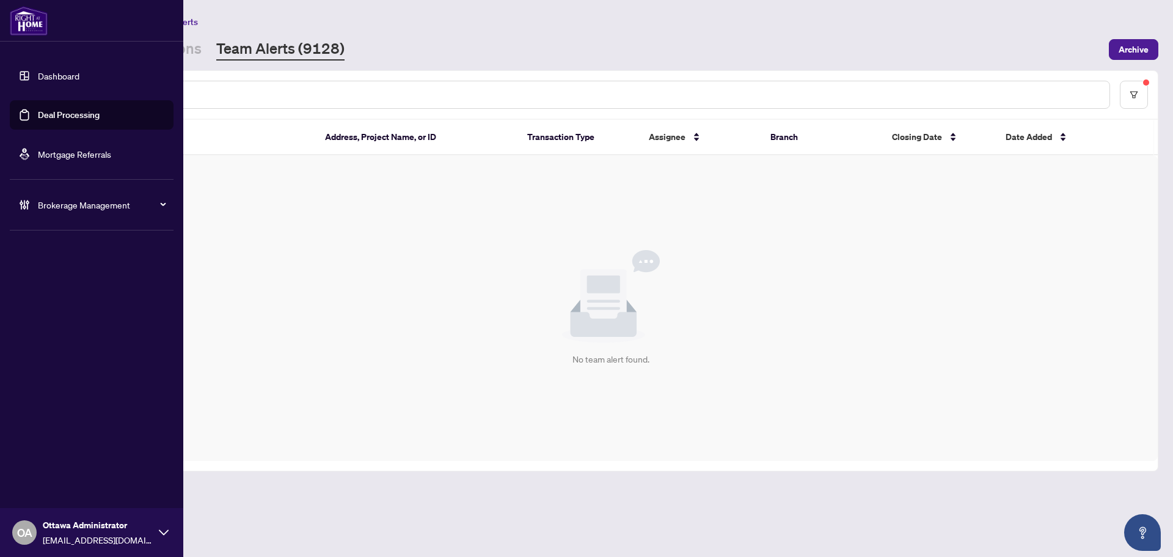
click at [50, 115] on link "Deal Processing" at bounding box center [69, 114] width 62 height 11
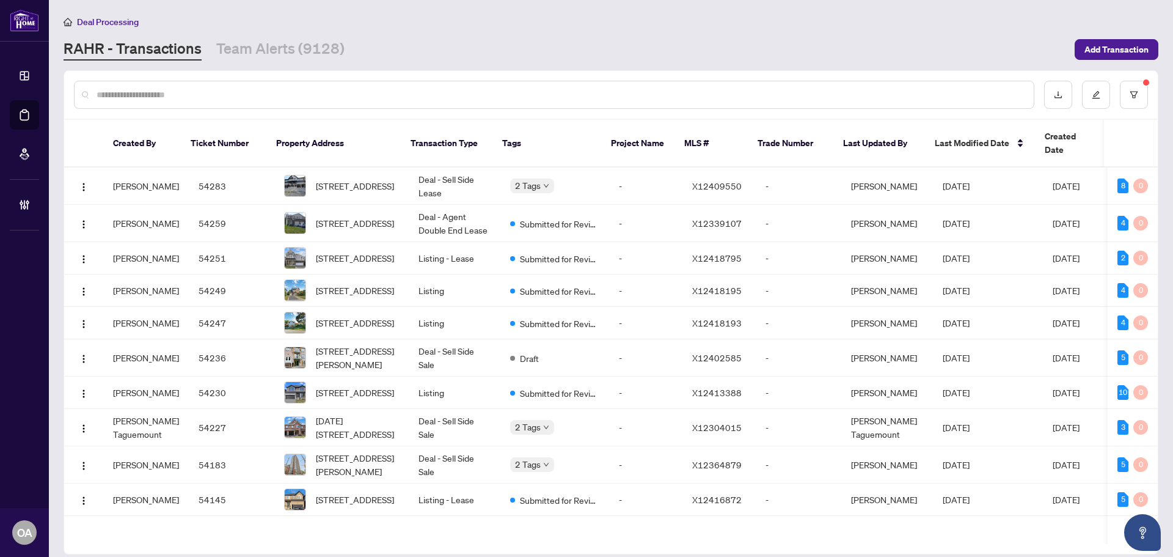
click at [290, 94] on input "text" at bounding box center [561, 94] width 928 height 13
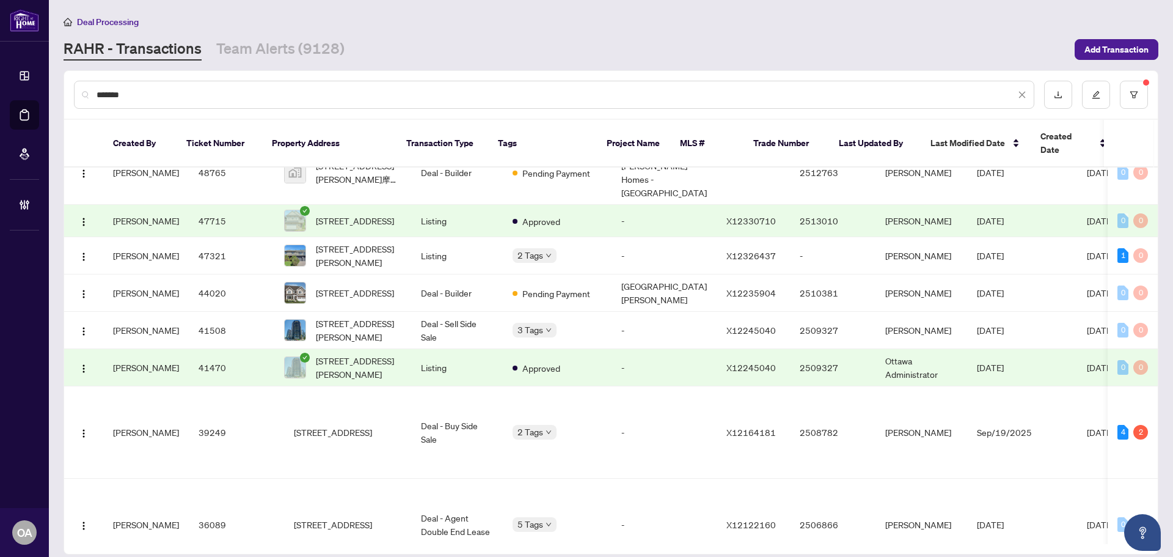
scroll to position [244, 0]
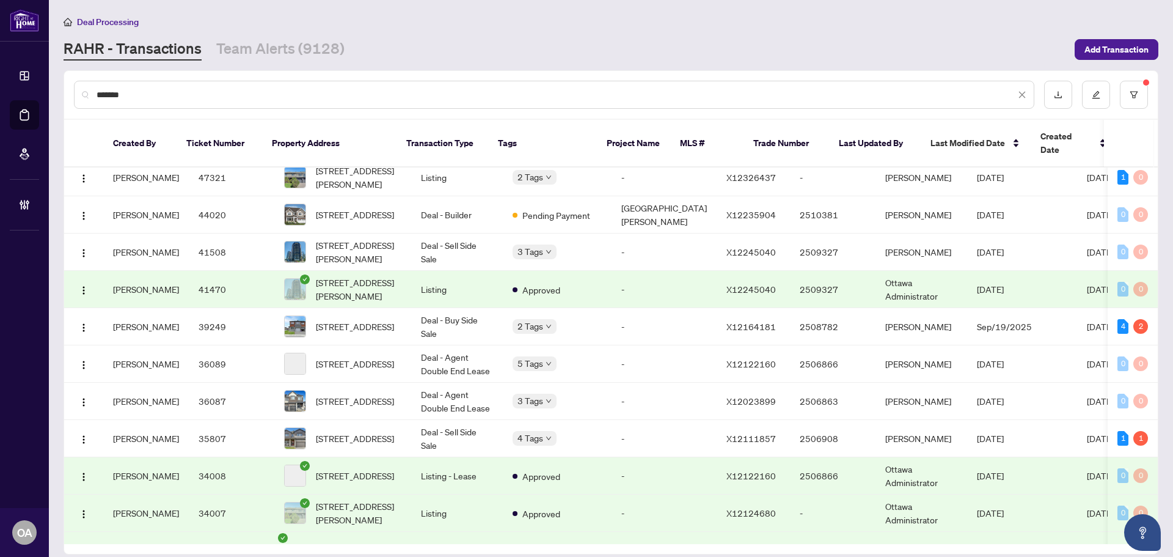
type input "*******"
drag, startPoint x: 147, startPoint y: 90, endPoint x: 91, endPoint y: 92, distance: 56.3
click at [91, 92] on div "*******" at bounding box center [554, 95] width 961 height 28
drag, startPoint x: 148, startPoint y: 101, endPoint x: 0, endPoint y: 97, distance: 148.0
click at [0, 97] on div "Dashboard Deal Processing Mortgage Referrals Brokerage Management OA Ottawa Adm…" at bounding box center [586, 278] width 1173 height 557
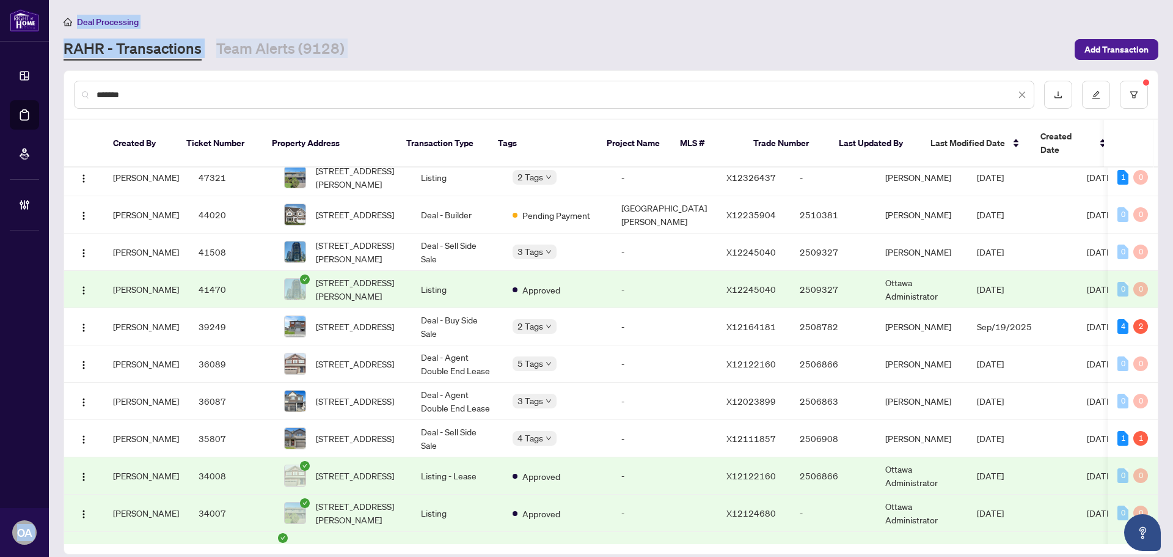
click at [301, 79] on div "*******" at bounding box center [611, 95] width 1094 height 48
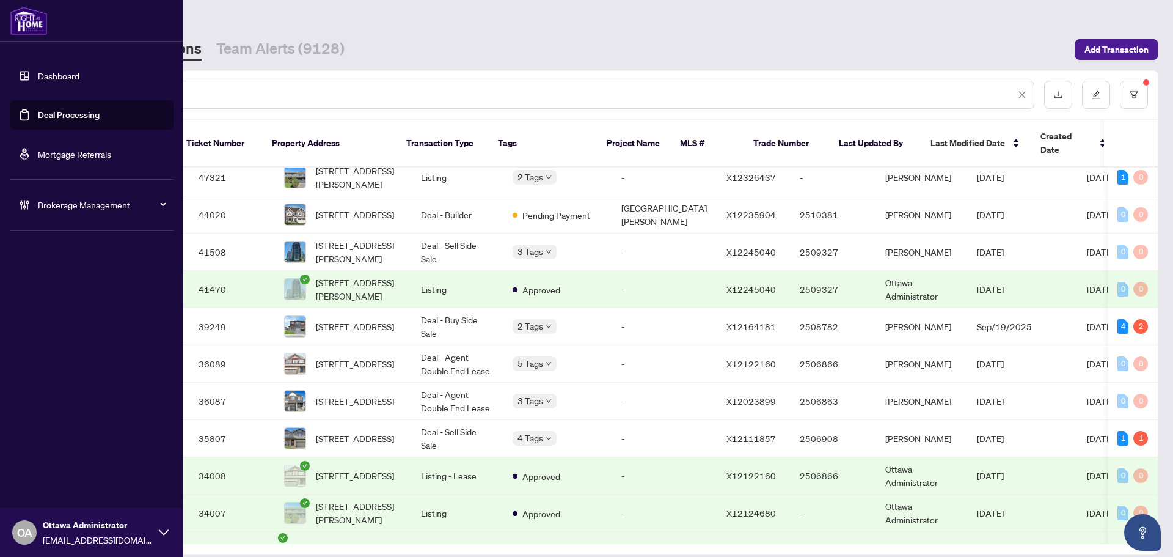
drag, startPoint x: 209, startPoint y: 96, endPoint x: 45, endPoint y: 92, distance: 163.8
click at [45, 92] on div "Dashboard Deal Processing Mortgage Referrals Brokerage Management OA Ottawa Adm…" at bounding box center [586, 278] width 1173 height 557
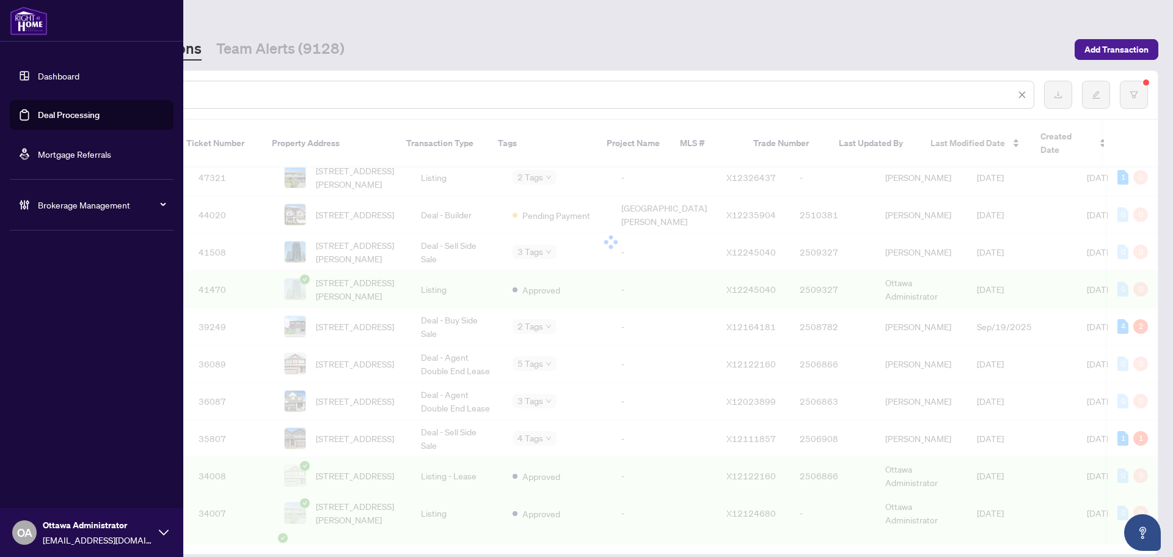
scroll to position [0, 0]
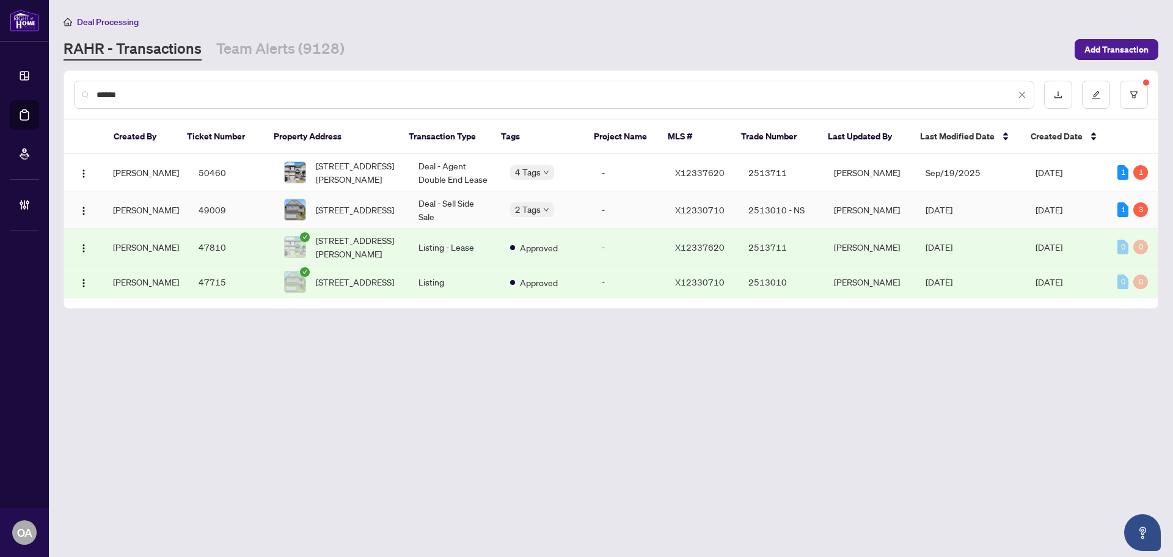
type input "******"
click at [470, 222] on td "Deal - Sell Side Sale" at bounding box center [455, 209] width 92 height 37
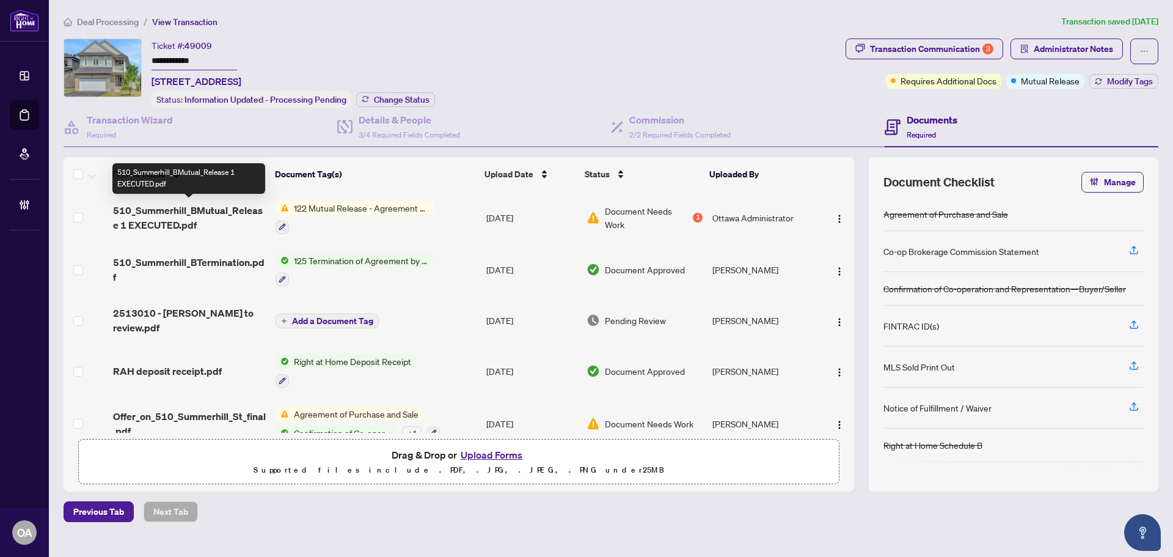
click at [167, 208] on span "510_Summerhill_BMutual_Release 1 EXECUTED.pdf" at bounding box center [189, 217] width 153 height 29
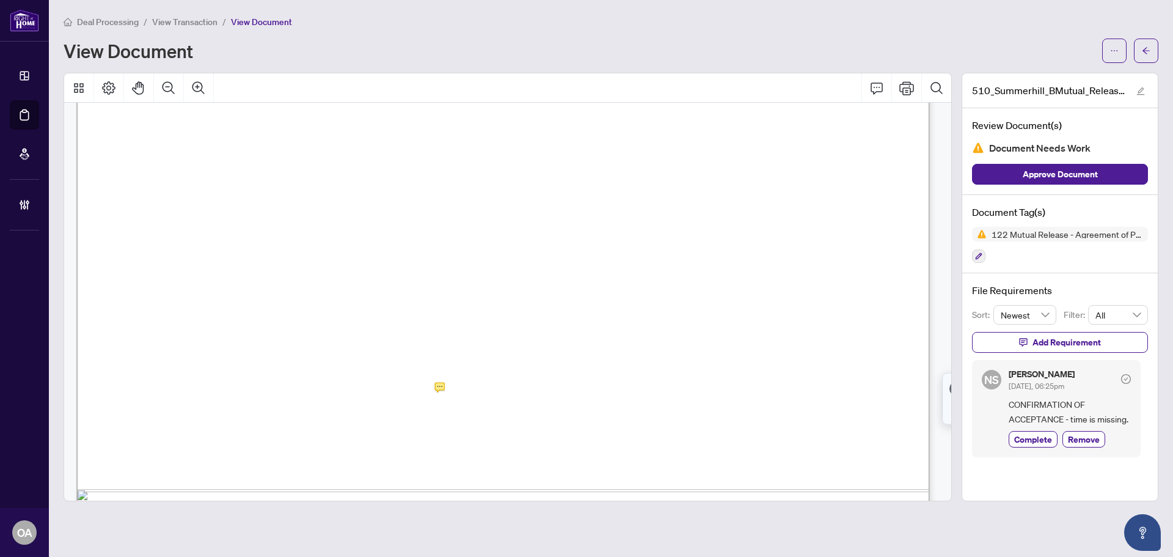
scroll to position [557, 0]
click at [444, 401] on span "and written was finally accepted by all parties at ............................…" at bounding box center [503, 405] width 740 height 13
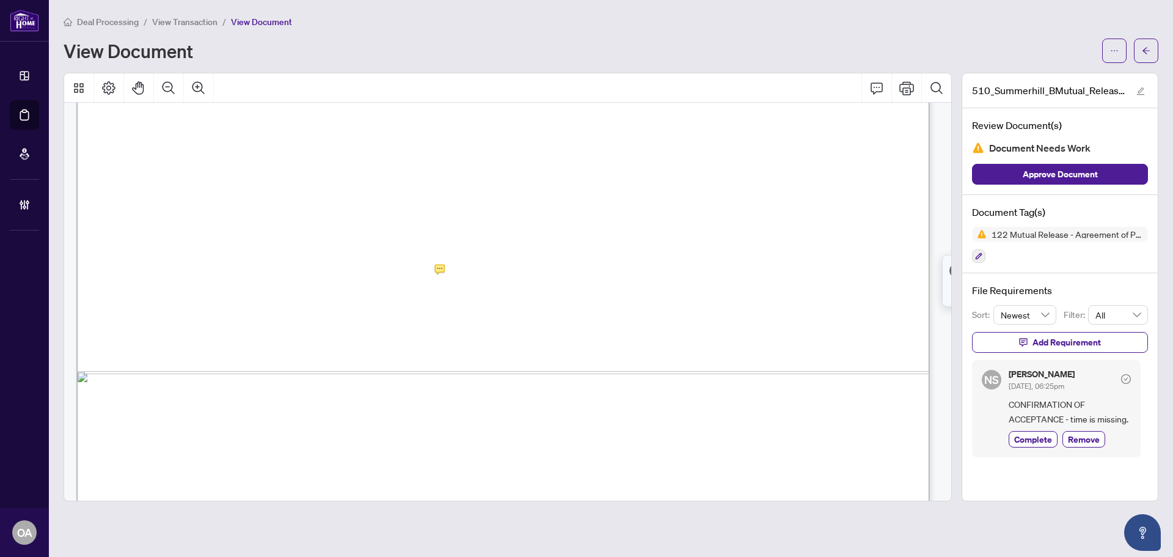
click at [1065, 409] on span "CONFIRMATION OF ACCEPTANCE - time is missing." at bounding box center [1070, 411] width 122 height 29
drag, startPoint x: 1074, startPoint y: 405, endPoint x: 1035, endPoint y: 402, distance: 38.6
click at [1035, 402] on span "CONFIRMATION OF ACCEPTANCE - time is missing." at bounding box center [1070, 411] width 122 height 29
click at [1072, 399] on span "CONFIRMATION OF ACCEPTANCE - time is missing." at bounding box center [1070, 411] width 122 height 29
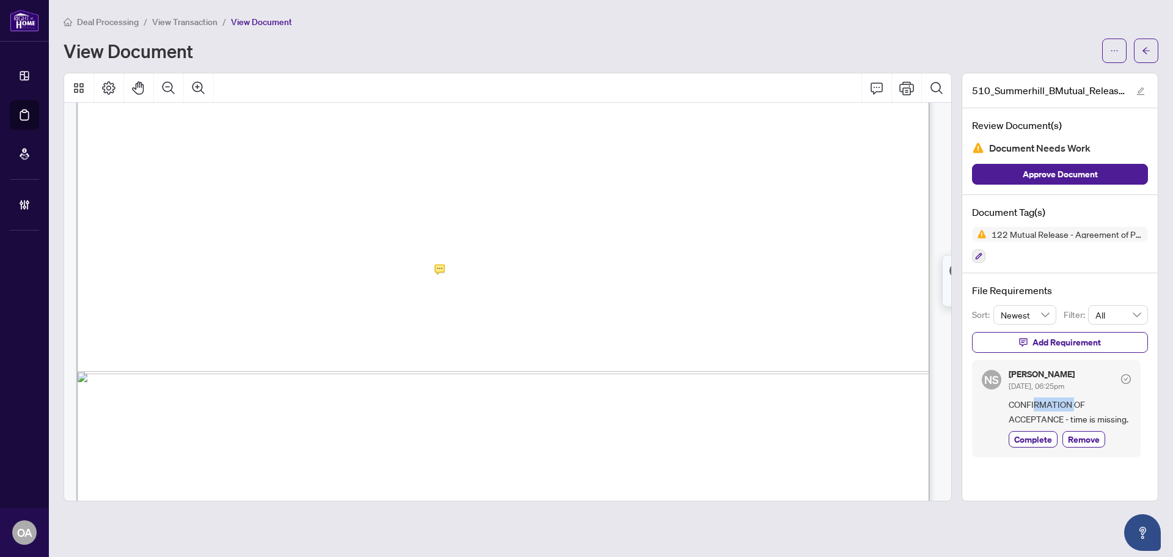
click at [1072, 407] on span "CONFIRMATION OF ACCEPTANCE - time is missing." at bounding box center [1070, 411] width 122 height 29
click at [170, 93] on icon "Zoom Out" at bounding box center [168, 88] width 15 height 15
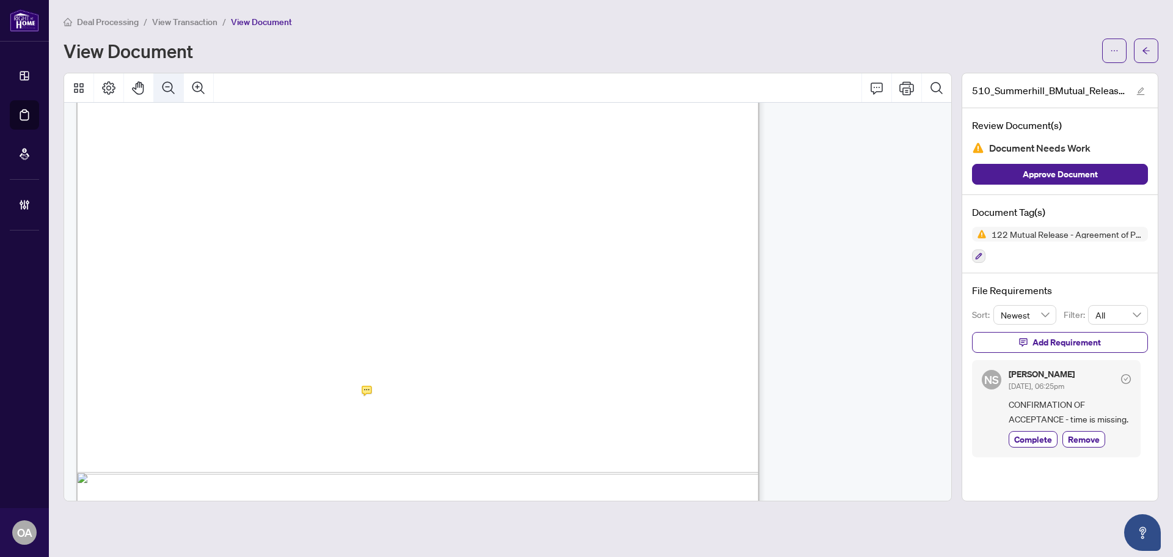
click at [170, 92] on icon "Zoom Out" at bounding box center [168, 88] width 15 height 15
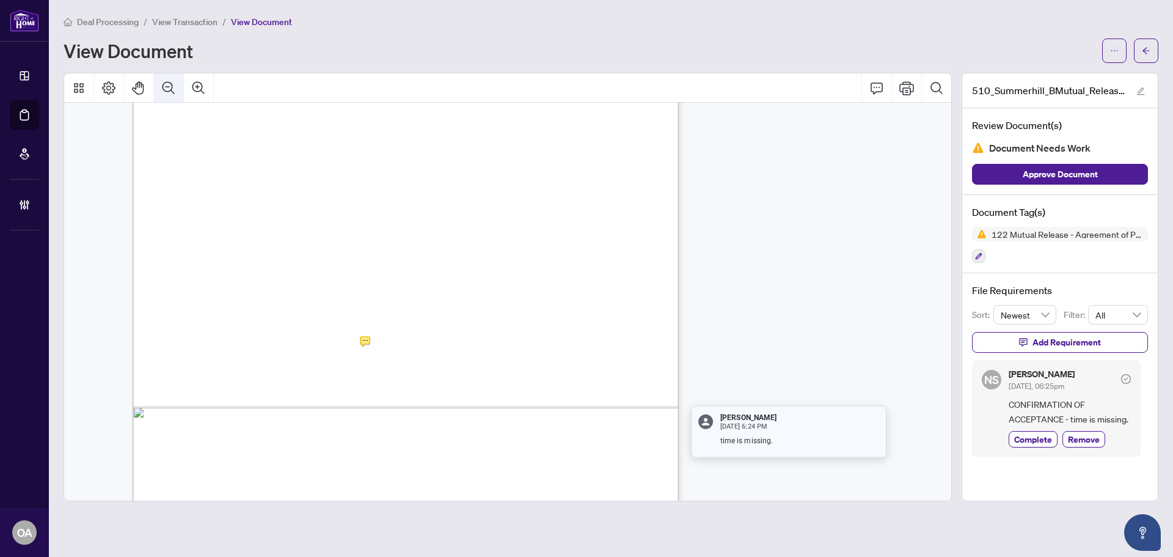
click at [170, 92] on icon "Zoom Out" at bounding box center [168, 88] width 15 height 15
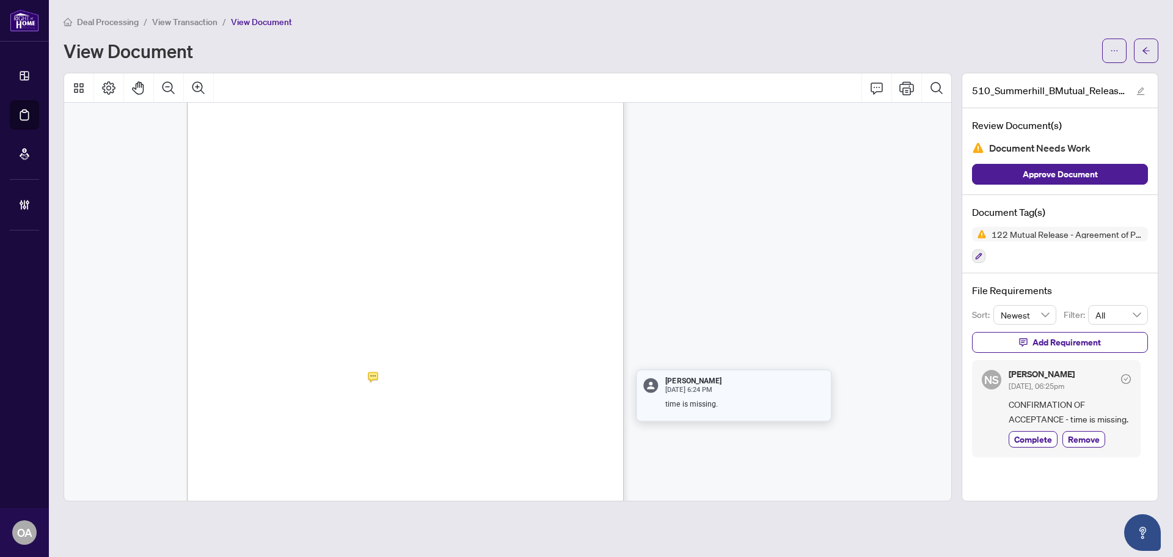
scroll to position [193, 0]
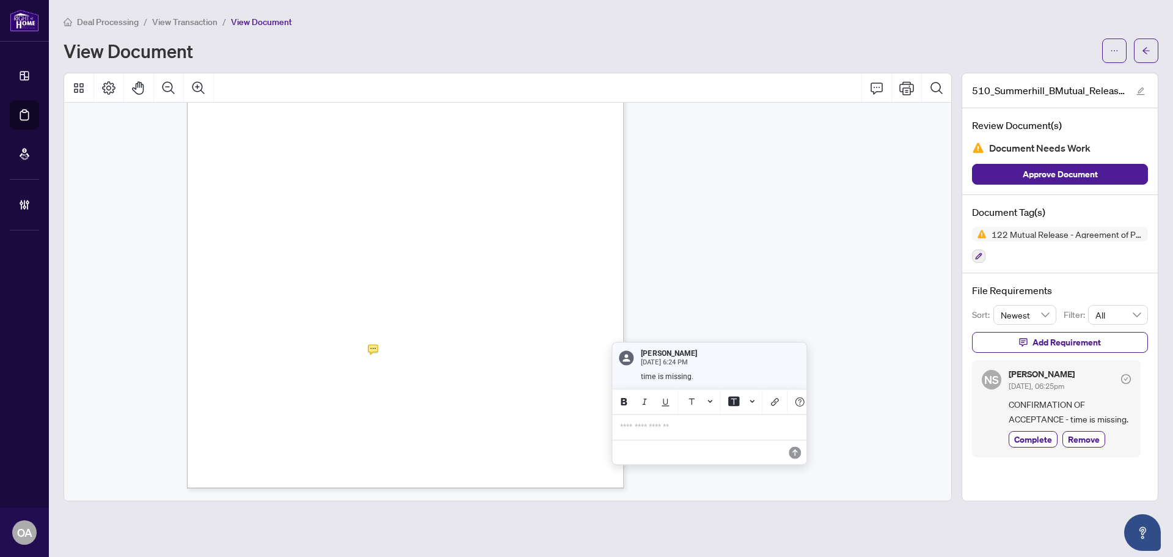
click at [446, 345] on span "Notwithstanding anything contained herein to the contrary, I confirm this Mutua…" at bounding box center [452, 343] width 282 height 7
click at [522, 354] on span "and written was finally accepted by all parties at ............................…" at bounding box center [405, 357] width 378 height 7
click at [387, 364] on span "(a.m./p.m.)" at bounding box center [374, 364] width 24 height 6
drag, startPoint x: 422, startPoint y: 169, endPoint x: 553, endPoint y: 178, distance: 131.1
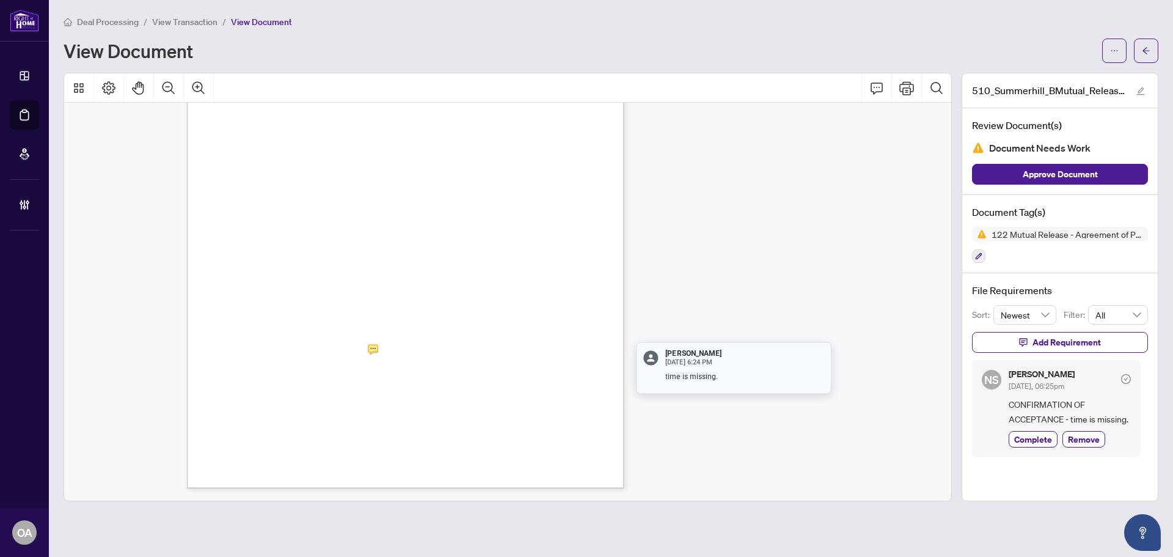
click at [545, 178] on span "(a.m./p.m.)" at bounding box center [532, 180] width 24 height 6
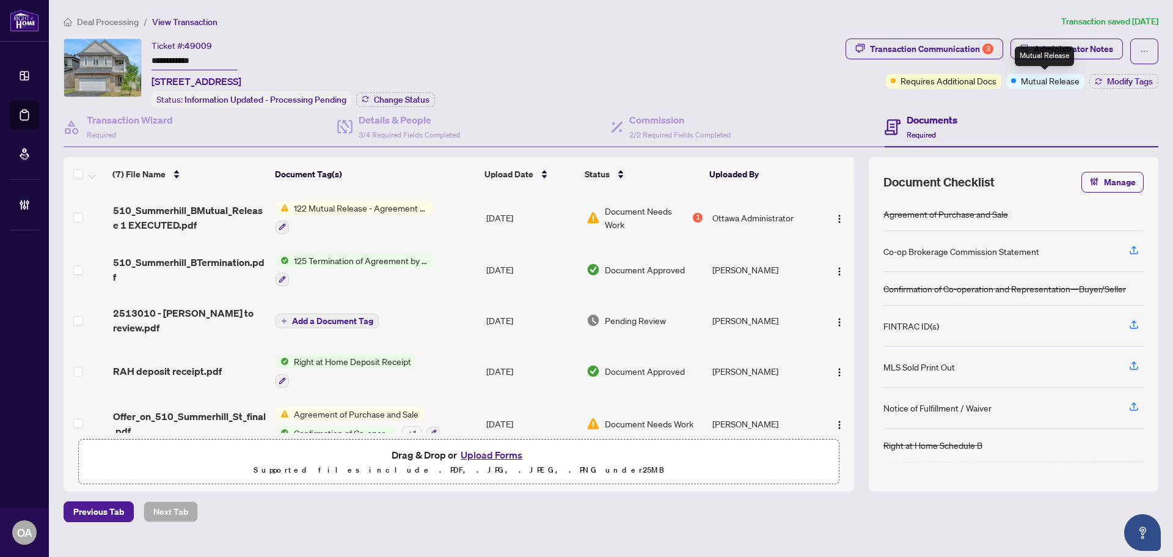
click at [1120, 88] on div "Transaction Communication 3 Administrator Notes Requires Additional Docs Mutual…" at bounding box center [1002, 73] width 318 height 69
click at [1120, 79] on span "Modify Tags" at bounding box center [1130, 81] width 46 height 9
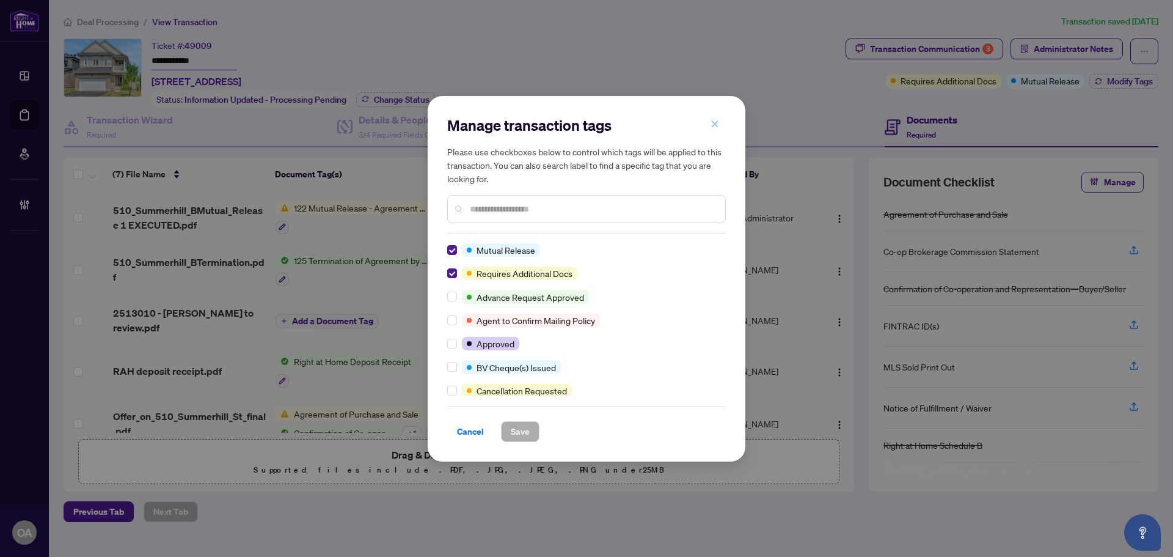
click at [710, 123] on button "button" at bounding box center [715, 124] width 24 height 21
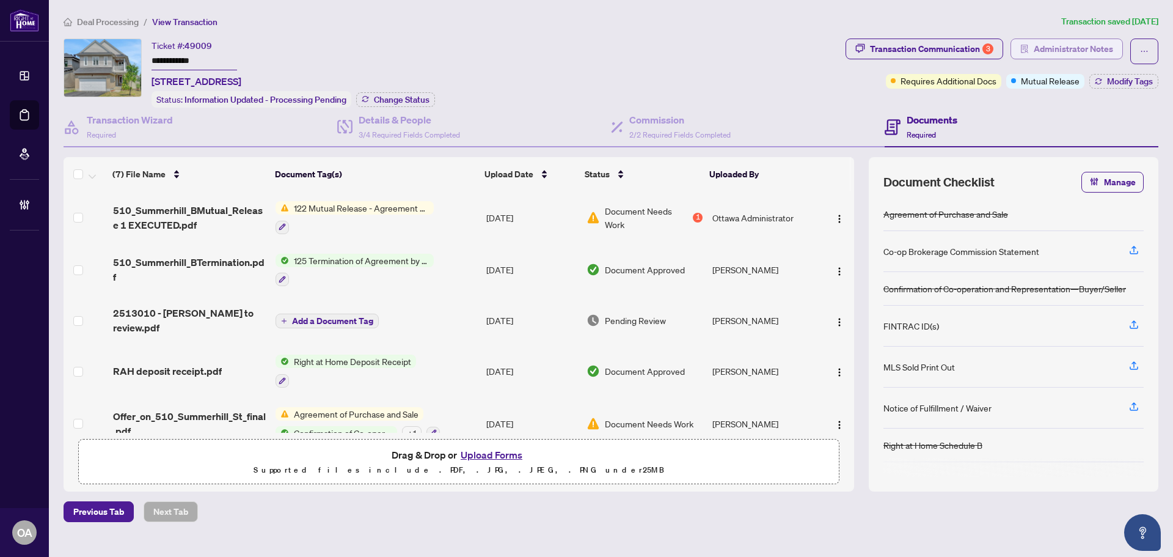
click at [1071, 49] on span "Administrator Notes" at bounding box center [1073, 49] width 79 height 20
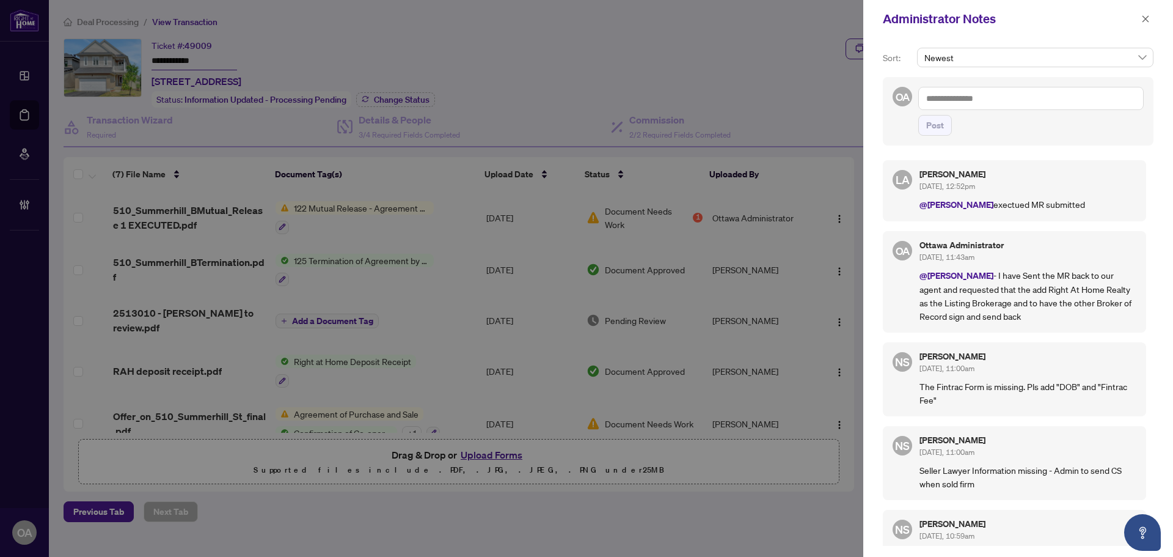
click at [994, 211] on p "@Neena Sharma exectued MR submitted" at bounding box center [1028, 204] width 217 height 14
click at [1023, 210] on p "@Neena Sharma exectued MR submitted" at bounding box center [1028, 204] width 217 height 14
drag, startPoint x: 985, startPoint y: 204, endPoint x: 1081, endPoint y: 211, distance: 96.2
click at [1081, 211] on p "@Neena Sharma exectued MR submitted" at bounding box center [1028, 204] width 217 height 14
click at [1118, 194] on div "Luna Almuhanna Sep/10/2025, 12:52pm @Neena Sharma exectued MR submitted" at bounding box center [1028, 191] width 217 height 42
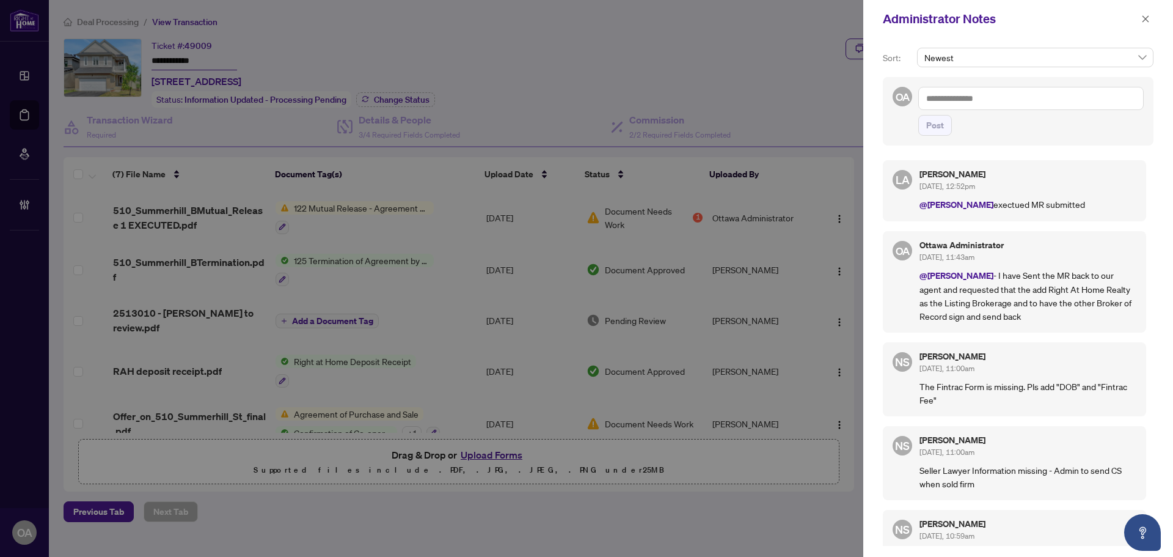
drag, startPoint x: 988, startPoint y: 204, endPoint x: 1097, endPoint y: 209, distance: 109.5
click at [1097, 209] on p "@Neena Sharma exectued MR submitted" at bounding box center [1028, 204] width 217 height 14
click at [1096, 209] on p "@Neena Sharma exectued MR submitted" at bounding box center [1028, 204] width 217 height 14
drag, startPoint x: 996, startPoint y: 281, endPoint x: 1030, endPoint y: 279, distance: 34.3
click at [1004, 281] on p "@Neena Sharma - I have Sent the MR back to our agent and requested that the add…" at bounding box center [1028, 295] width 217 height 54
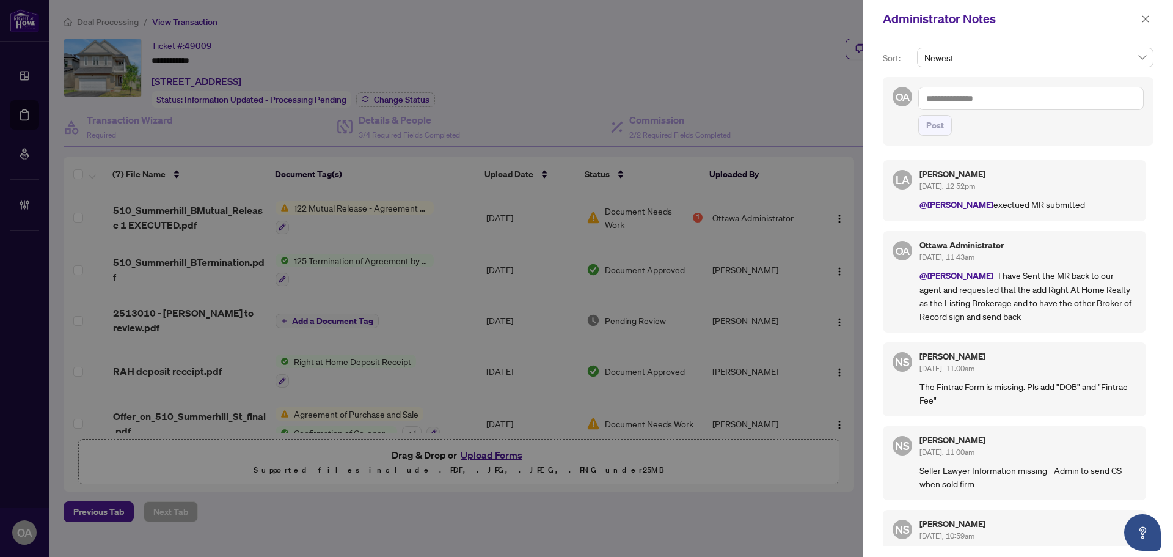
drag, startPoint x: 1010, startPoint y: 278, endPoint x: 1074, endPoint y: 274, distance: 64.3
click at [1044, 277] on p "@Neena Sharma - I have Sent the MR back to our agent and requested that the add…" at bounding box center [1028, 295] width 217 height 54
click at [1155, 18] on div "Administrator Notes" at bounding box center [1019, 19] width 310 height 38
click at [1150, 20] on button "button" at bounding box center [1146, 19] width 16 height 15
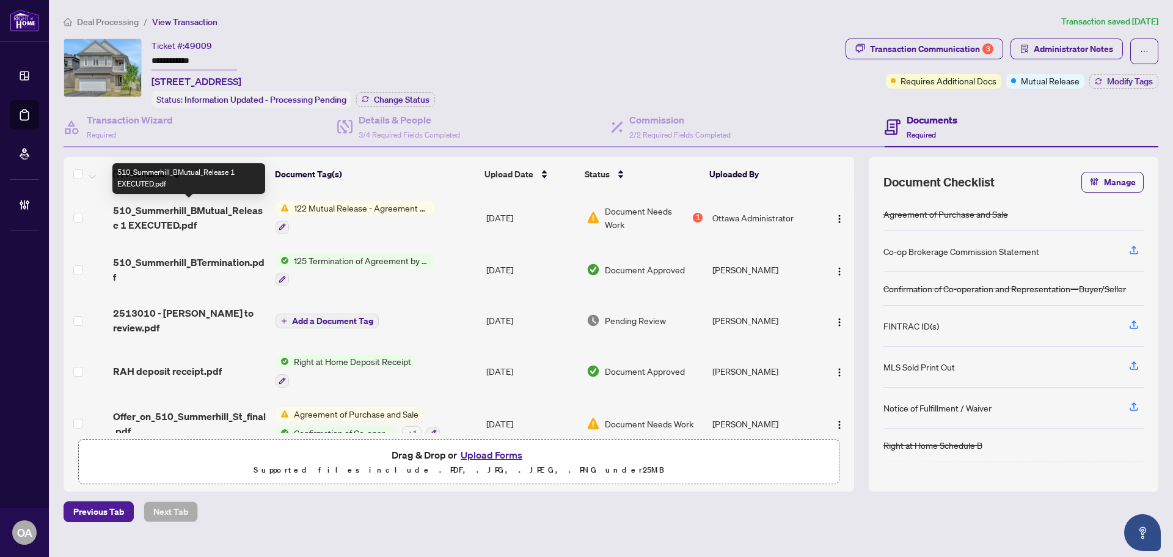
click at [191, 208] on span "510_Summerhill_BMutual_Release 1 EXECUTED.pdf" at bounding box center [189, 217] width 153 height 29
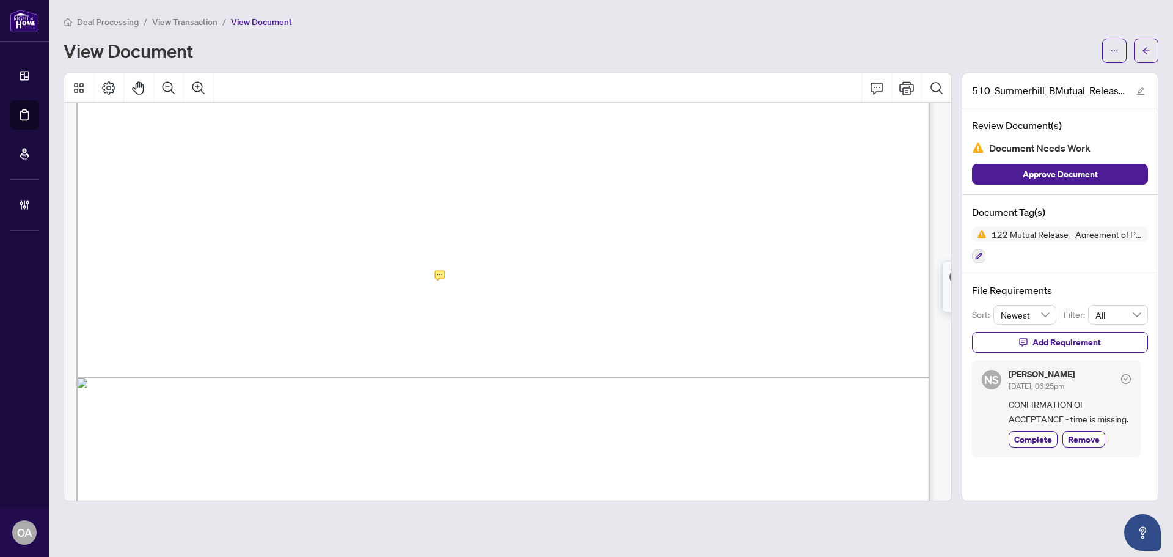
scroll to position [741, 0]
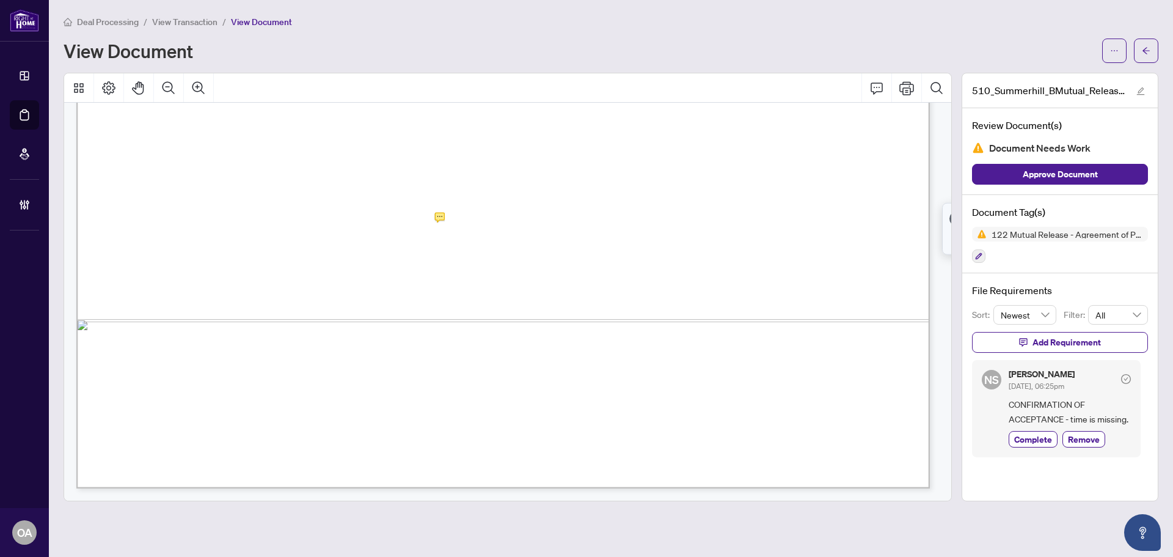
drag, startPoint x: 787, startPoint y: 44, endPoint x: 796, endPoint y: 44, distance: 8.6
click at [796, 44] on div "View Document" at bounding box center [580, 51] width 1032 height 20
click at [1106, 50] on button "button" at bounding box center [1115, 51] width 24 height 24
click at [1048, 79] on span "Download" at bounding box center [1070, 76] width 93 height 13
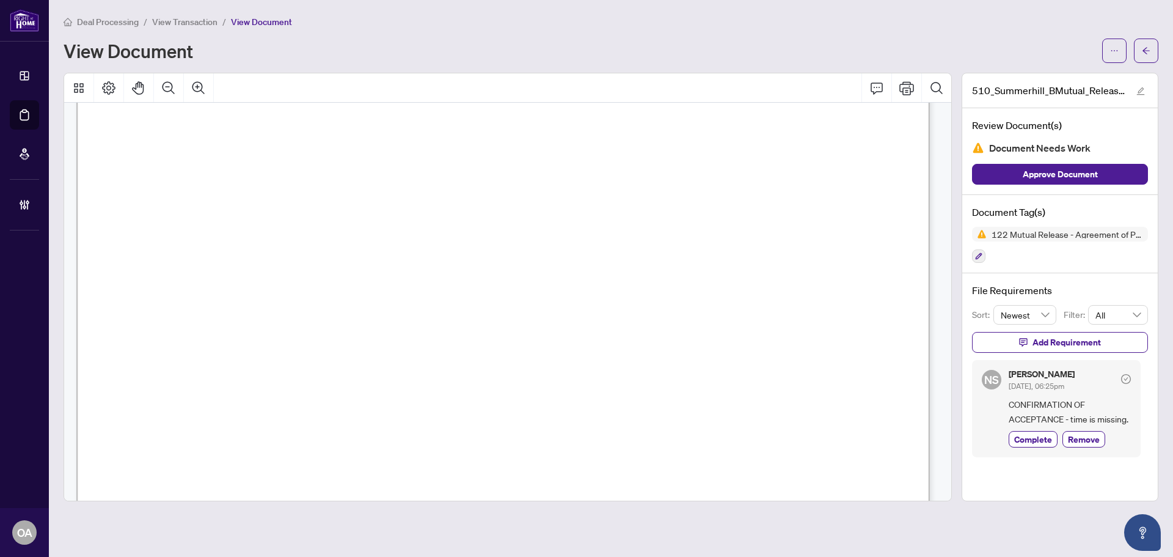
scroll to position [0, 0]
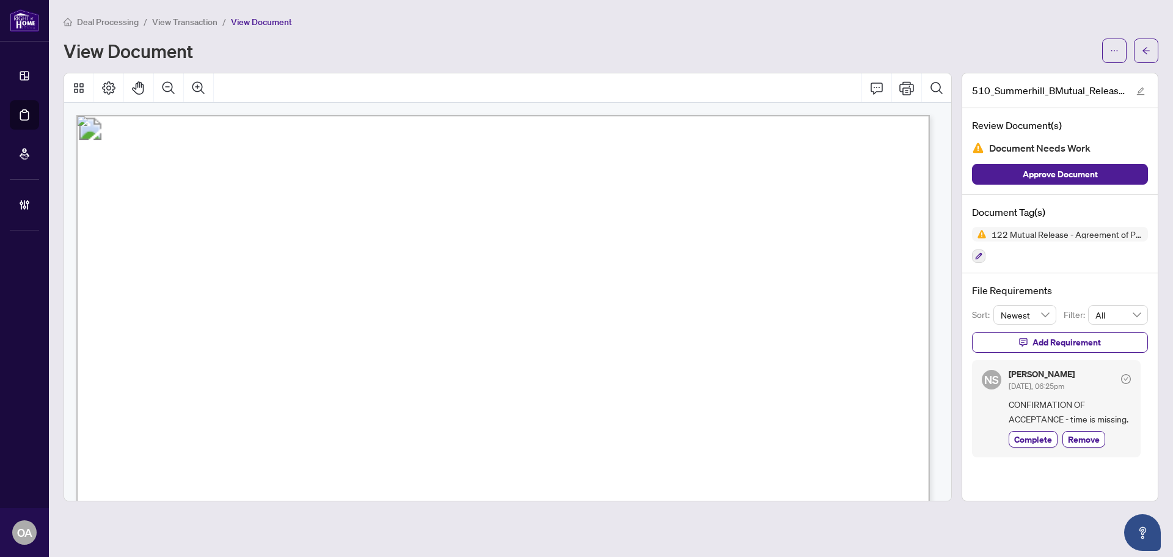
click at [101, 130] on span "Authentisign ID: 5EF4CA0D-657F-F011-B484-00224822F75A" at bounding box center [205, 134] width 230 height 10
click at [207, 129] on span "Docusign Envelope ID: 640AE0E7-0A4D-48E1-A714-665013A63D39" at bounding box center [271, 135] width 341 height 12
drag, startPoint x: 295, startPoint y: 140, endPoint x: 337, endPoint y: 135, distance: 41.8
click at [303, 136] on span "Docusign Envelope ID: 640AE0E7-0A4D-48E1-A714-665013A63D39" at bounding box center [271, 135] width 341 height 12
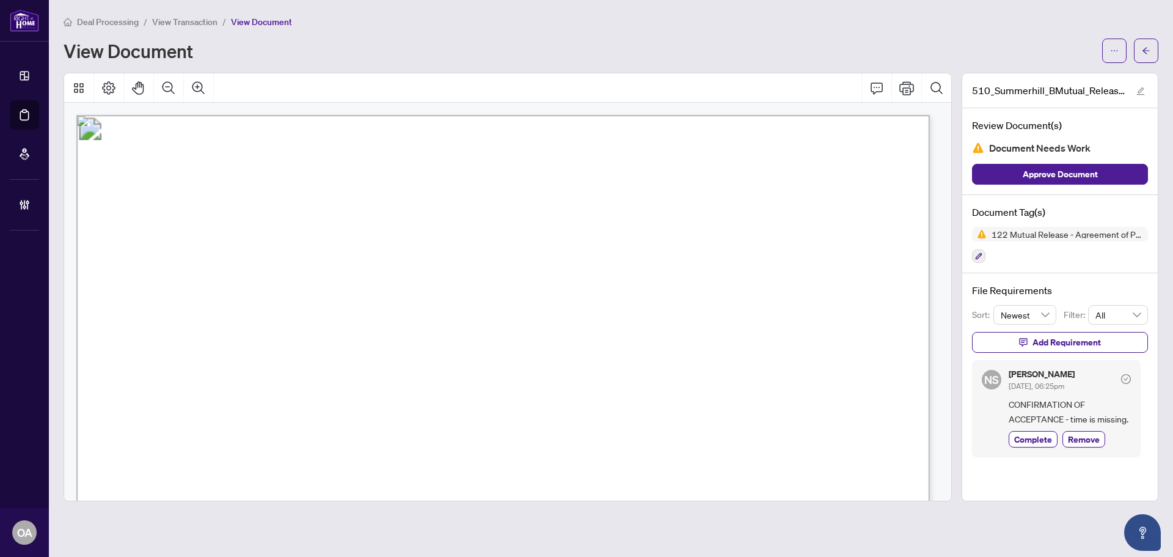
drag, startPoint x: 348, startPoint y: 135, endPoint x: 427, endPoint y: 134, distance: 78.8
click at [406, 134] on span "Docusign Envelope ID: 640AE0E7-0A4D-48E1-A714-665013A63D39" at bounding box center [271, 135] width 341 height 12
drag, startPoint x: 467, startPoint y: 134, endPoint x: 505, endPoint y: 134, distance: 38.5
click at [442, 134] on span "Docusign Envelope ID: 640AE0E7-0A4D-48E1-A714-665013A63D39" at bounding box center [271, 135] width 341 height 12
drag, startPoint x: 97, startPoint y: 134, endPoint x: 392, endPoint y: 137, distance: 294.6
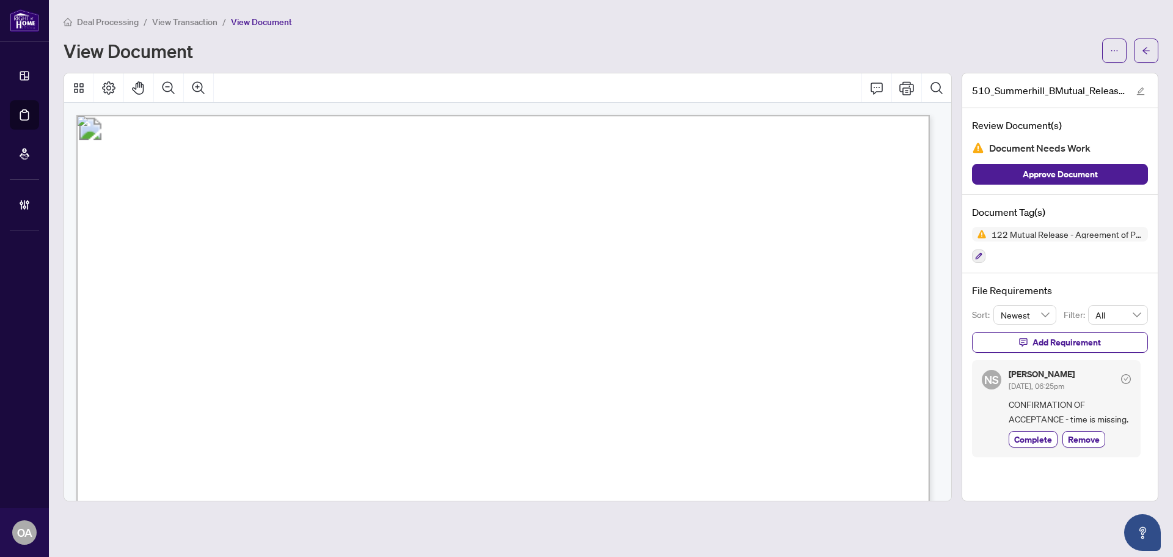
drag, startPoint x: 466, startPoint y: 133, endPoint x: 302, endPoint y: 130, distance: 163.8
click at [302, 130] on span "Docusign Envelope ID: 640AE0E7-0A4D-48E1-A714-665013A63D39" at bounding box center [271, 135] width 341 height 12
drag, startPoint x: 501, startPoint y: 136, endPoint x: 356, endPoint y: 134, distance: 145.5
click at [343, 134] on span "Docusign Envelope ID: 640AE0E7-0A4D-48E1-A714-665013A63D39" at bounding box center [271, 135] width 341 height 12
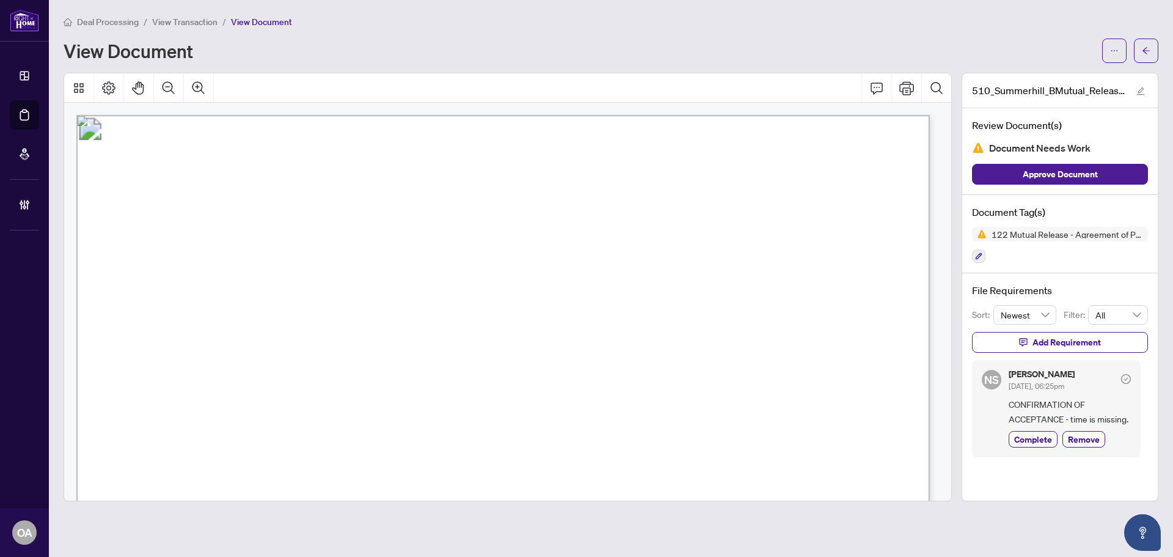
click at [238, 134] on span "Docusign Envelope ID: 640AE0E7-0A4D-48E1-A714-665013A63D39" at bounding box center [271, 135] width 341 height 12
drag, startPoint x: 89, startPoint y: 130, endPoint x: 95, endPoint y: 132, distance: 6.4
drag, startPoint x: 95, startPoint y: 132, endPoint x: 109, endPoint y: 134, distance: 13.6
click at [96, 132] on span "Authentisign ID: 5EF4CA0D-657F-F011-B484-00224822F75A" at bounding box center [205, 134] width 230 height 10
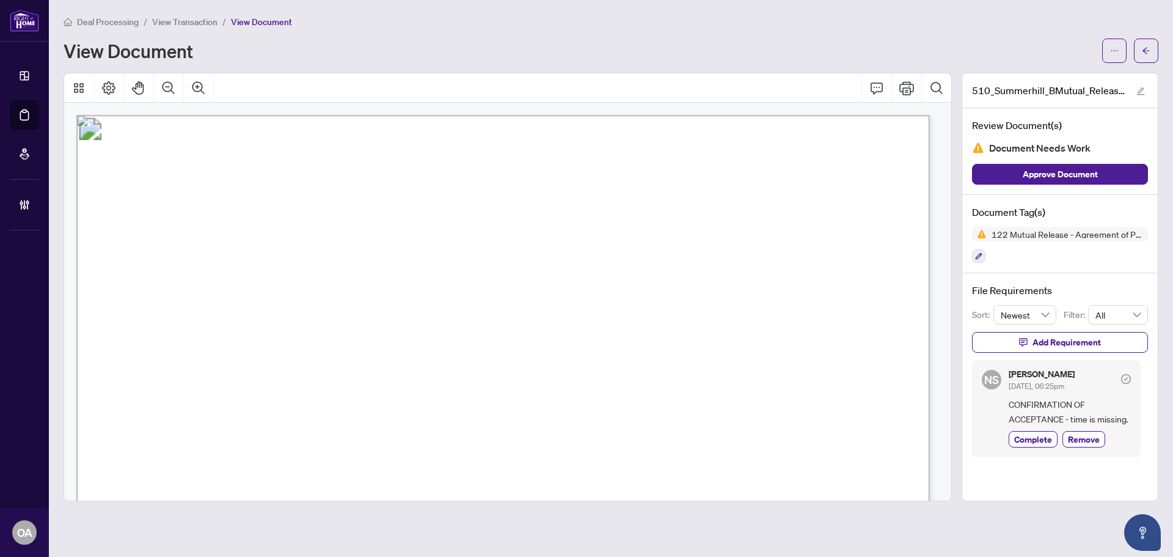
drag, startPoint x: 264, startPoint y: 267, endPoint x: 417, endPoint y: 271, distance: 152.9
click at [391, 268] on span "Bhavika Dinesh Tahiliani" at bounding box center [352, 265] width 194 height 13
drag, startPoint x: 419, startPoint y: 271, endPoint x: 428, endPoint y: 271, distance: 9.8
click at [427, 271] on span "Bhavika Dinesh Tahiliani" at bounding box center [352, 265] width 194 height 13
drag, startPoint x: 455, startPoint y: 266, endPoint x: 482, endPoint y: 265, distance: 26.9
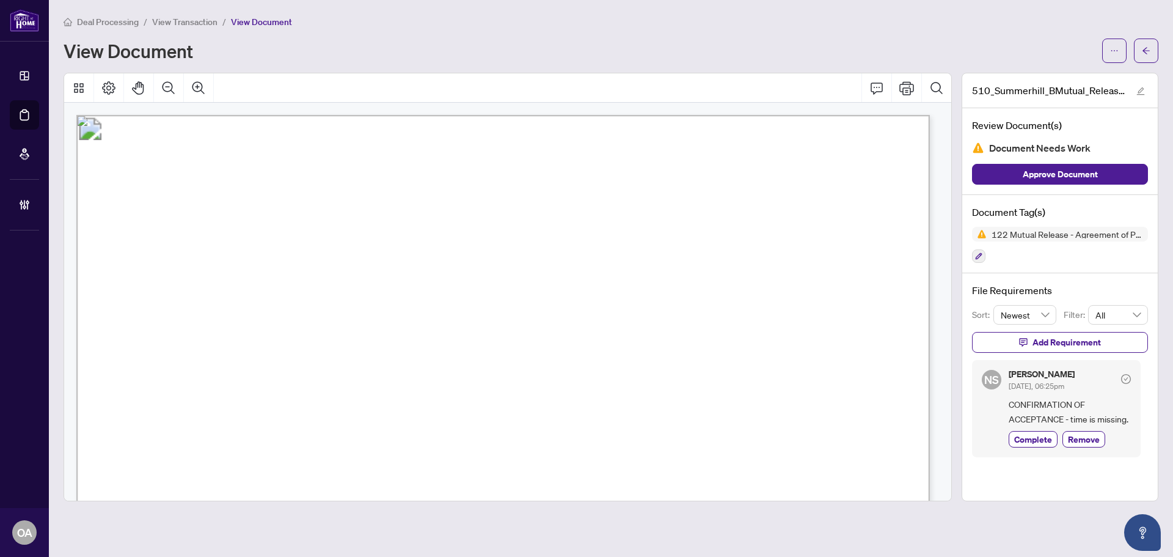
click at [449, 266] on span "Bhavika Dinesh Tahiliani" at bounding box center [352, 265] width 194 height 13
drag, startPoint x: 502, startPoint y: 377, endPoint x: 708, endPoint y: 385, distance: 206.1
click at [558, 385] on span "510 Summerhill Street, Ottawa, ON K4M 0E2" at bounding box center [498, 380] width 120 height 13
click at [558, 383] on span "510 Summerhill Street, Ottawa, ON K4M 0E2" at bounding box center [498, 380] width 120 height 13
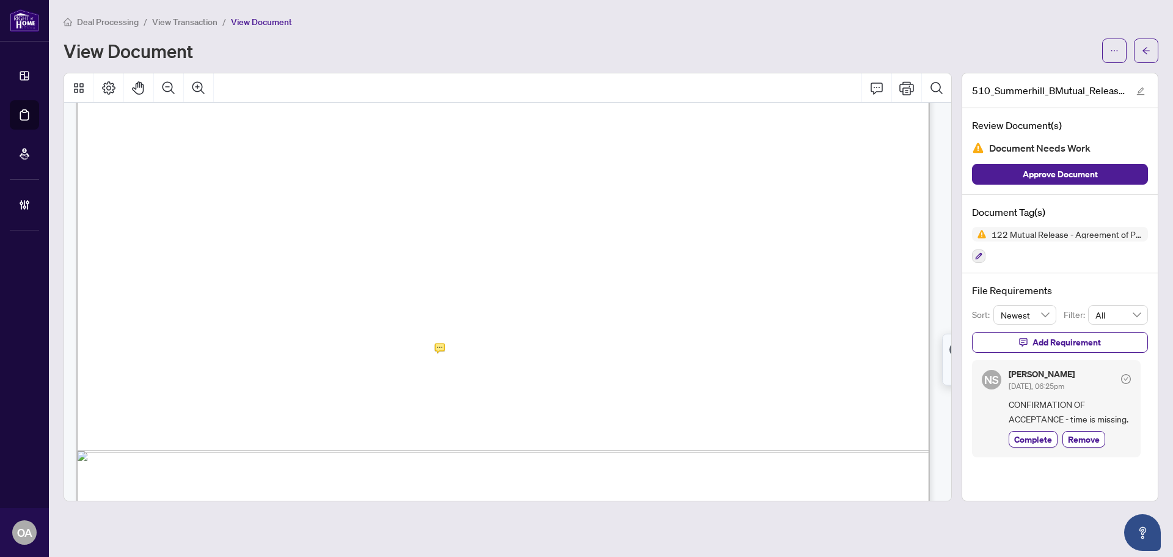
scroll to position [672, 0]
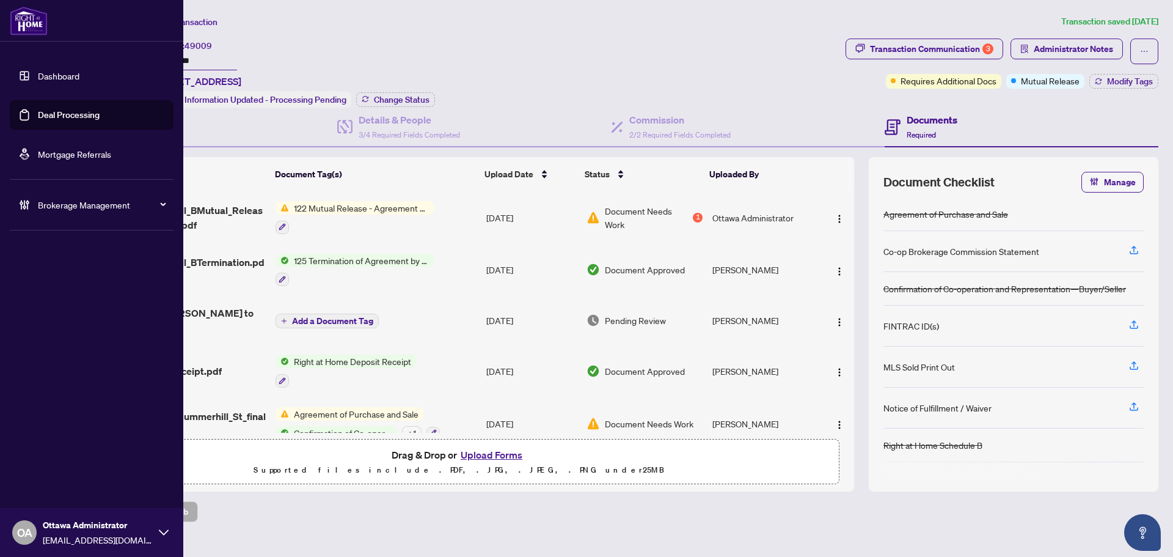
drag, startPoint x: 53, startPoint y: 116, endPoint x: 87, endPoint y: 107, distance: 35.4
click at [53, 116] on link "Deal Processing" at bounding box center [69, 114] width 62 height 11
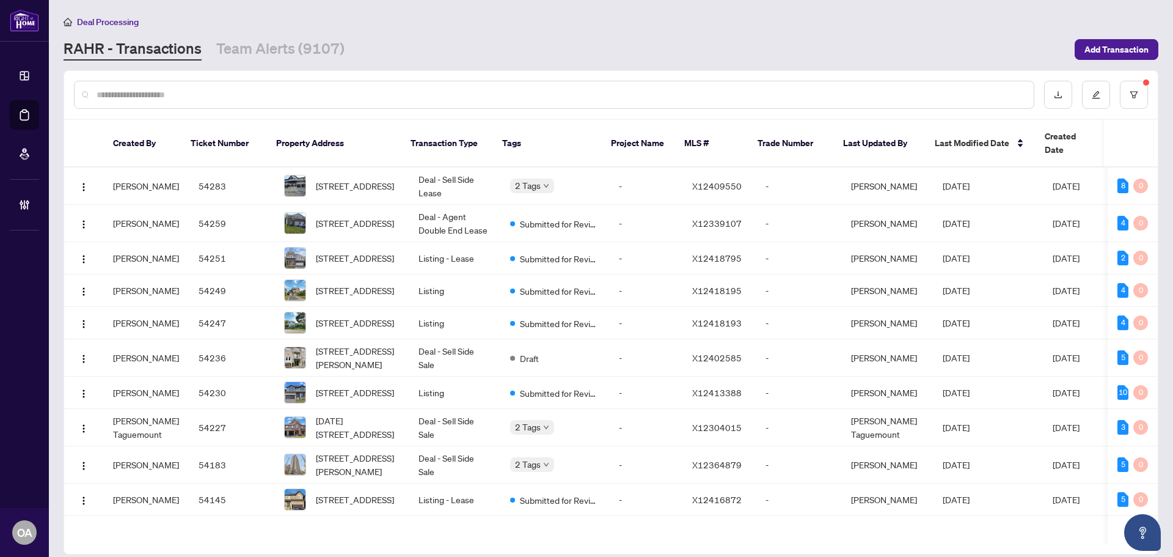
click at [334, 95] on input "text" at bounding box center [561, 94] width 928 height 13
type input "******"
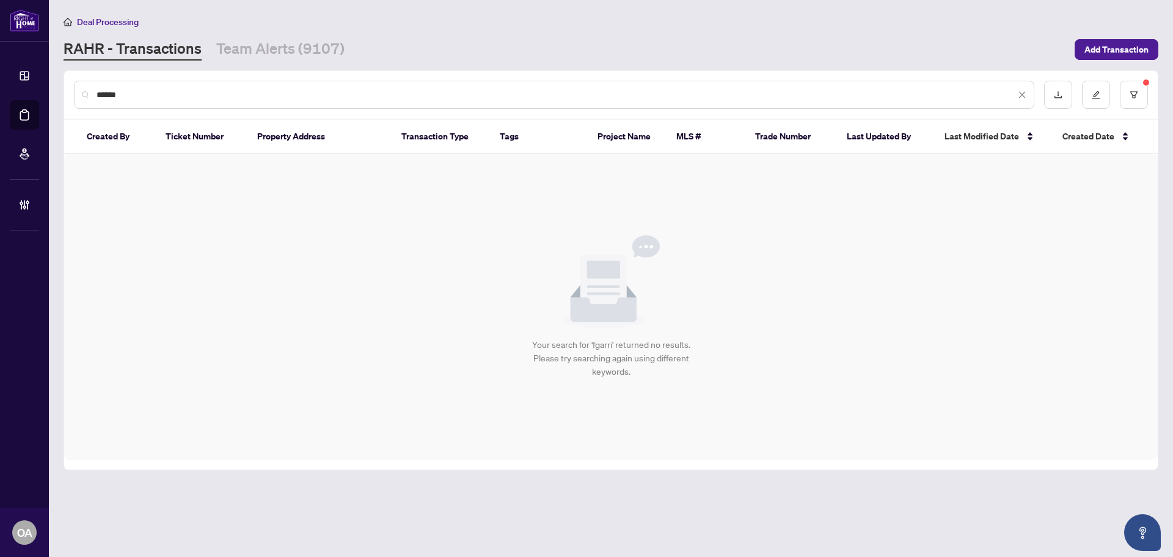
drag, startPoint x: 125, startPoint y: 94, endPoint x: 75, endPoint y: 92, distance: 50.8
click at [75, 92] on div "******" at bounding box center [554, 95] width 961 height 28
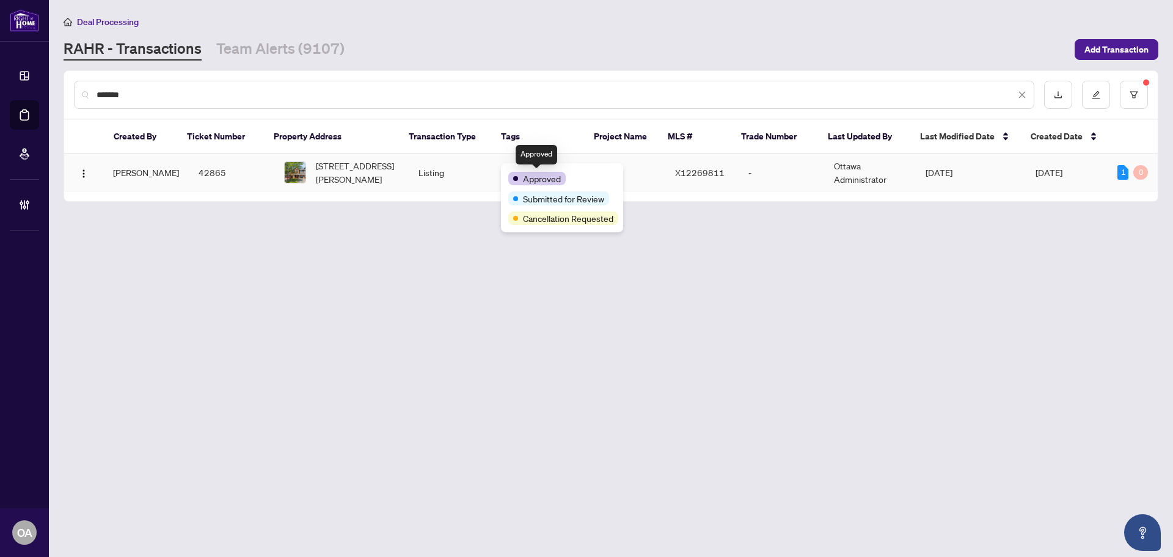
type input "*******"
click at [372, 170] on span "173 Garrity Cres, Ottawa, Ontario K2J 3T5, Canada" at bounding box center [357, 172] width 83 height 27
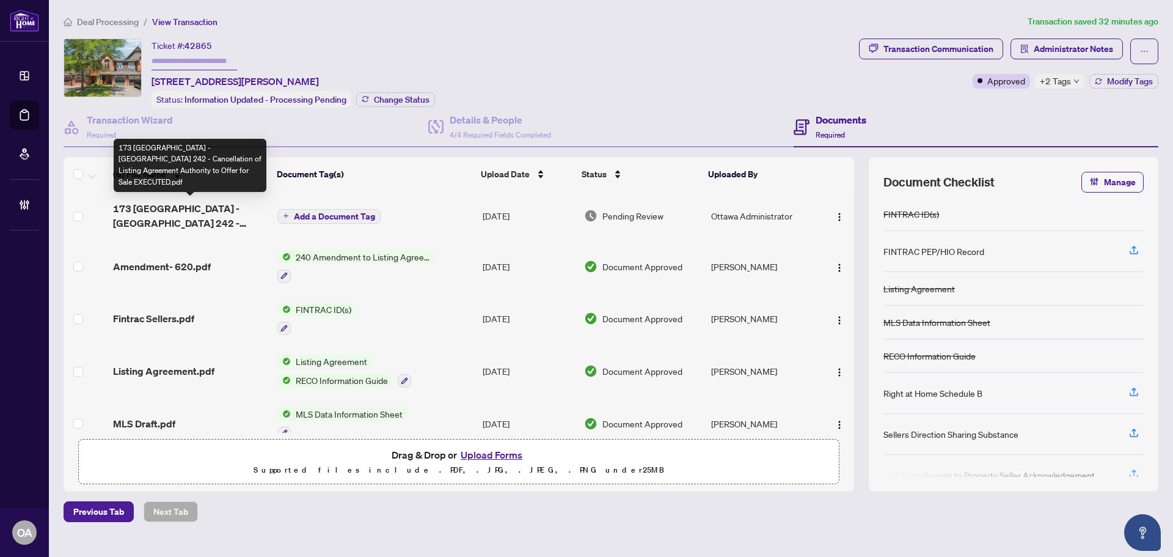
click at [222, 215] on span "173 Garrity - Ontario 242 - Cancellation of Listing Agreement Authority to Offe…" at bounding box center [190, 215] width 155 height 29
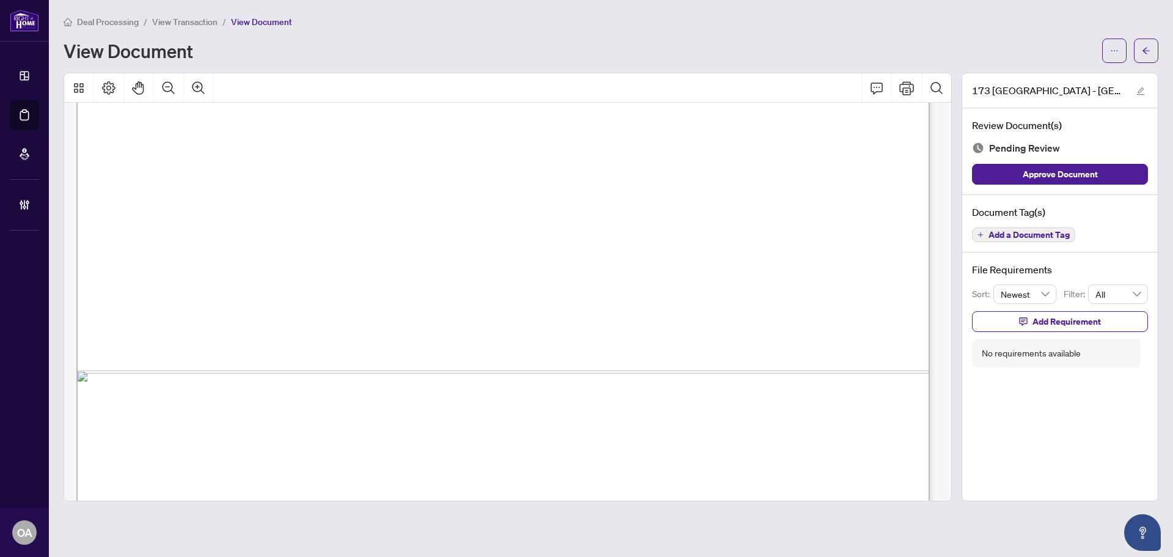
scroll to position [732, 0]
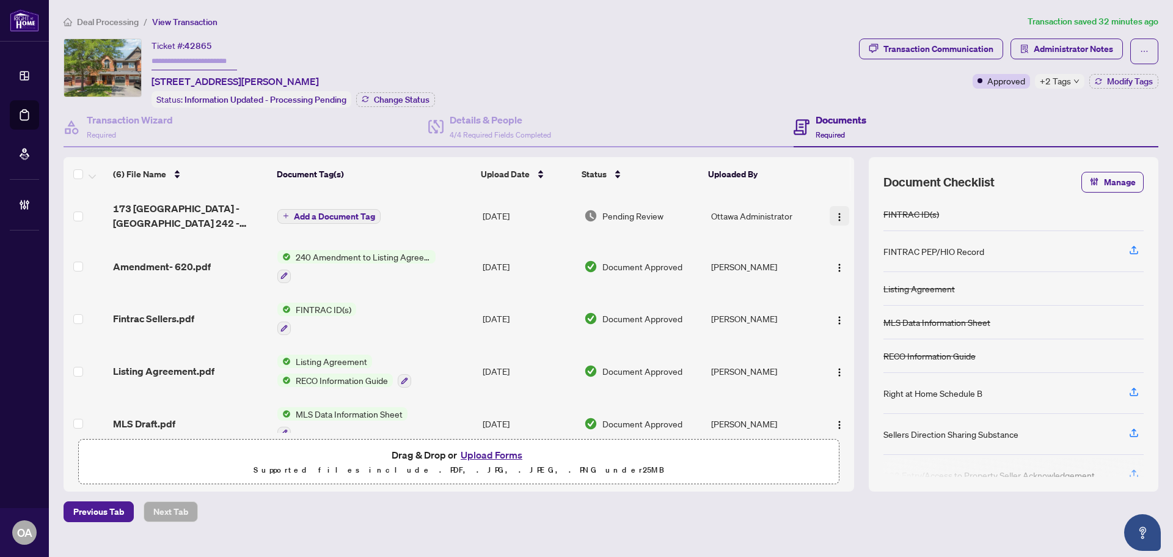
click at [835, 212] on img "button" at bounding box center [840, 217] width 10 height 10
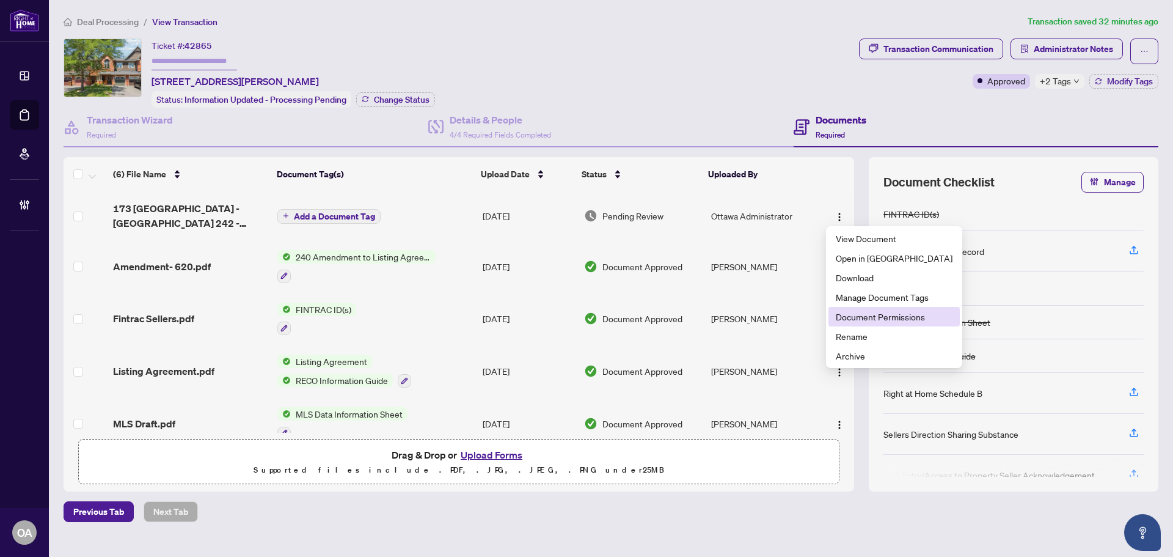
click at [879, 318] on span "Document Permissions" at bounding box center [894, 316] width 117 height 13
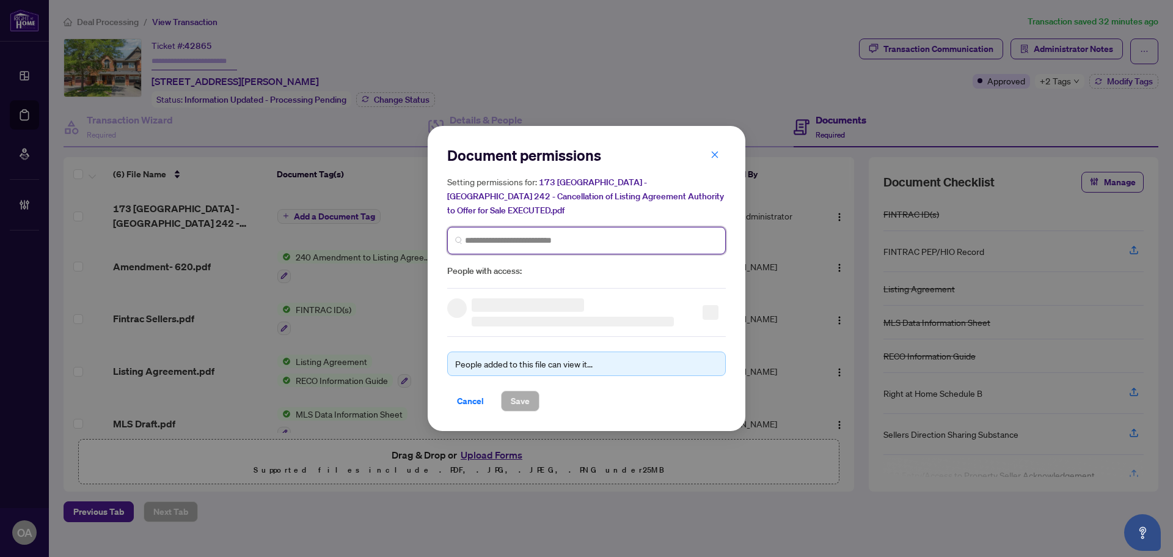
click at [472, 234] on input "search" at bounding box center [591, 240] width 253 height 13
type input "**********"
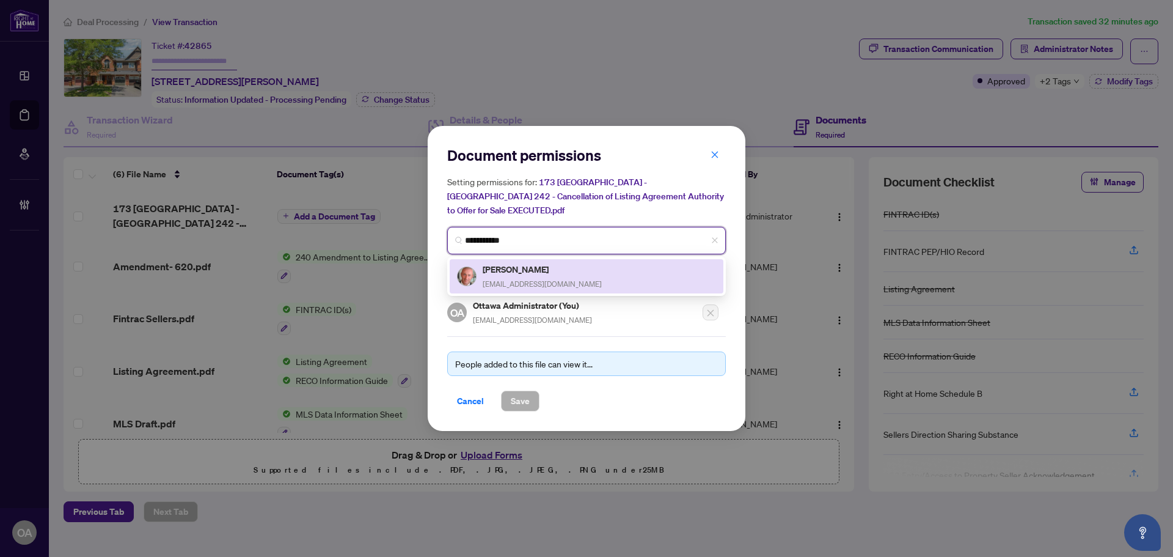
click at [555, 279] on span "polonskiottawa@gmail.com" at bounding box center [542, 283] width 119 height 9
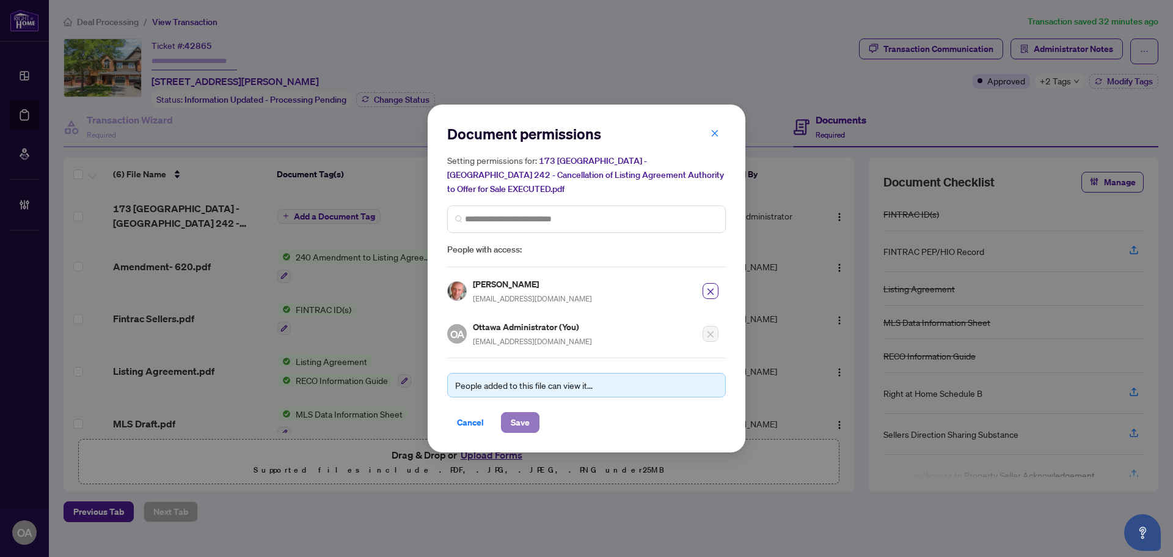
click at [511, 413] on span "Save" at bounding box center [520, 423] width 19 height 20
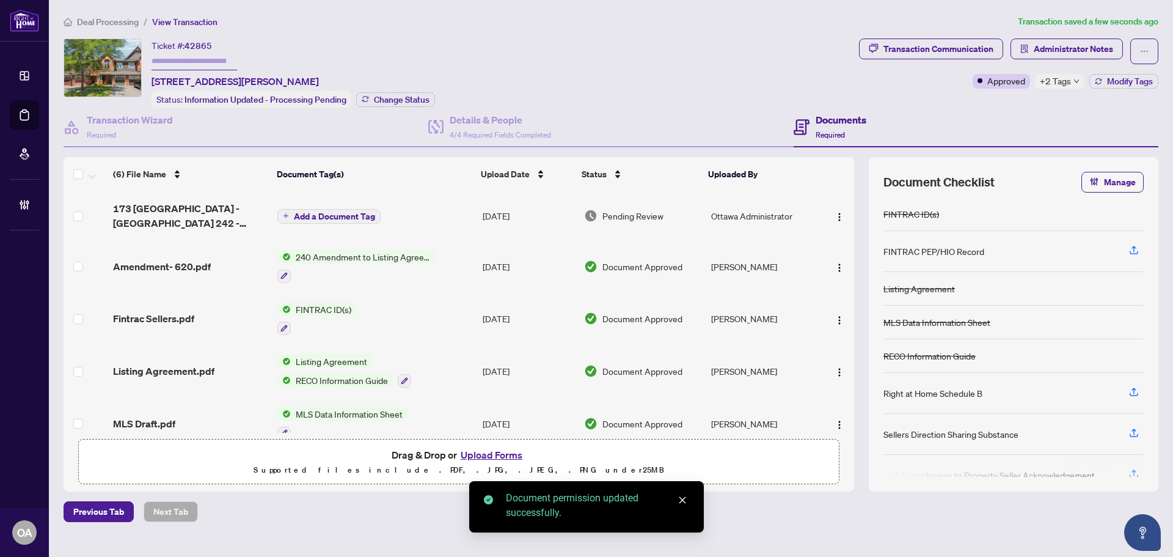
click at [319, 215] on span "Add a Document Tag" at bounding box center [334, 216] width 81 height 9
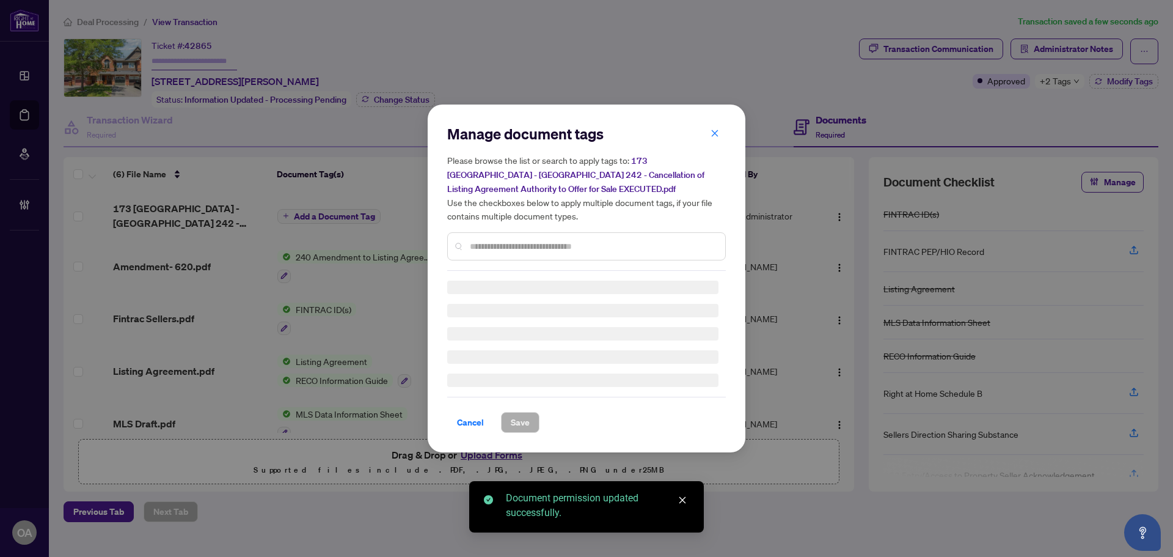
click at [490, 245] on div "Manage document tags Please browse the list or search to apply tags to: 173 Gar…" at bounding box center [586, 197] width 279 height 147
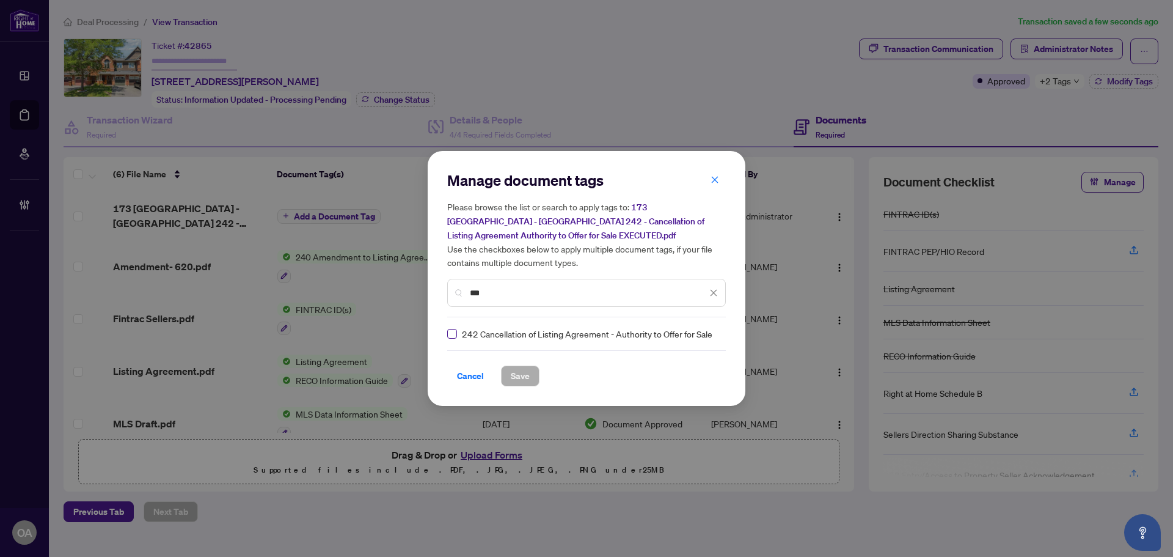
type input "***"
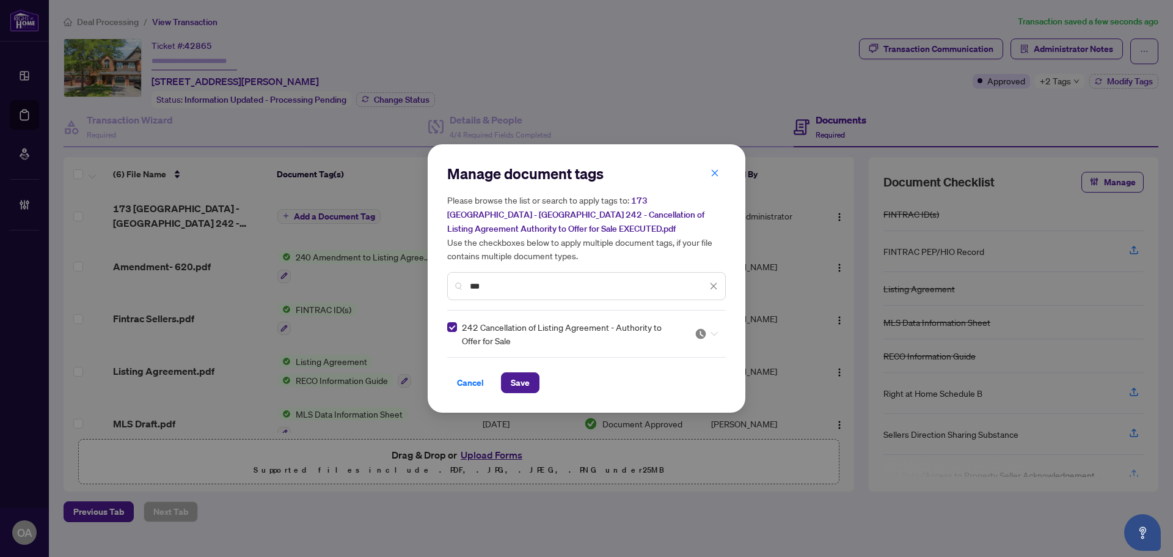
click at [718, 332] on div at bounding box center [703, 334] width 31 height 12
click at [675, 392] on div "Approved" at bounding box center [670, 392] width 78 height 13
click at [520, 384] on span "Save" at bounding box center [520, 383] width 19 height 20
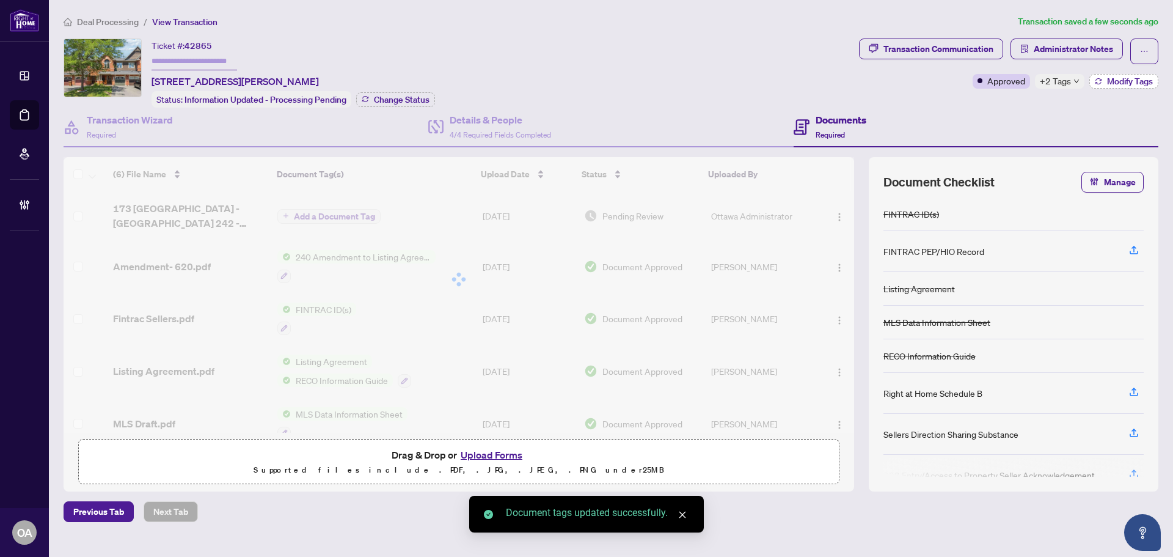
click at [1099, 78] on icon "button" at bounding box center [1098, 81] width 7 height 7
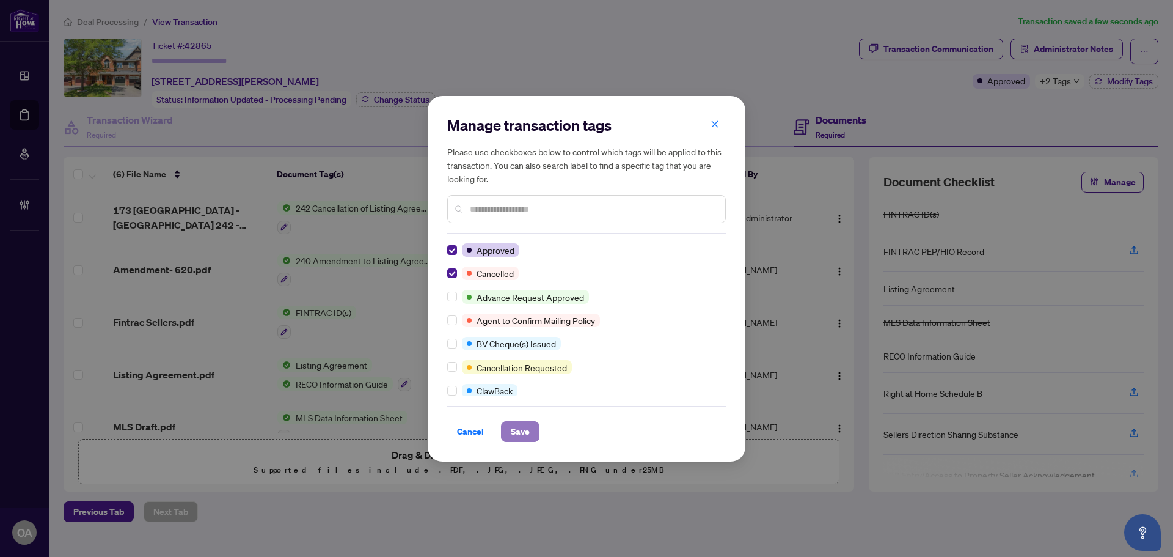
click at [515, 430] on span "Save" at bounding box center [520, 432] width 19 height 20
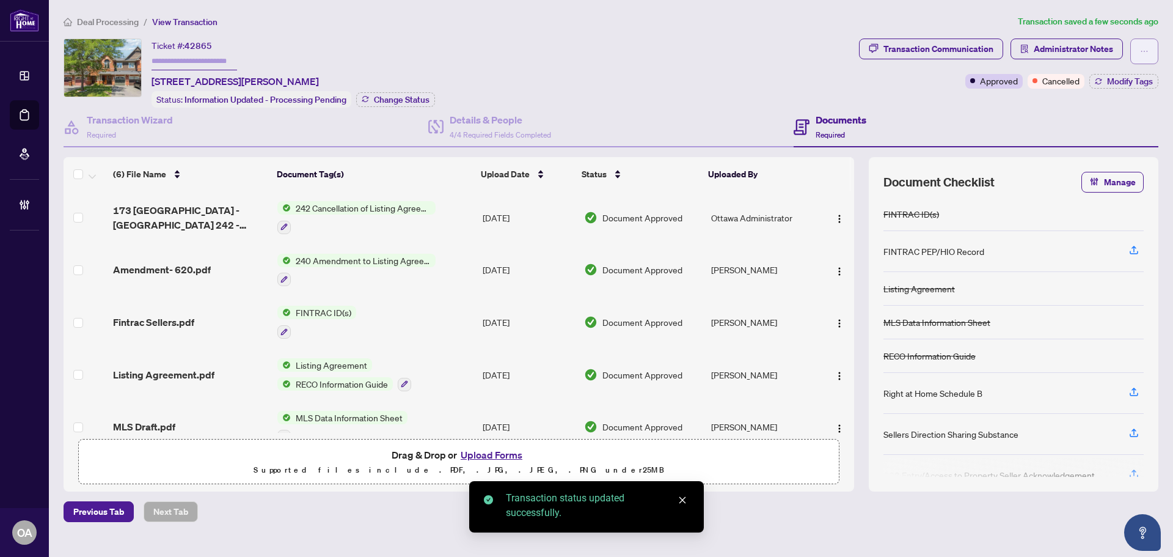
click at [1148, 47] on icon "ellipsis" at bounding box center [1144, 51] width 9 height 9
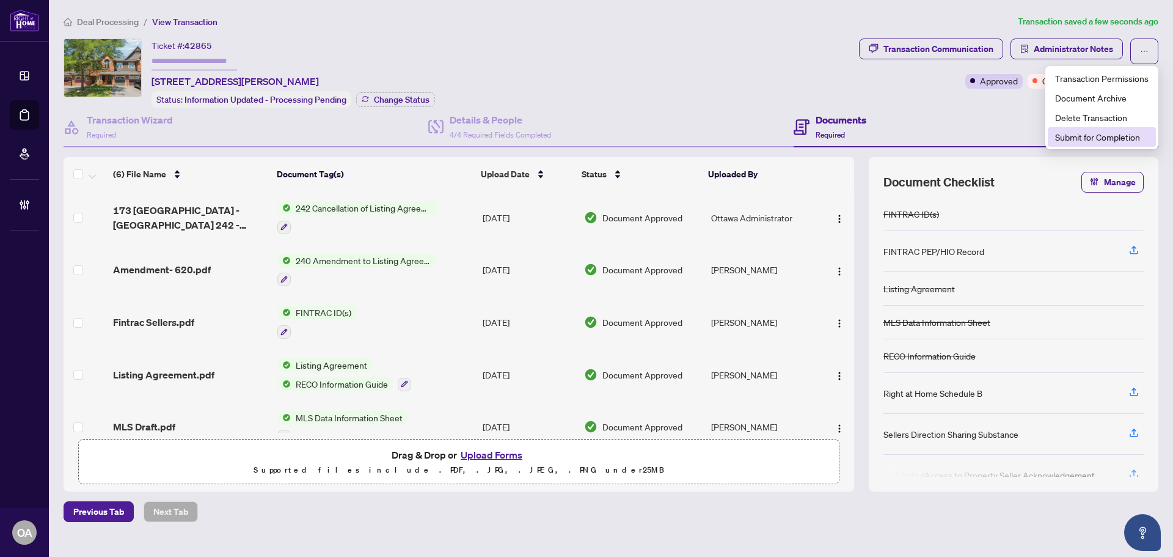
click at [1124, 134] on span "Submit for Completion" at bounding box center [1102, 136] width 94 height 13
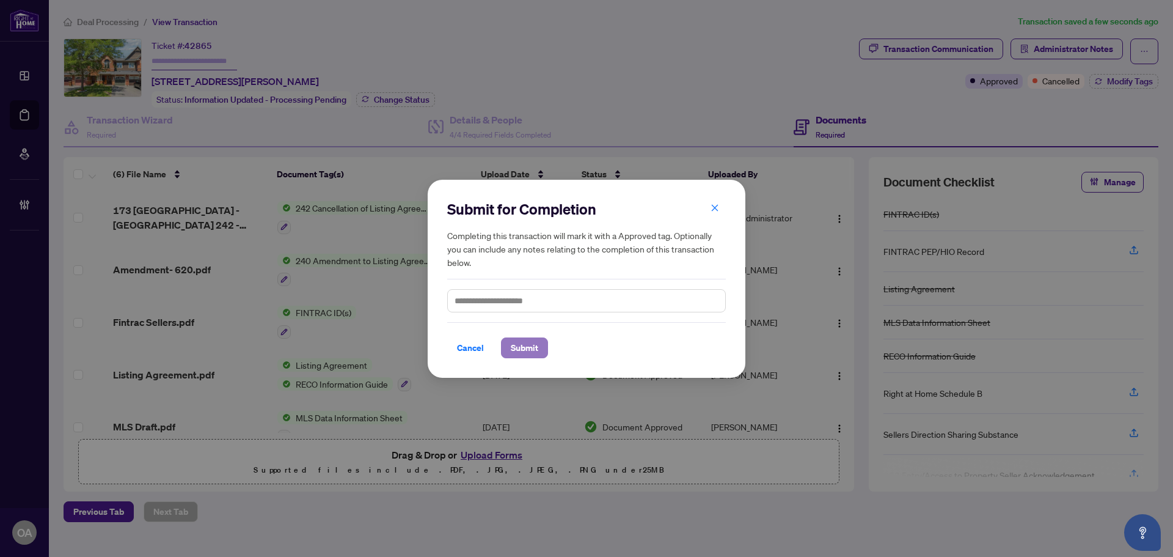
click at [516, 345] on span "Submit" at bounding box center [525, 348] width 28 height 20
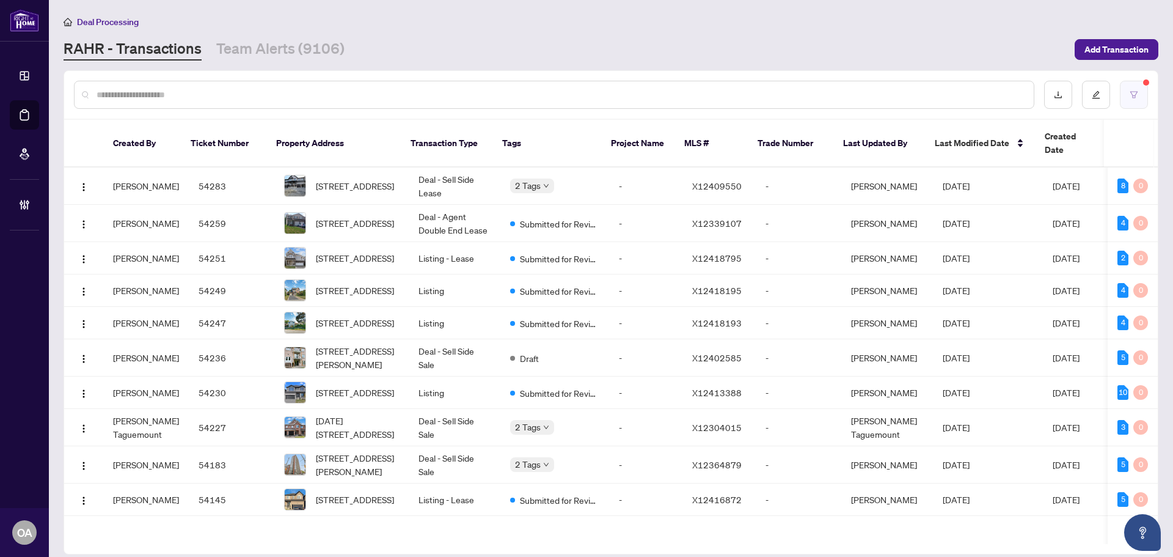
click at [1140, 90] on button "button" at bounding box center [1134, 95] width 28 height 28
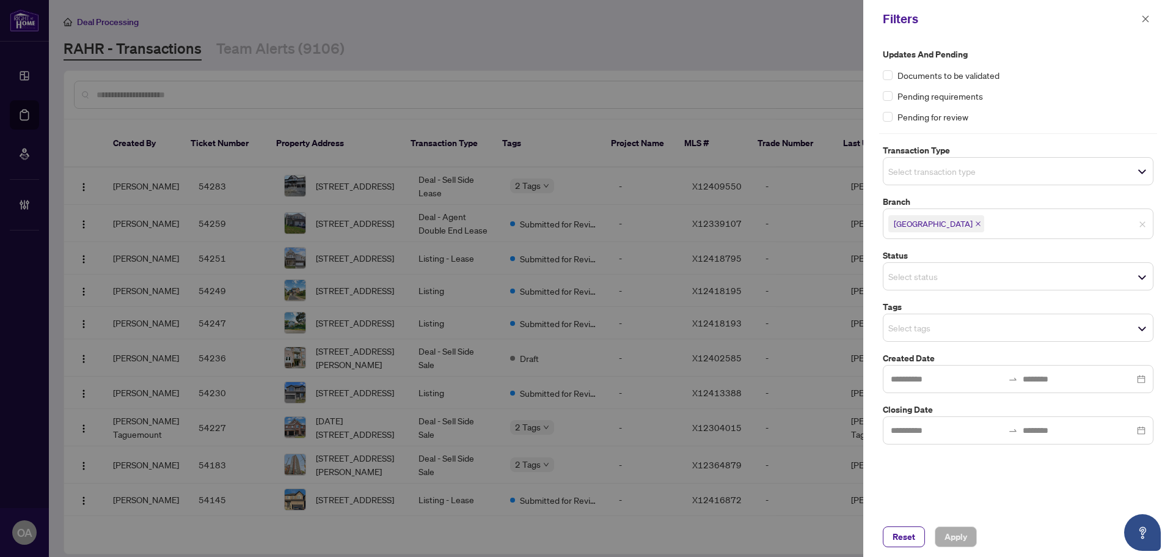
click at [925, 178] on input "search" at bounding box center [932, 171] width 86 height 15
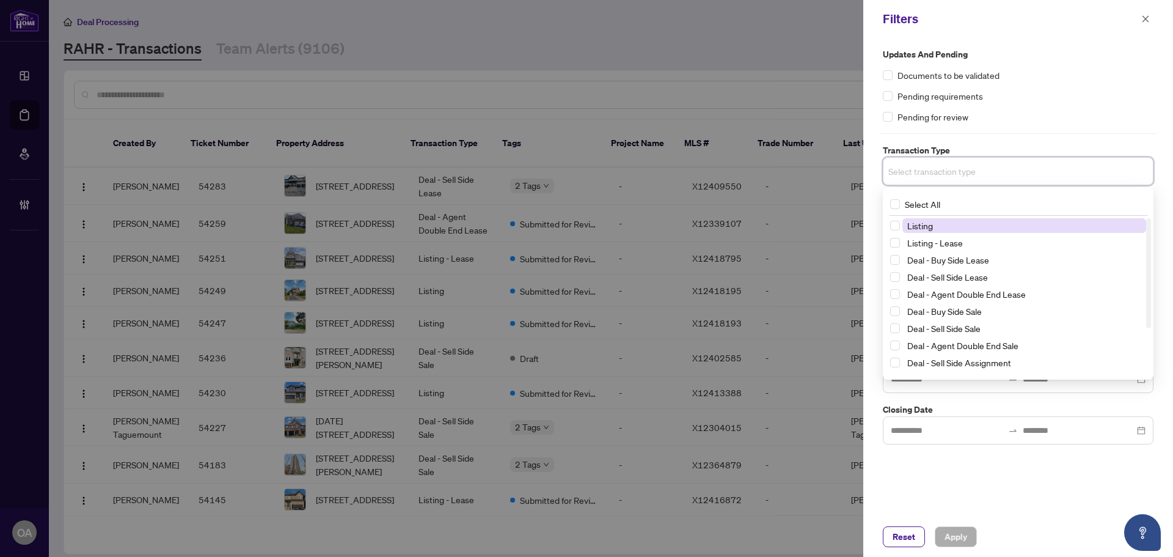
click at [921, 223] on span "Listing" at bounding box center [921, 225] width 26 height 11
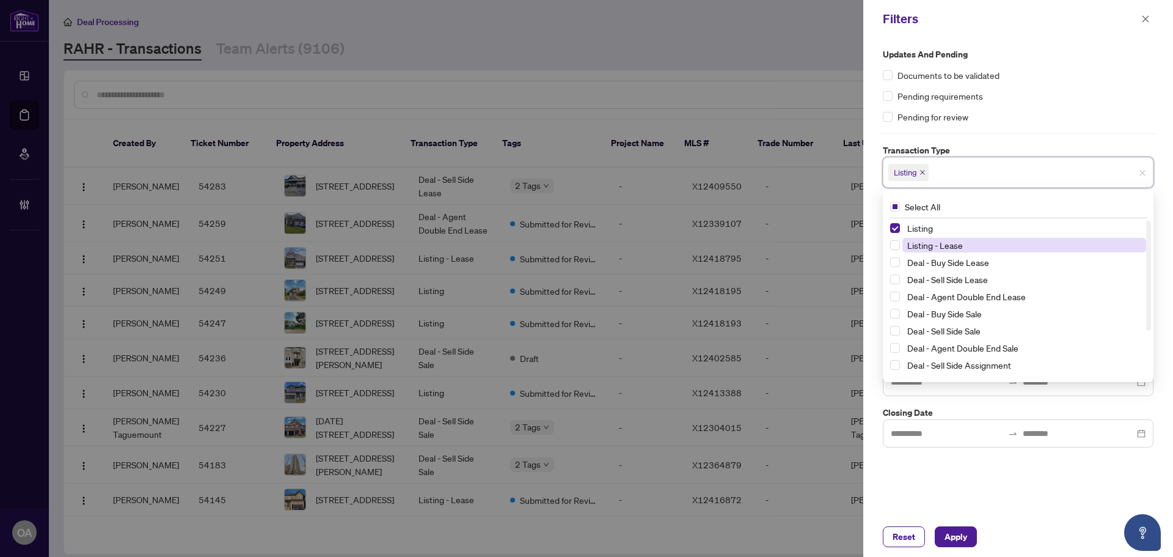
click at [916, 244] on span "Listing - Lease" at bounding box center [936, 245] width 56 height 11
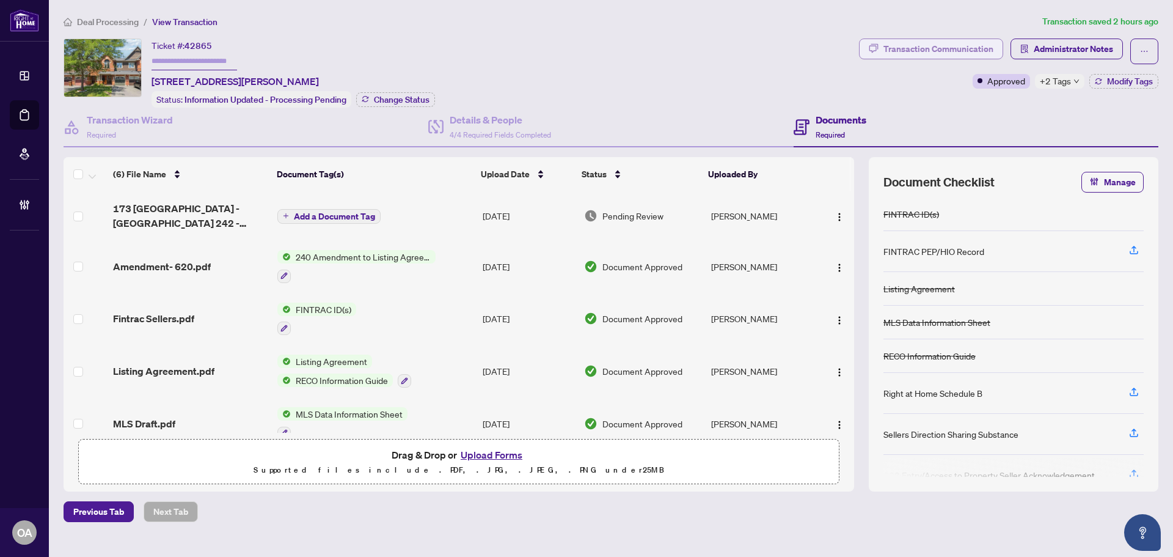
click at [957, 45] on div "Transaction Communication" at bounding box center [939, 49] width 110 height 20
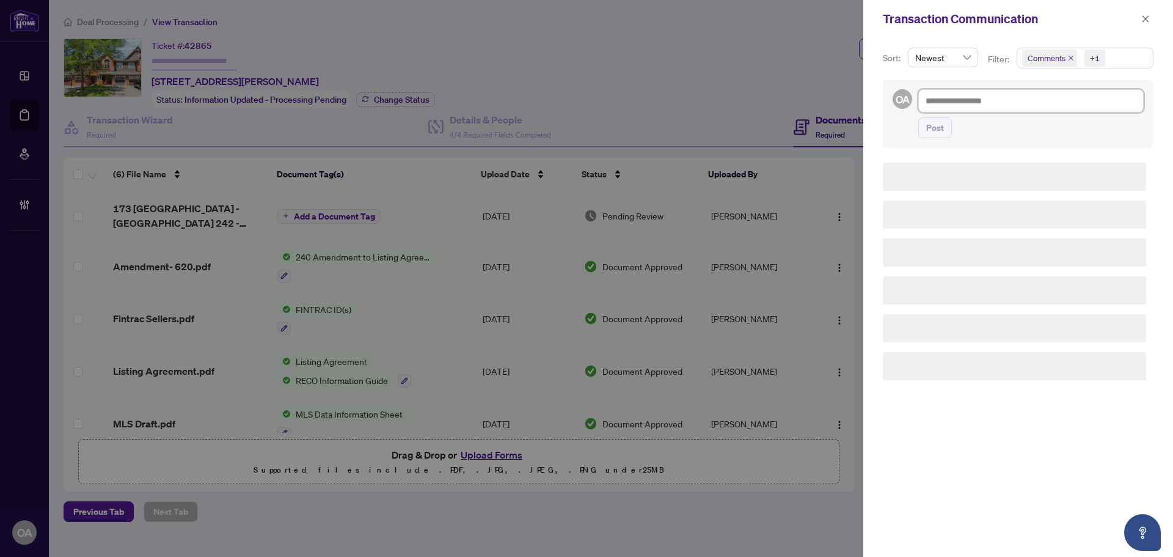
click at [945, 99] on textarea at bounding box center [1032, 100] width 226 height 23
type textarea "*"
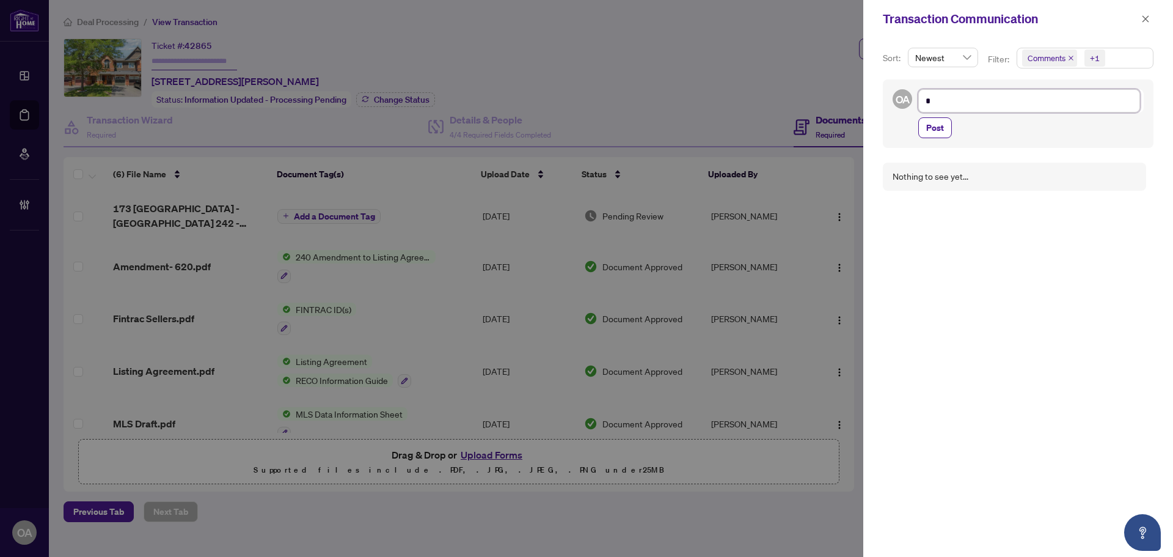
type textarea "**"
type textarea "***"
type textarea "****"
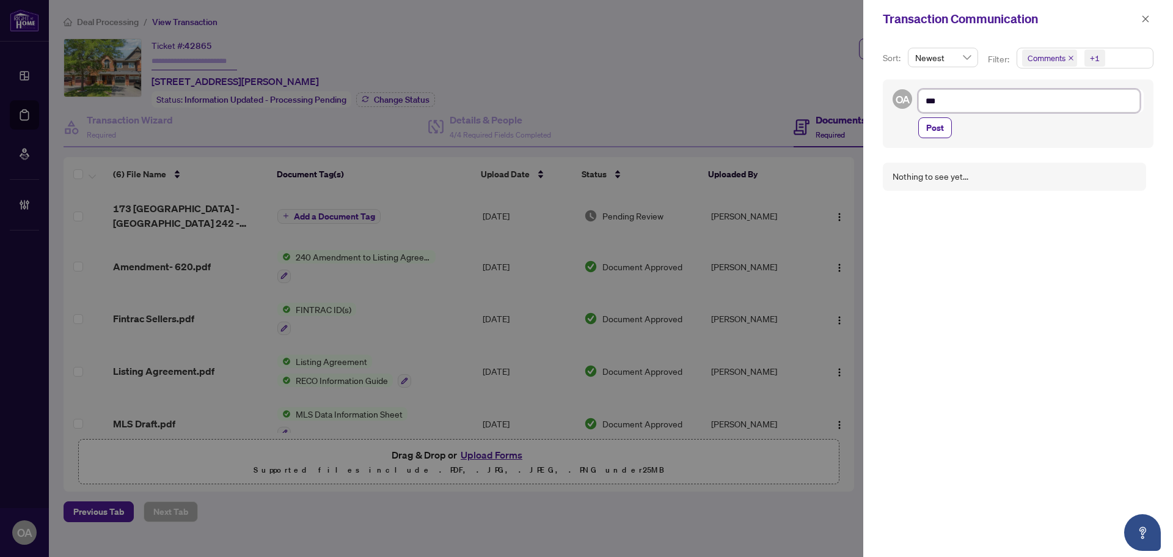
type textarea "****"
type textarea "******"
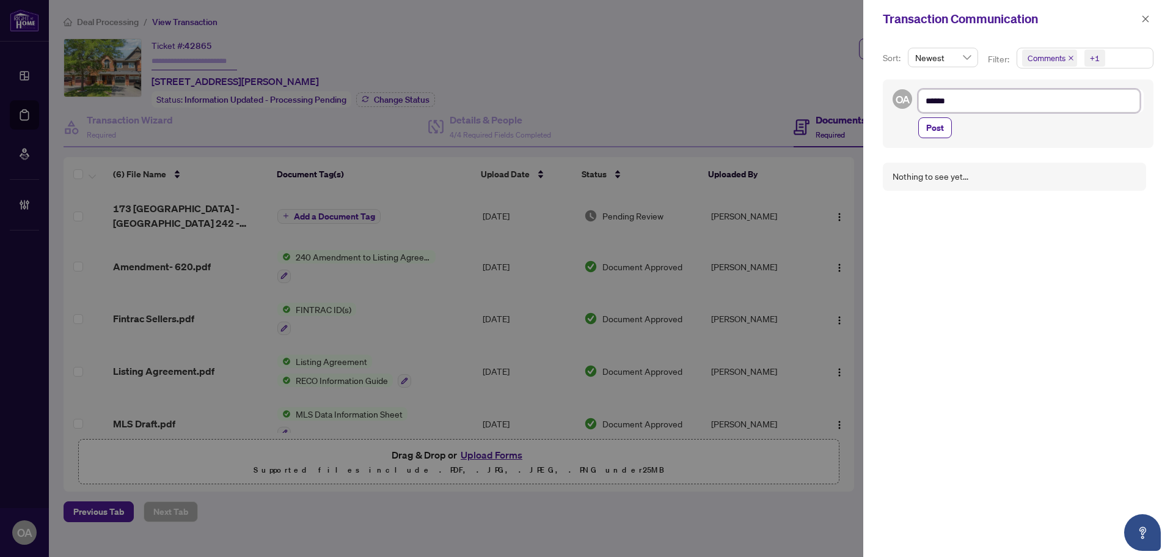
type textarea "*******"
type textarea "*********"
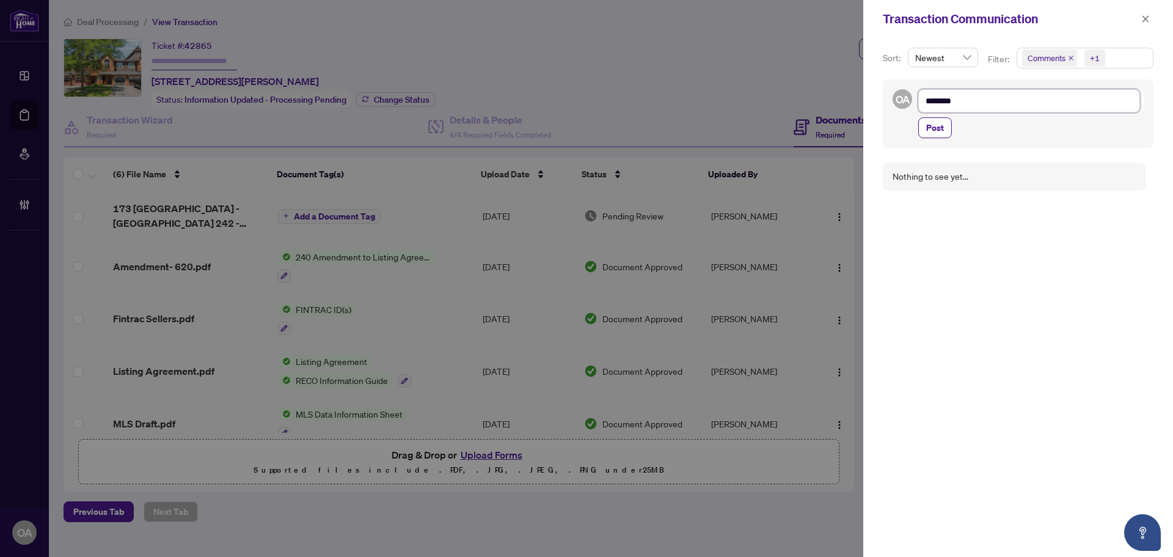
type textarea "*********"
type textarea "**********"
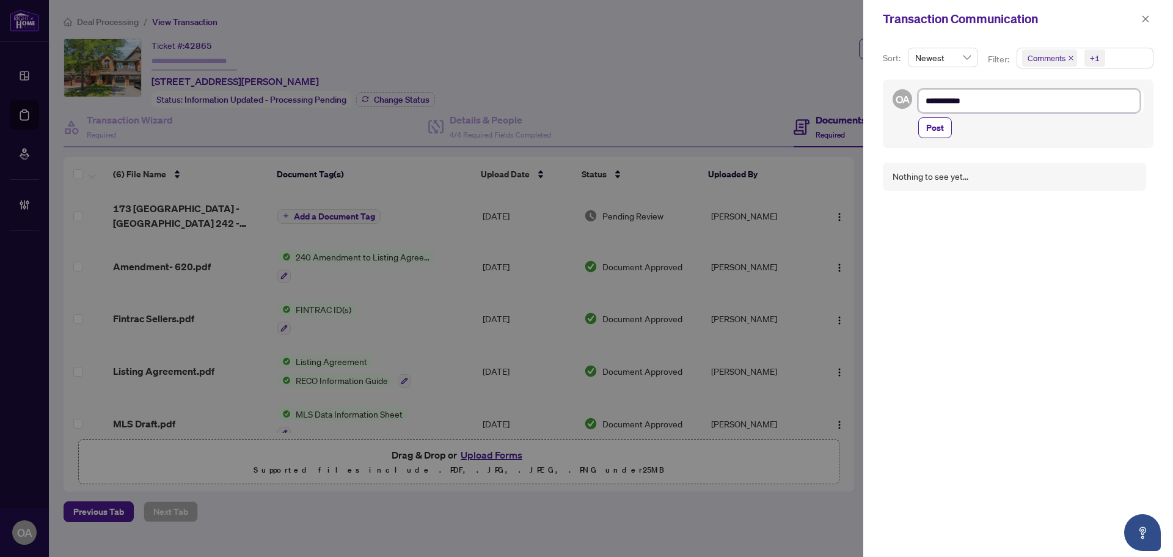
type textarea "**********"
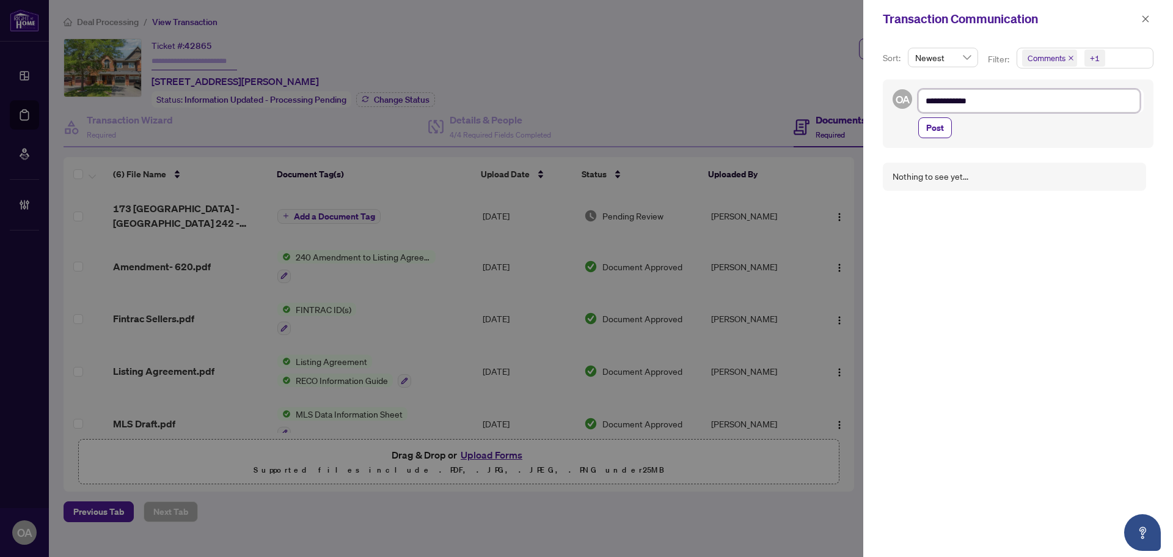
type textarea "**********"
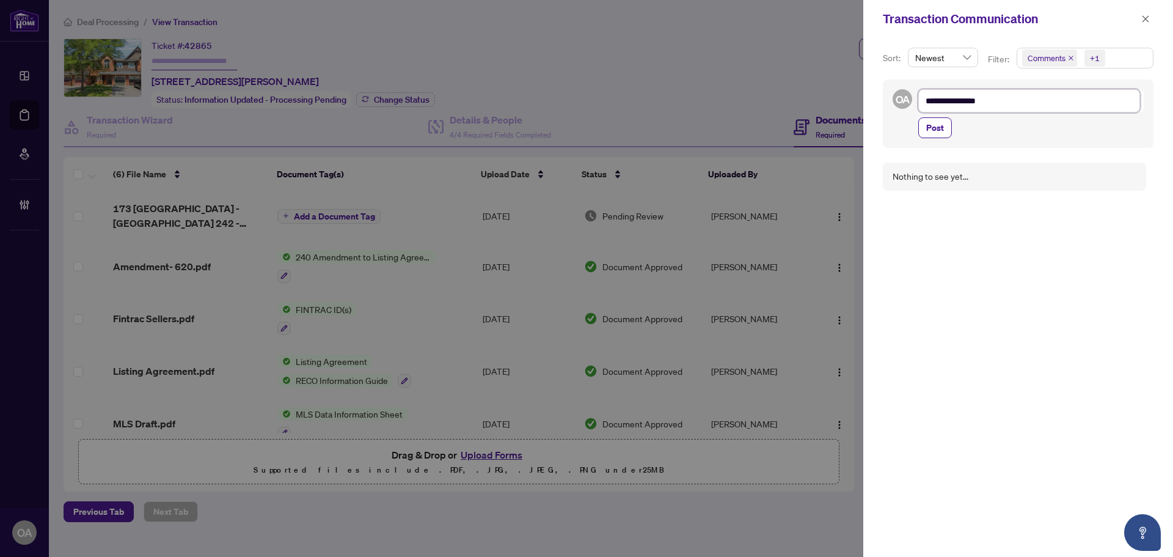
type textarea "**********"
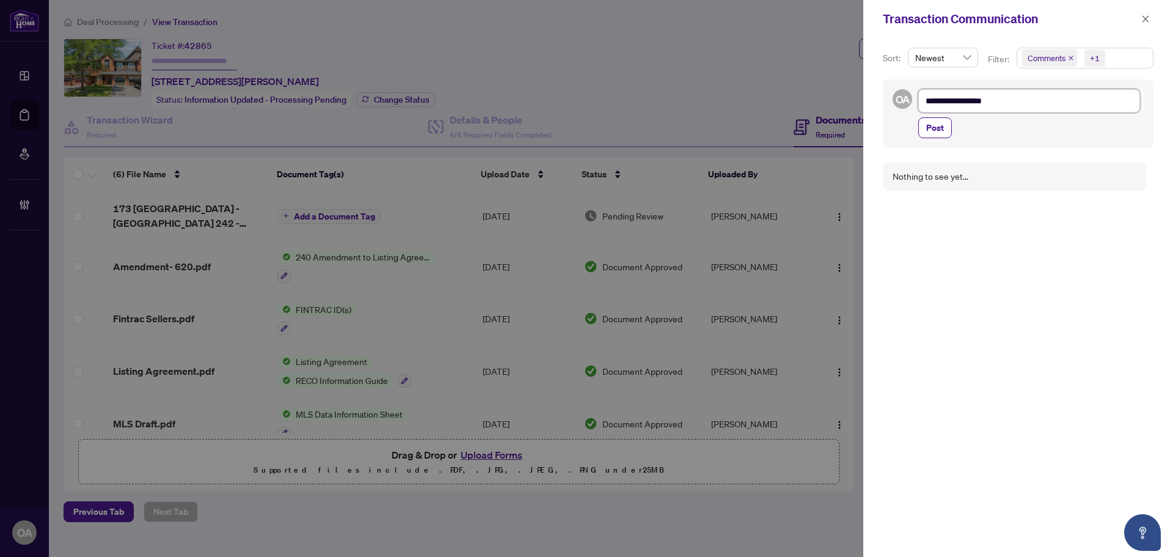
type textarea "**********"
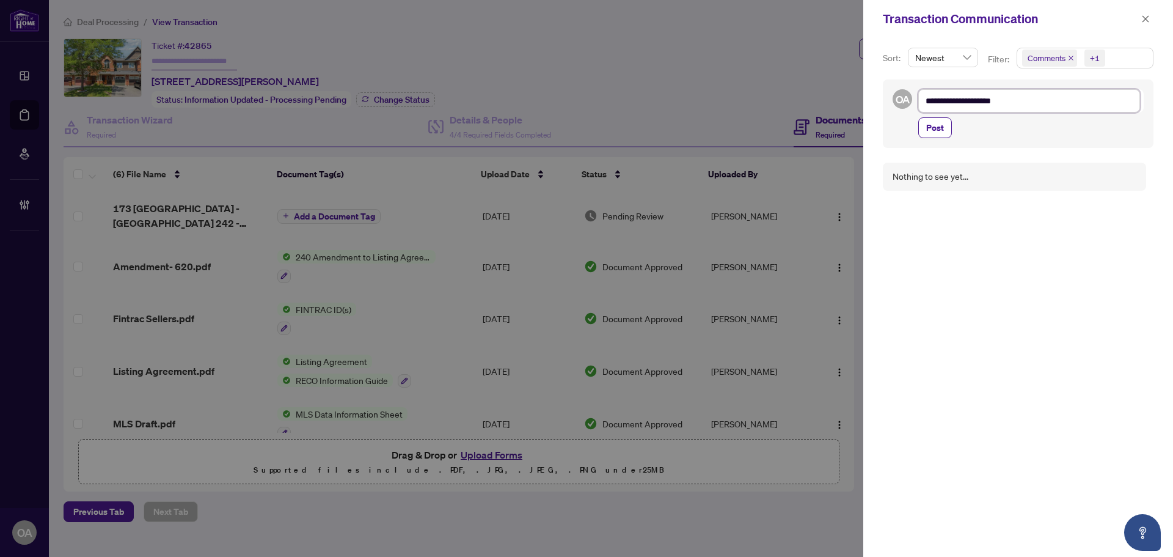
type textarea "**********"
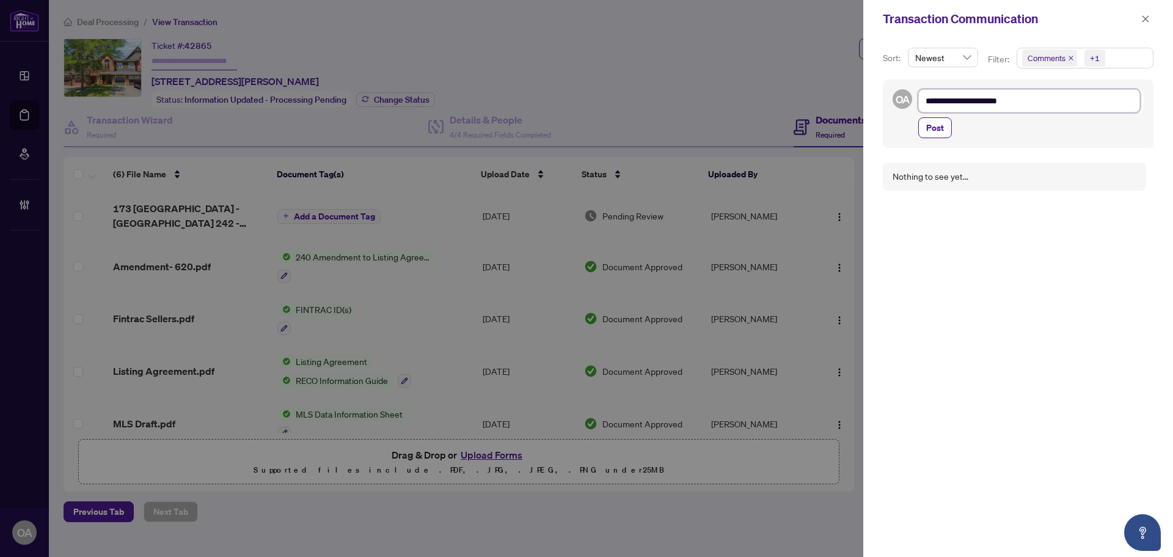
type textarea "**********"
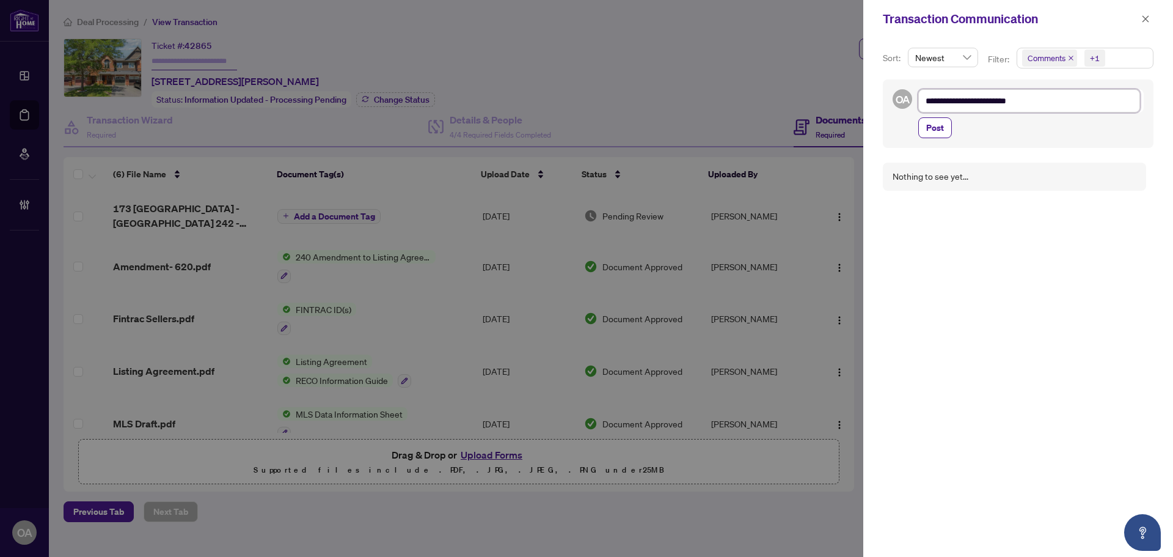
type textarea "**********"
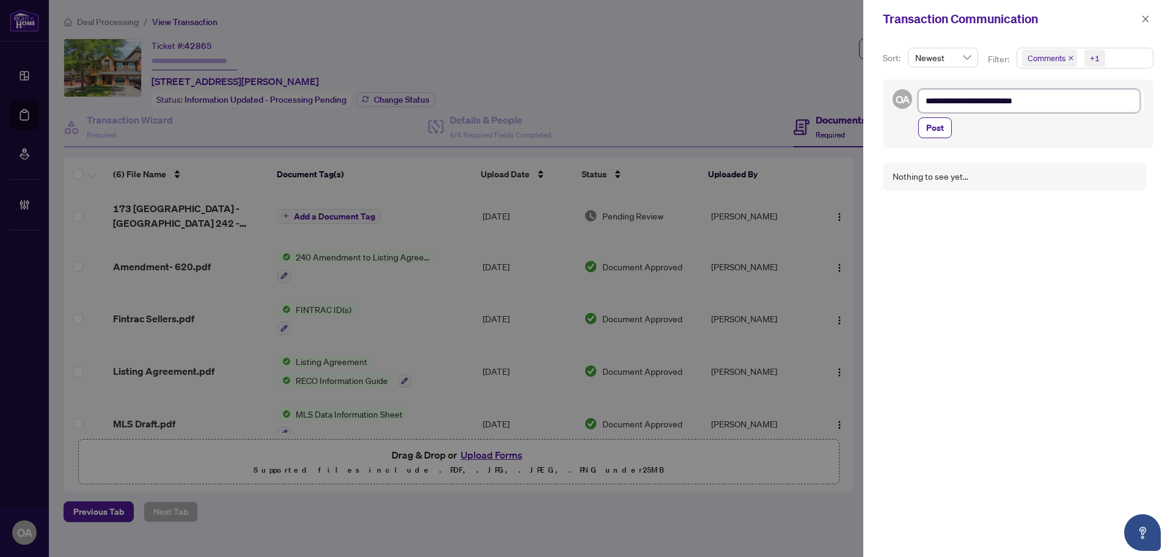
type textarea "**********"
click at [945, 131] on button "Post" at bounding box center [936, 127] width 34 height 21
type textarea "**********"
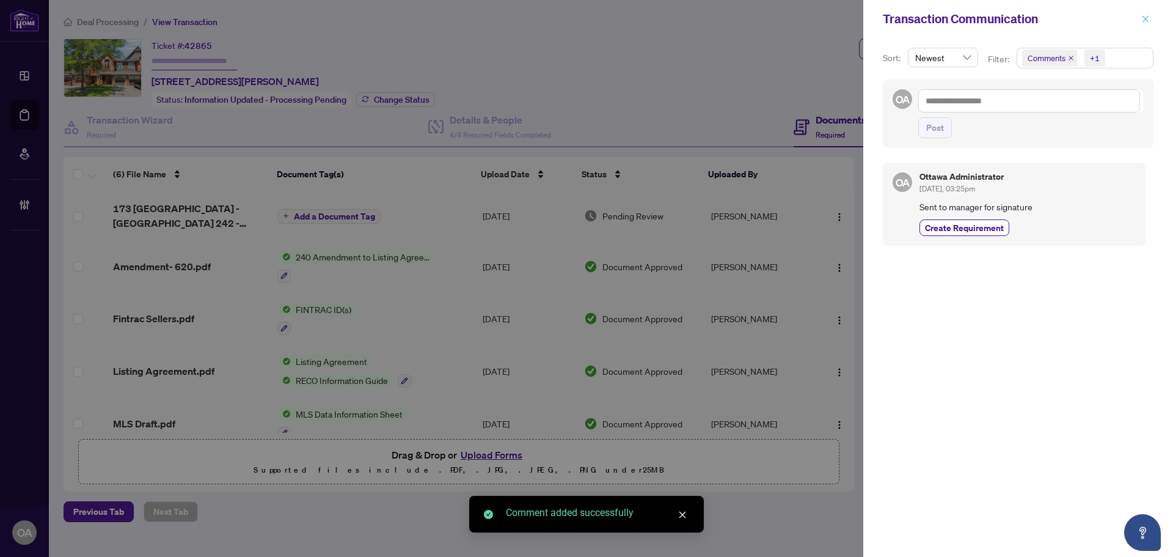
click at [1148, 18] on icon "close" at bounding box center [1146, 19] width 9 height 9
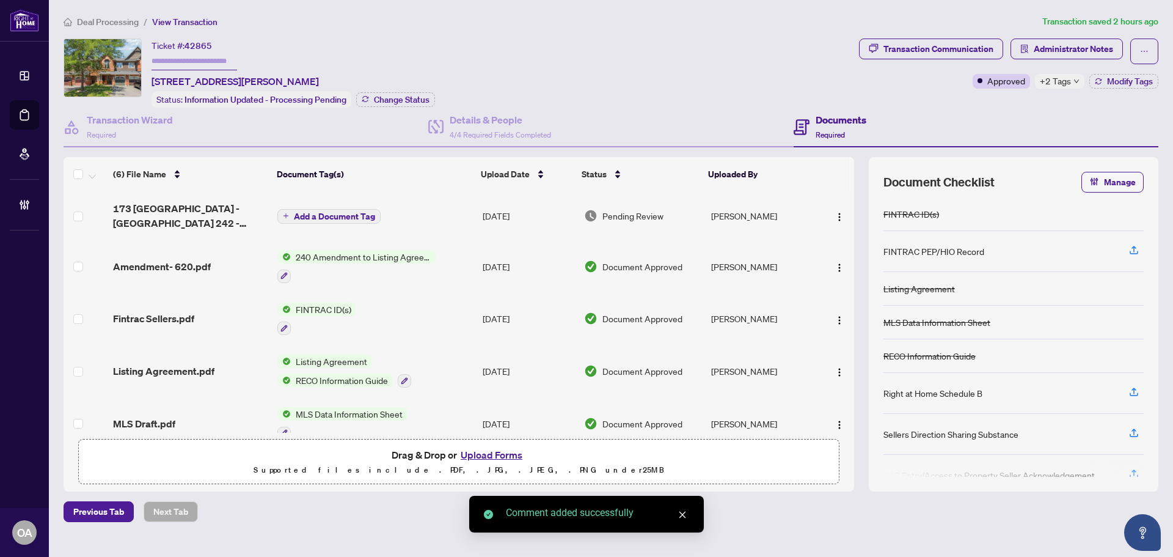
click at [184, 206] on span "173 Garrity - Ontario 242 - Cancellation of Listing Agreement Authority to Offe…" at bounding box center [190, 215] width 155 height 29
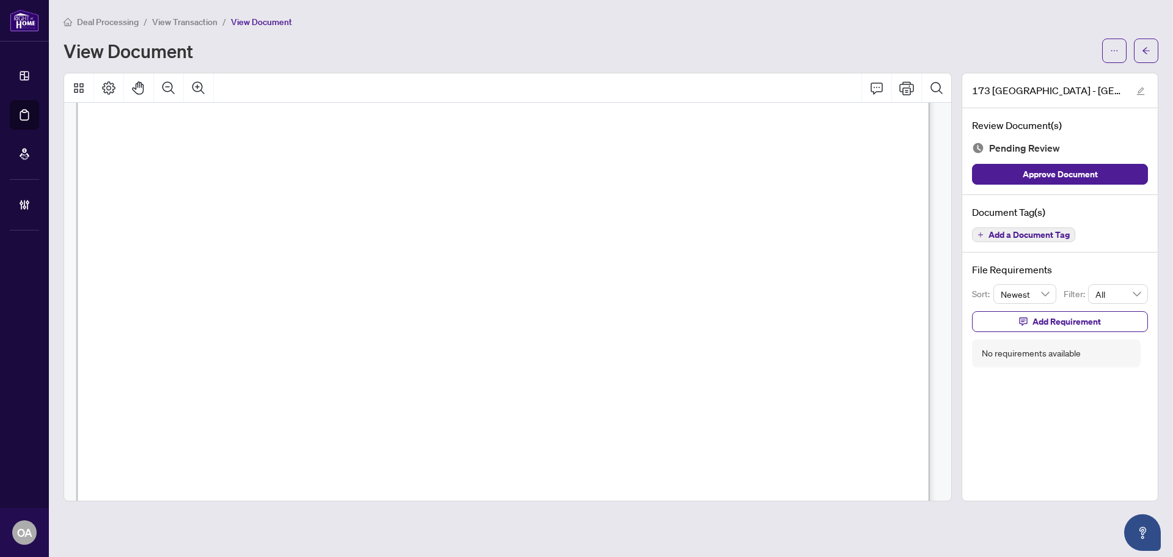
scroll to position [732, 0]
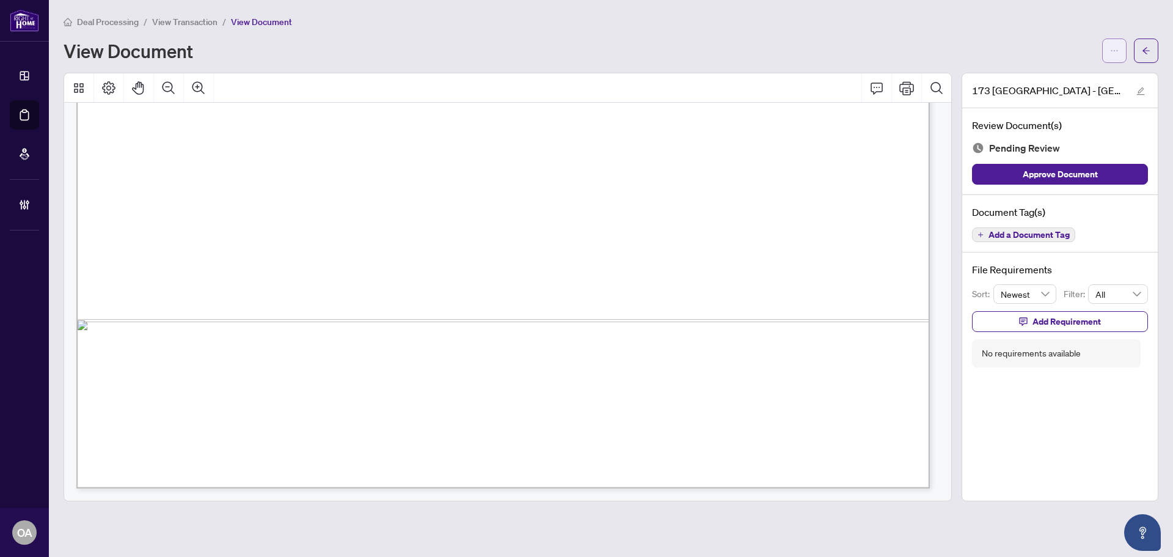
click at [1113, 51] on icon "ellipsis" at bounding box center [1114, 50] width 9 height 9
click at [1045, 75] on span "Download" at bounding box center [1070, 76] width 93 height 13
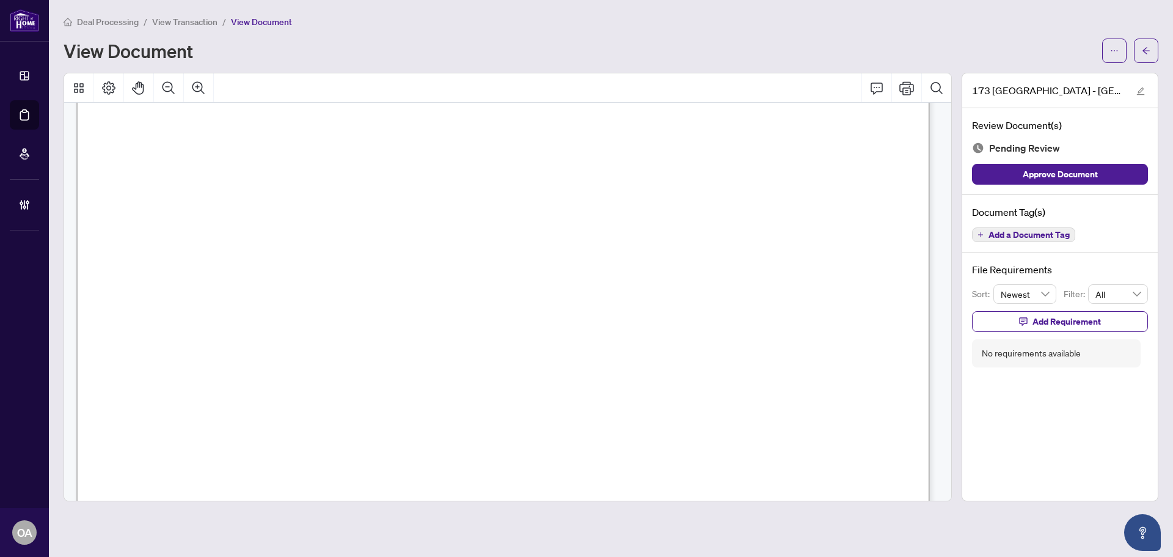
scroll to position [0, 0]
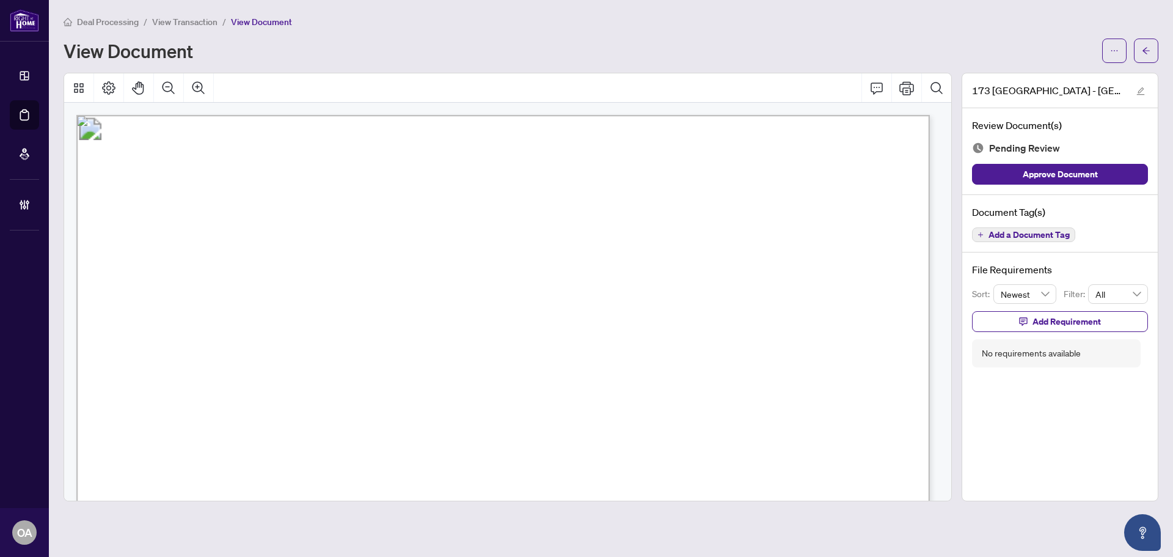
drag, startPoint x: 444, startPoint y: 382, endPoint x: 377, endPoint y: 380, distance: 66.7
click at [377, 380] on span "X12269811" at bounding box center [403, 383] width 59 height 13
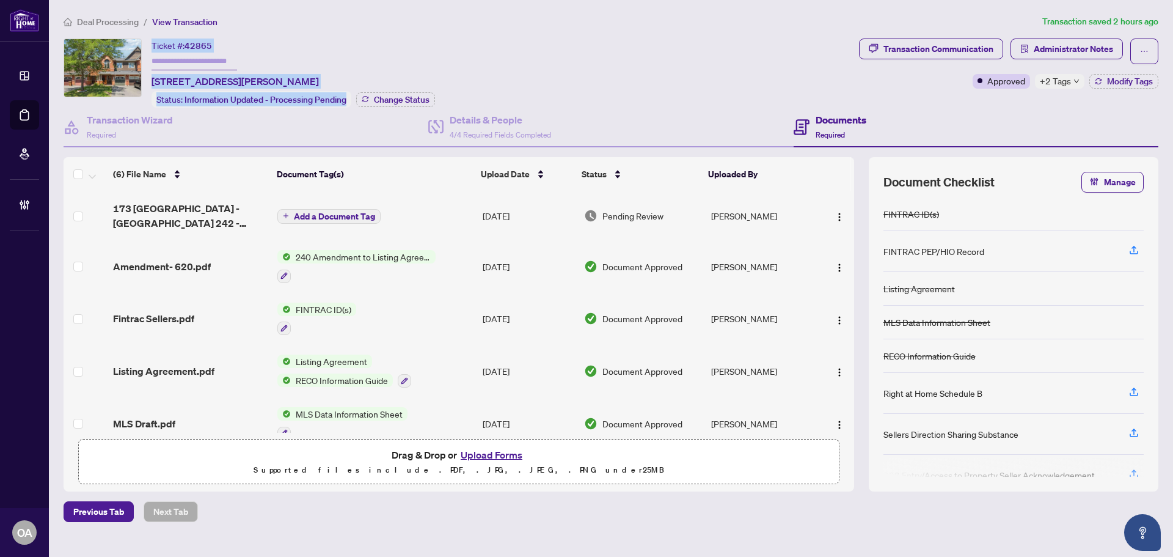
drag, startPoint x: 388, startPoint y: 78, endPoint x: 173, endPoint y: 68, distance: 215.4
click at [173, 68] on div "Ticket #: 42865 173 Garrity Cres, Ottawa, Ontario K2J 3T5, Canada Status: Infor…" at bounding box center [294, 73] width 284 height 69
click at [314, 53] on div "Ticket #: 42865 173 Garrity Cres, Ottawa, Ontario K2J 3T5, Canada" at bounding box center [235, 64] width 167 height 50
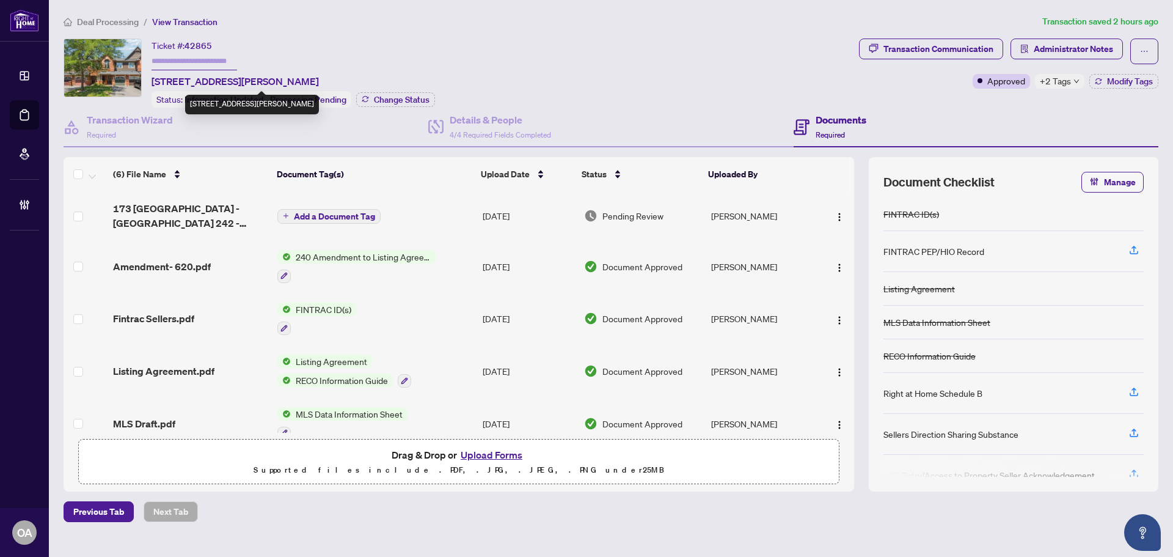
drag, startPoint x: 379, startPoint y: 77, endPoint x: 152, endPoint y: 77, distance: 227.4
click at [152, 77] on div "Ticket #: 42865 173 Garrity Cres, Ottawa, Ontario K2J 3T5, Canada Status: Infor…" at bounding box center [294, 73] width 284 height 69
copy span "173 Garrity Cres, Ottawa, Ontario K2J 3T5, Canada"
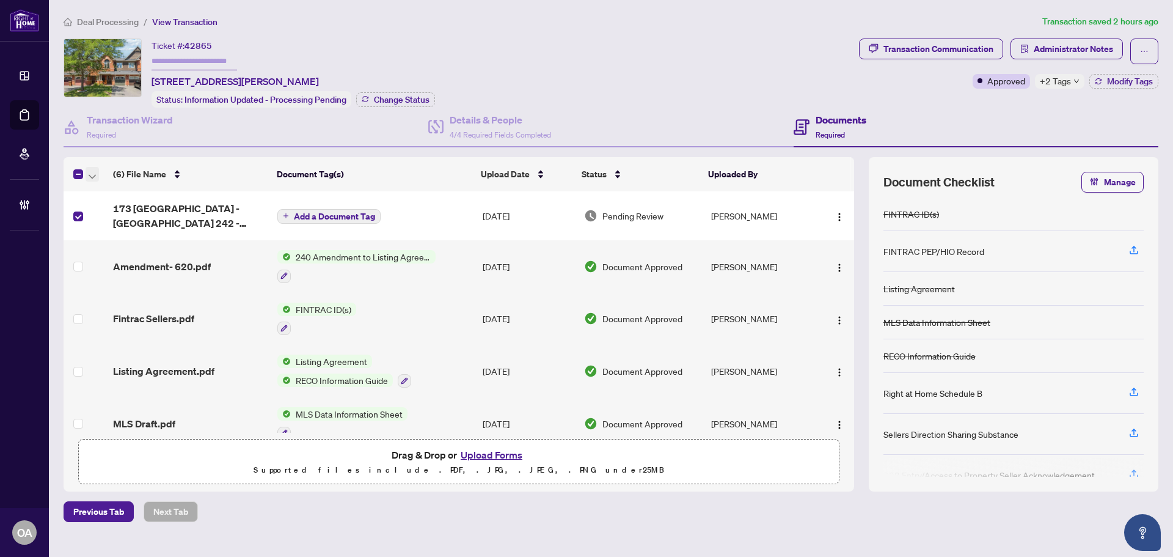
click at [93, 171] on span "button" at bounding box center [92, 173] width 7 height 13
click at [187, 237] on span "Archive Selected" at bounding box center [149, 233] width 109 height 13
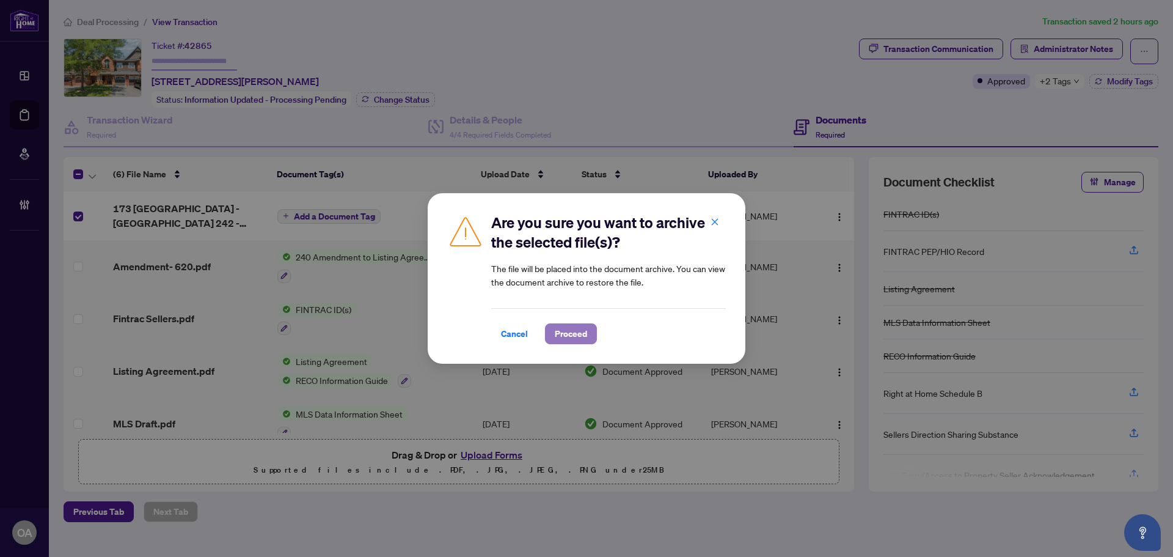
click at [572, 332] on span "Proceed" at bounding box center [571, 334] width 32 height 20
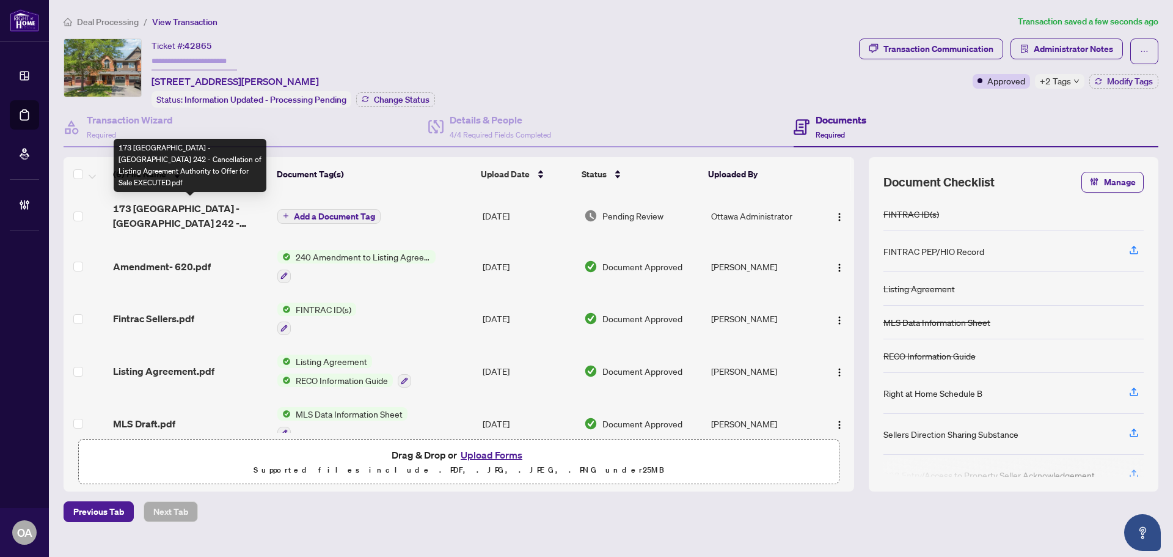
click at [215, 210] on span "173 Garrity - Ontario 242 - Cancellation of Listing Agreement Authority to Offe…" at bounding box center [190, 215] width 155 height 29
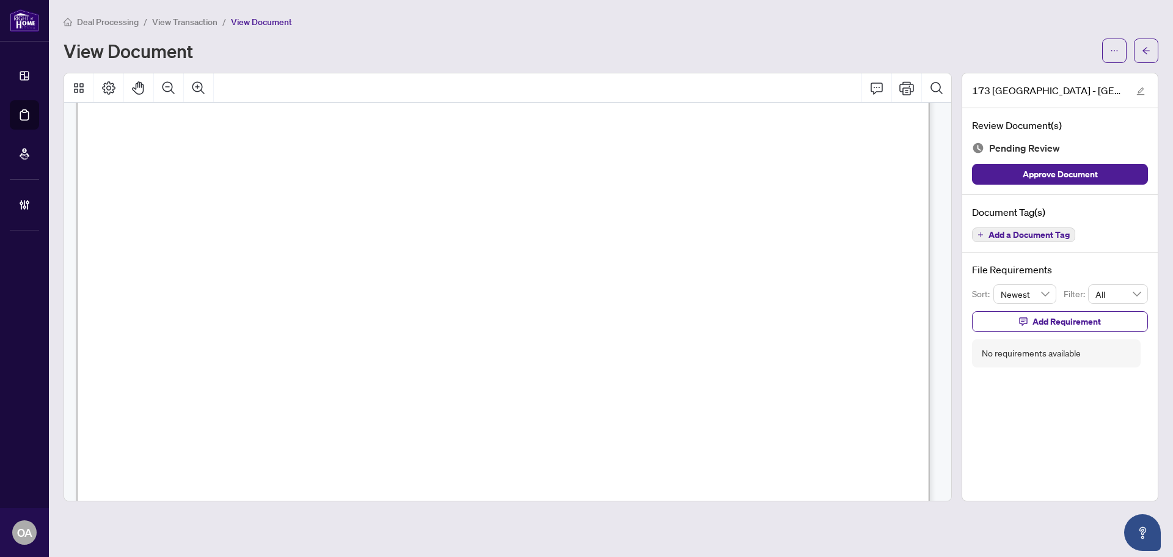
scroll to position [59, 0]
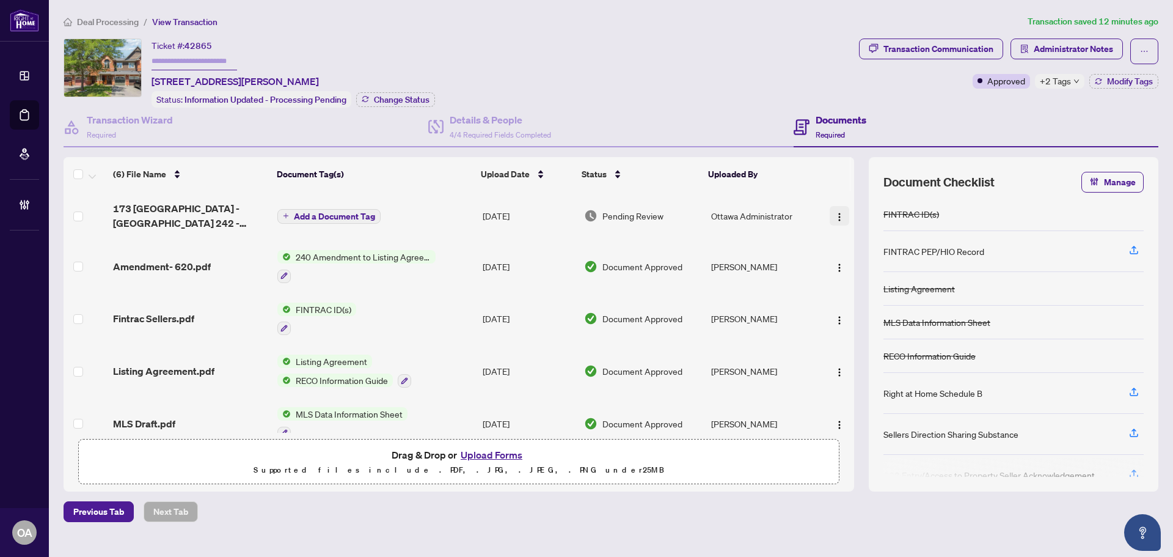
click at [835, 212] on img "button" at bounding box center [840, 217] width 10 height 10
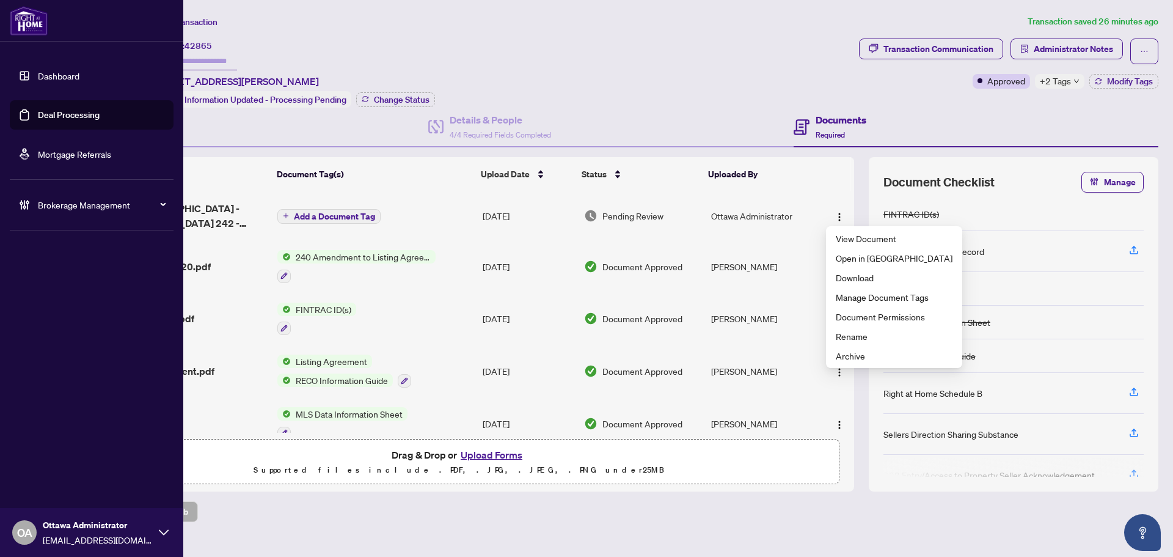
drag, startPoint x: 25, startPoint y: 120, endPoint x: 25, endPoint y: 108, distance: 11.6
click at [38, 119] on link "Deal Processing" at bounding box center [69, 114] width 62 height 11
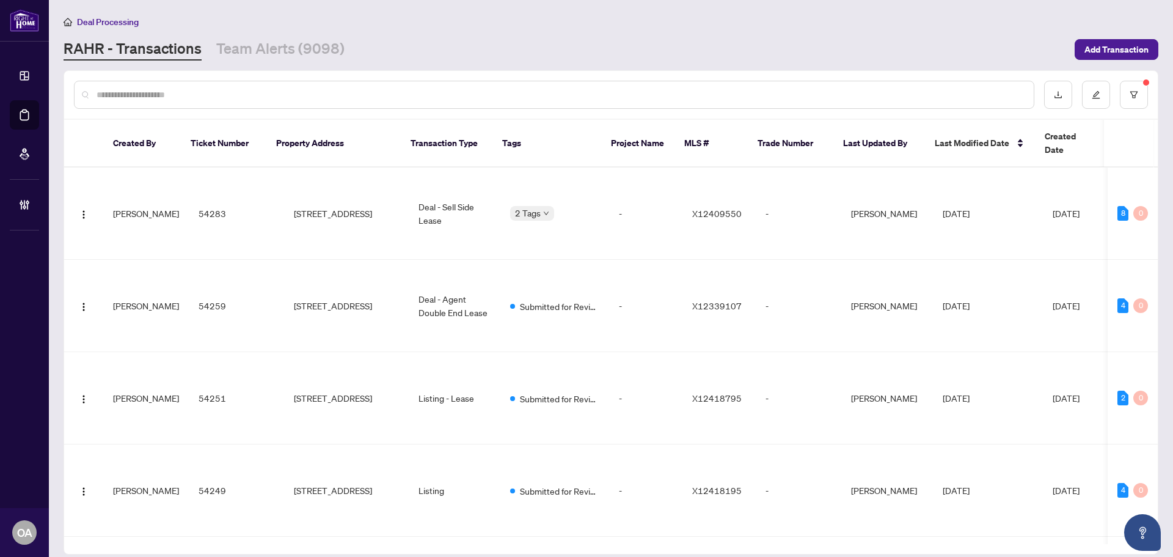
click at [371, 103] on div at bounding box center [554, 95] width 961 height 28
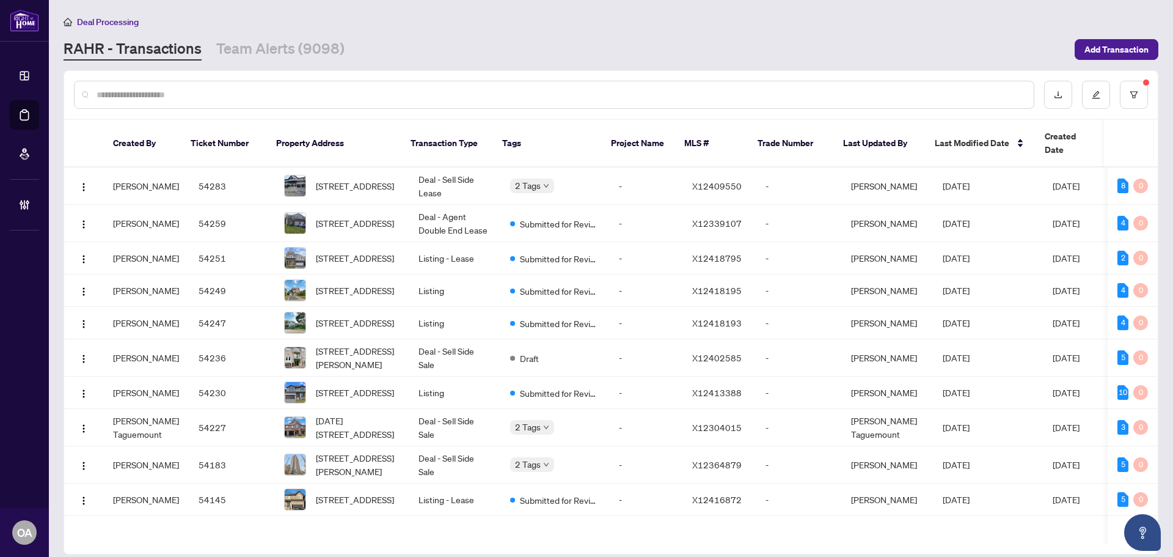
click at [367, 89] on input "text" at bounding box center [561, 94] width 928 height 13
click at [132, 114] on div at bounding box center [611, 95] width 1094 height 48
click at [145, 98] on input "text" at bounding box center [561, 94] width 928 height 13
